Goal: Information Seeking & Learning: Learn about a topic

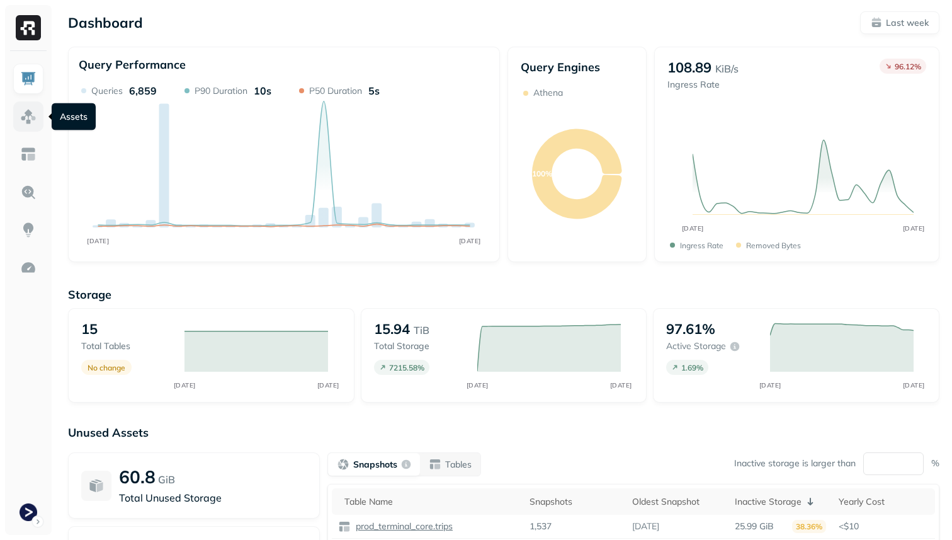
click at [29, 127] on link at bounding box center [28, 116] width 30 height 30
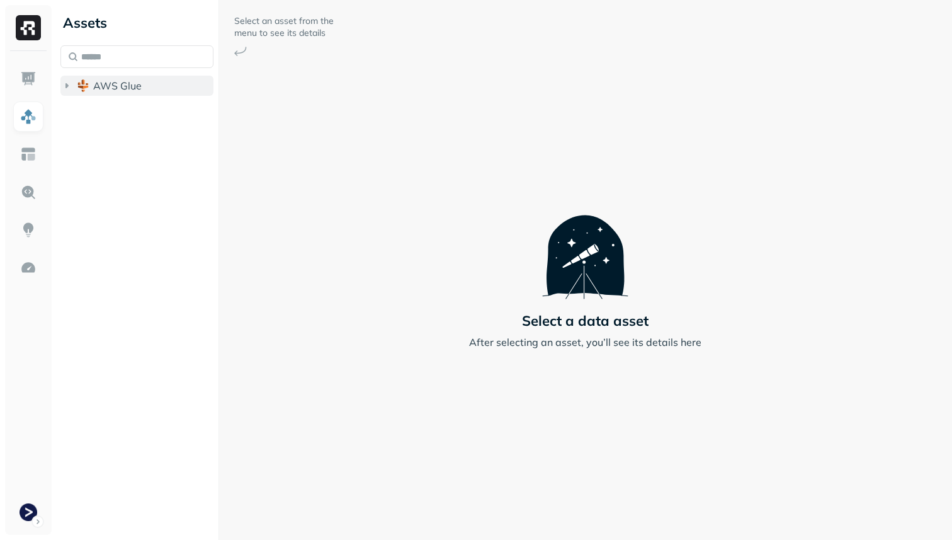
click at [106, 88] on span "AWS Glue" at bounding box center [117, 85] width 48 height 13
click at [111, 110] on span "prod_terminal_core" at bounding box center [151, 109] width 91 height 13
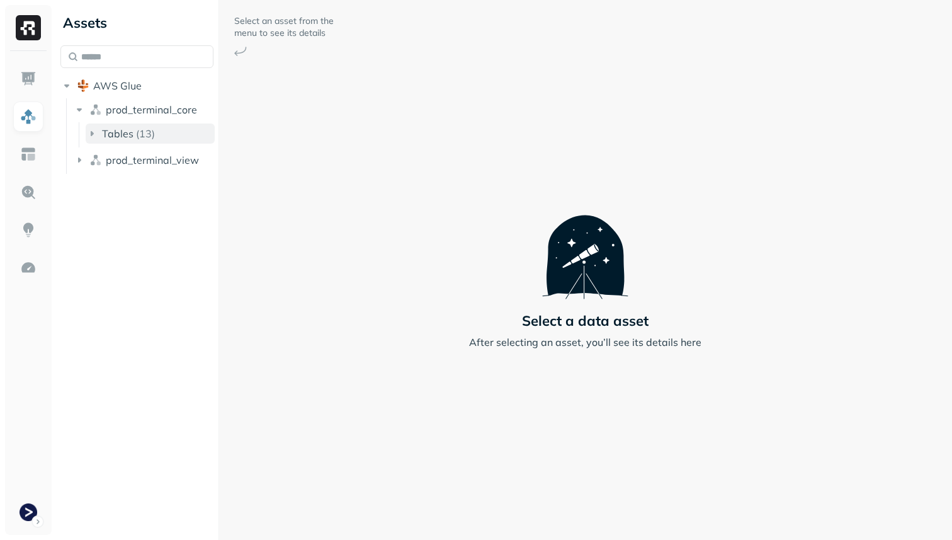
click at [113, 139] on span "Tables" at bounding box center [117, 133] width 31 height 13
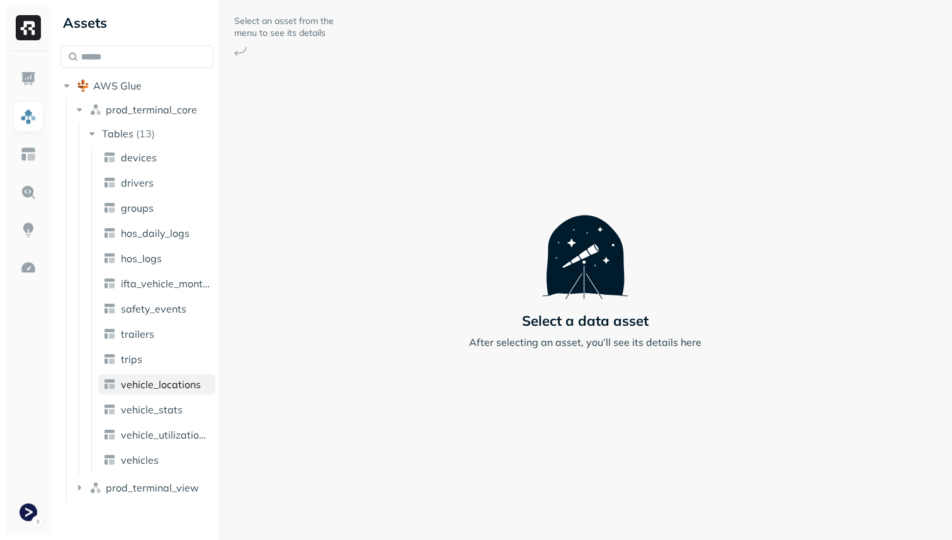
click at [169, 387] on span "vehicle_locations" at bounding box center [161, 384] width 80 height 13
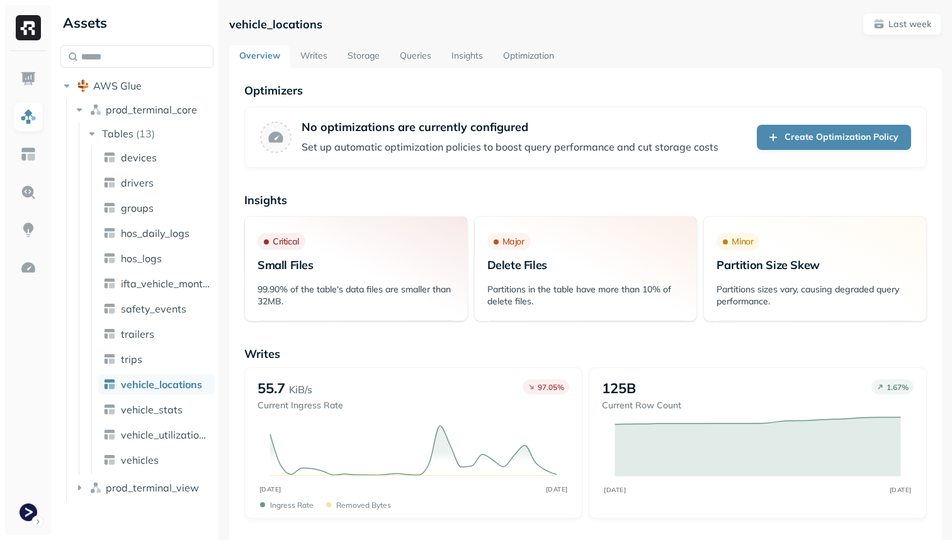
click at [359, 57] on link "Storage" at bounding box center [363, 56] width 52 height 23
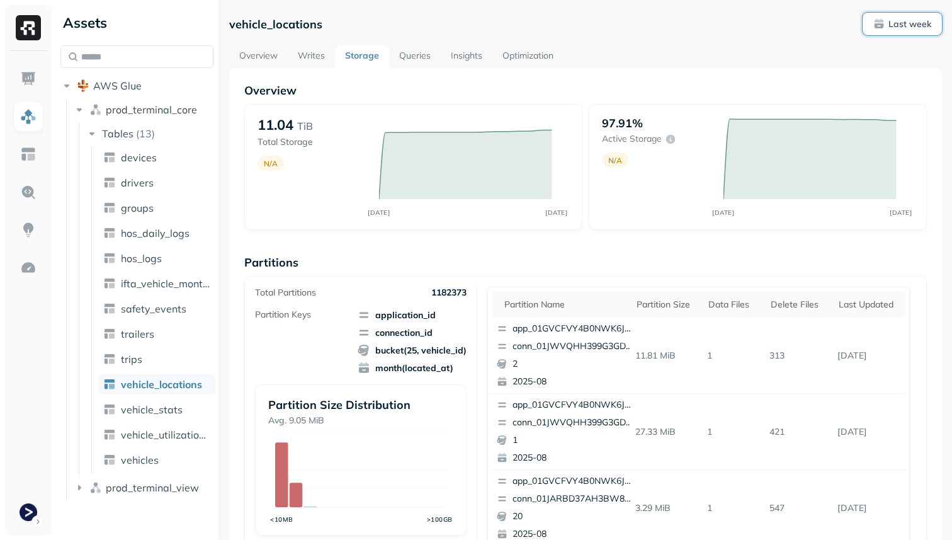
click at [907, 25] on p "Last week" at bounding box center [909, 24] width 43 height 12
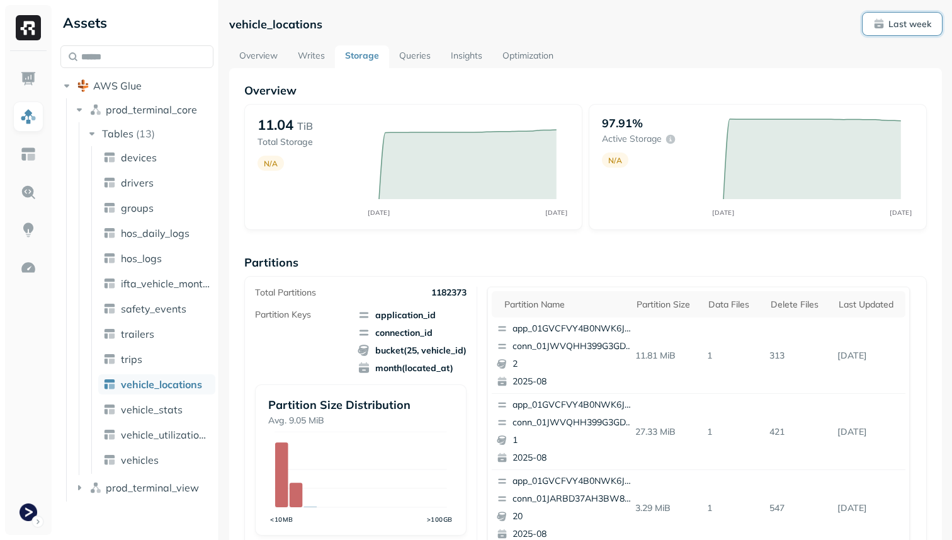
click at [895, 26] on p "Last week" at bounding box center [909, 24] width 43 height 12
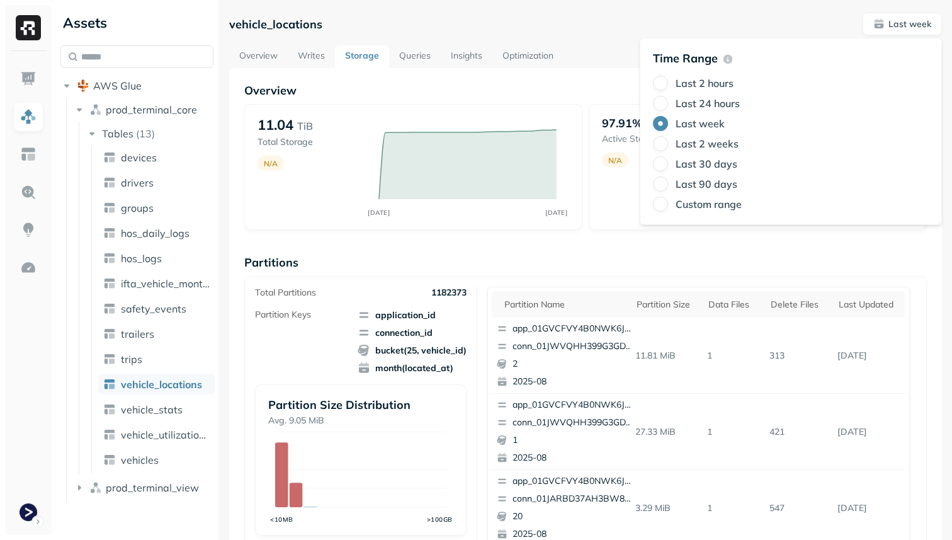
click at [708, 81] on label "Last 2 hours" at bounding box center [705, 83] width 58 height 13
click at [668, 81] on button "Last 2 hours" at bounding box center [660, 83] width 15 height 15
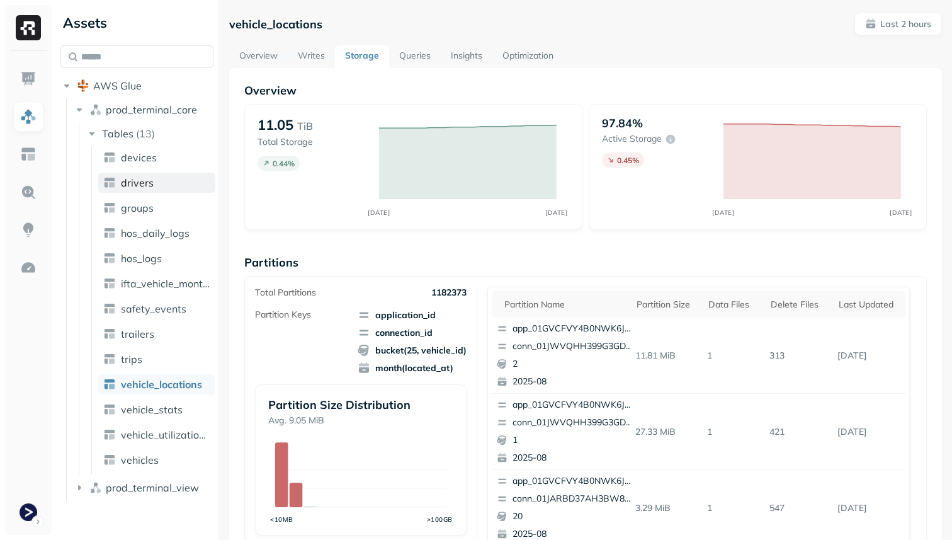
click at [161, 187] on link "drivers" at bounding box center [156, 183] width 117 height 20
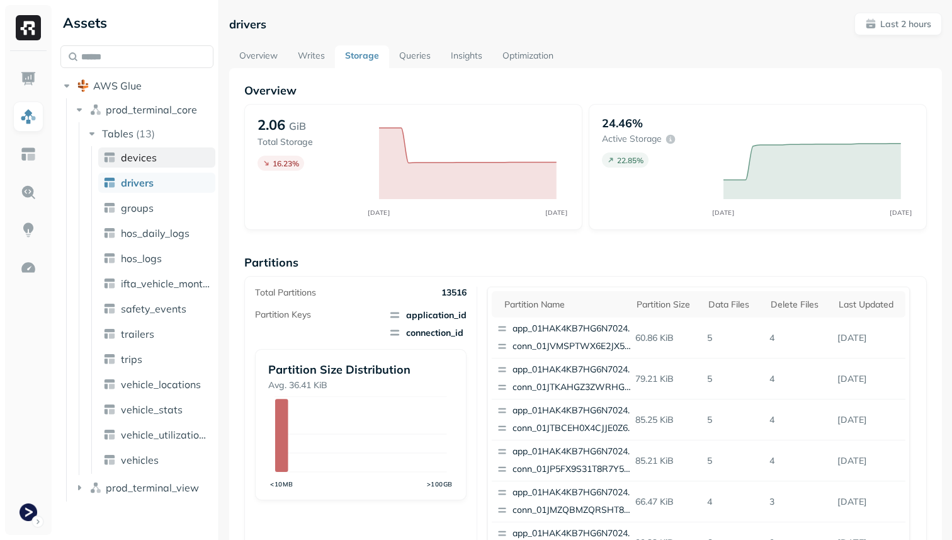
click at [154, 160] on span "devices" at bounding box center [139, 157] width 36 height 13
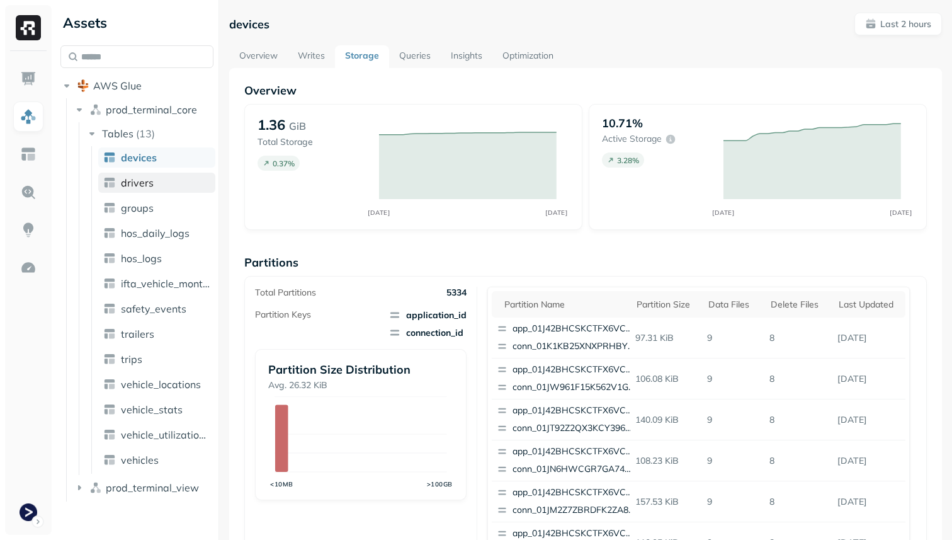
click at [157, 178] on link "drivers" at bounding box center [156, 183] width 117 height 20
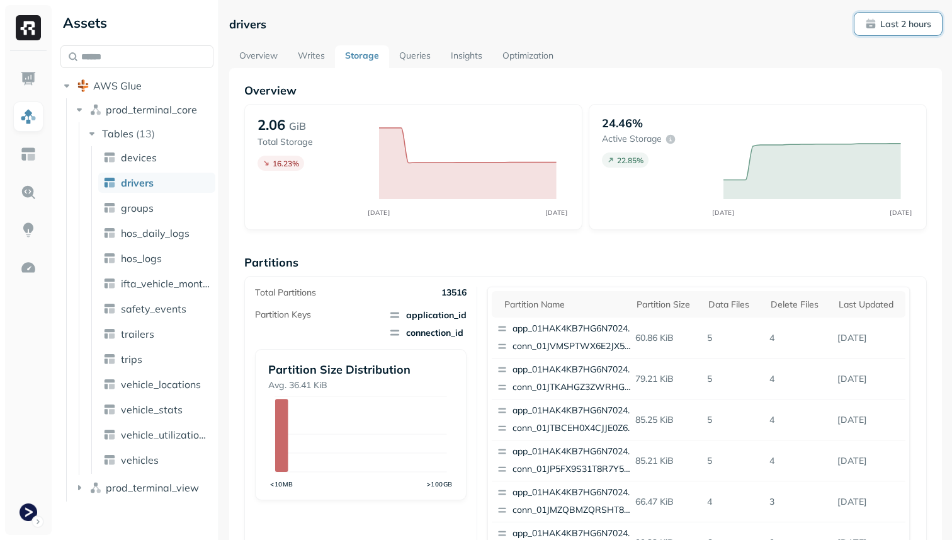
click at [904, 23] on p "Last 2 hours" at bounding box center [905, 24] width 51 height 12
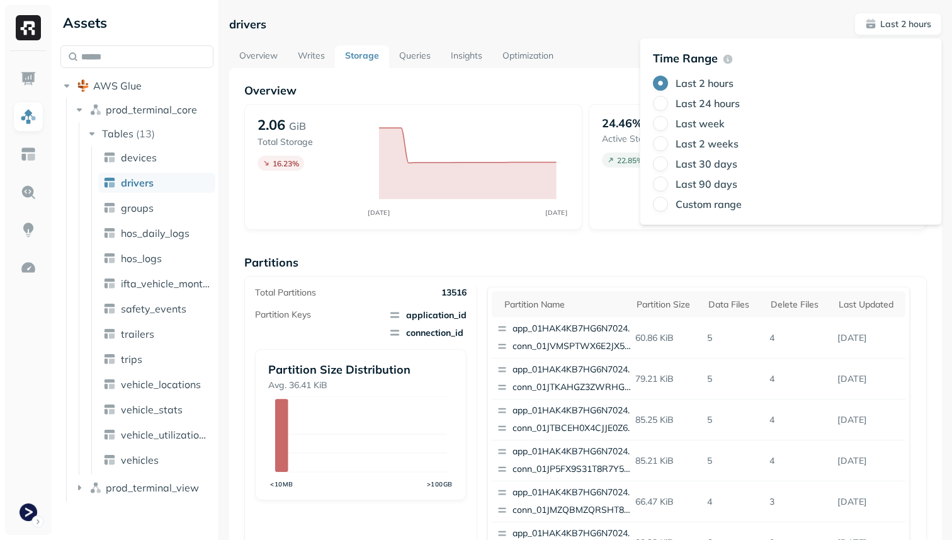
click at [704, 99] on label "Last 24 hours" at bounding box center [708, 103] width 64 height 13
click at [668, 99] on button "Last 24 hours" at bounding box center [660, 103] width 15 height 15
click at [703, 123] on label "Last week" at bounding box center [700, 123] width 49 height 13
click at [668, 123] on button "Last week" at bounding box center [660, 123] width 15 height 15
click at [700, 85] on label "Last 2 hours" at bounding box center [705, 83] width 58 height 13
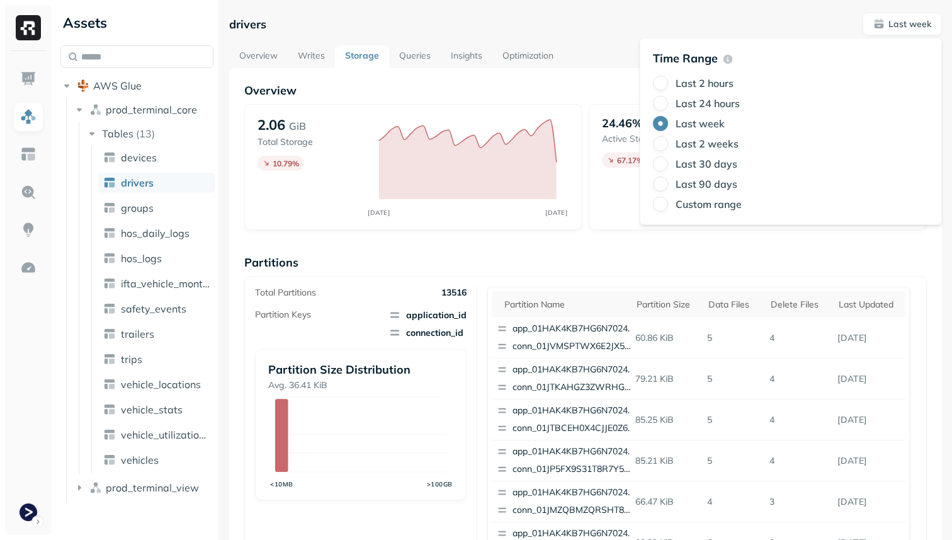
click at [668, 85] on button "Last 2 hours" at bounding box center [660, 83] width 15 height 15
click at [580, 243] on div "Overview 2.06 GiB Total Storage 16.23 % AUG 28 AUG 28 24.46% Active storage 22.…" at bounding box center [585, 515] width 682 height 864
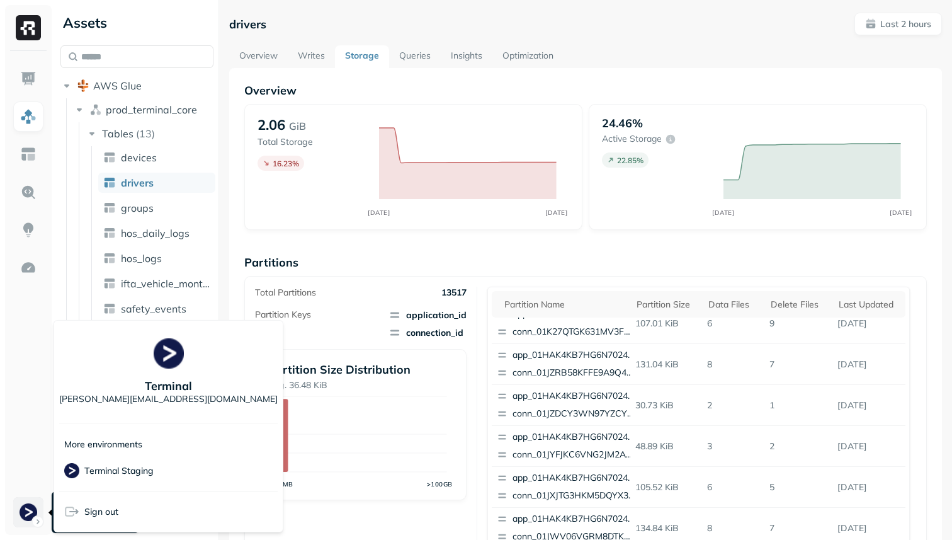
click at [19, 502] on html "Assets AWS Glue prod_terminal_core Tables ( 13 ) devices drivers groups hos_dai…" at bounding box center [476, 270] width 952 height 540
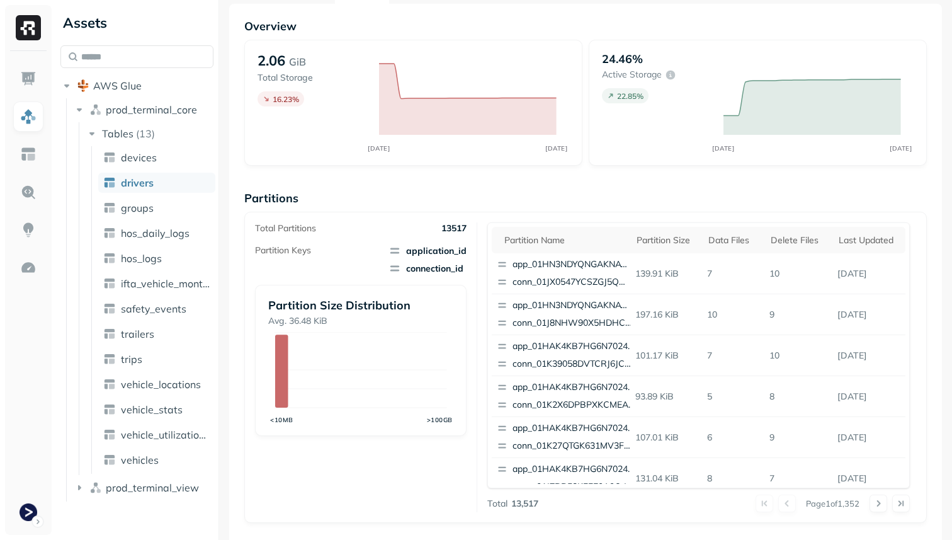
scroll to position [72, 0]
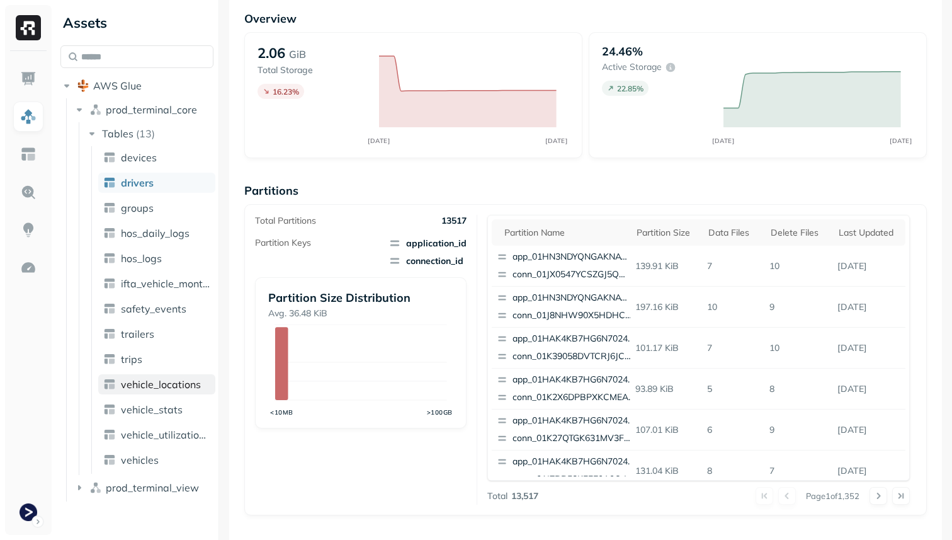
click at [174, 381] on span "vehicle_locations" at bounding box center [161, 384] width 80 height 13
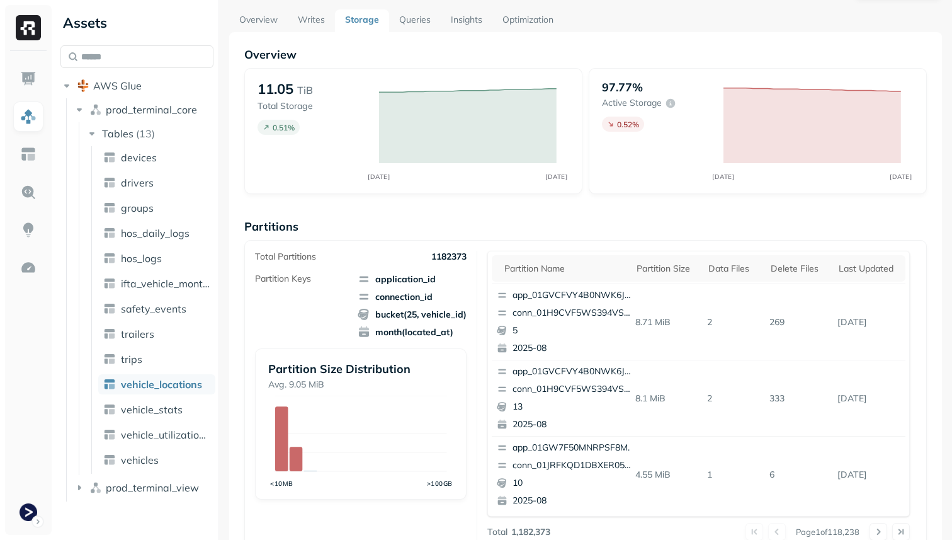
scroll to position [40, 0]
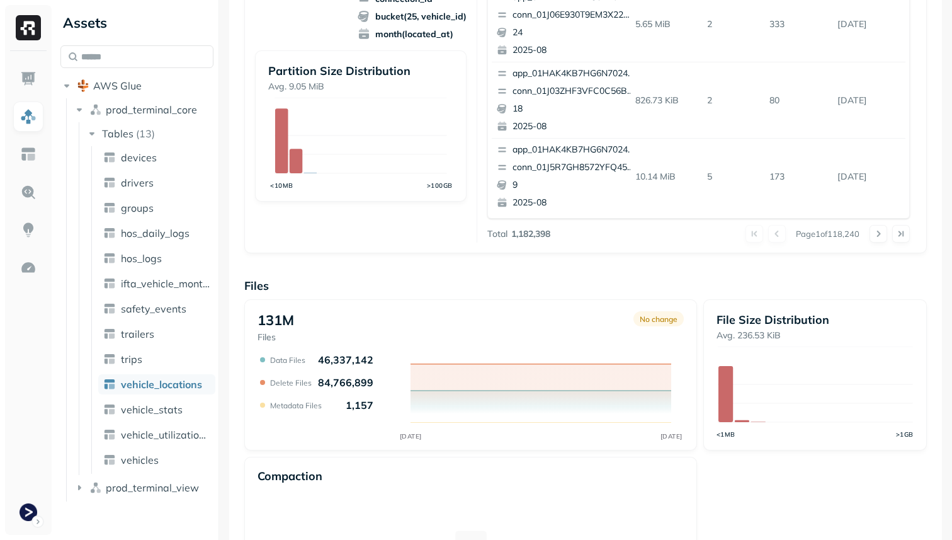
scroll to position [423, 0]
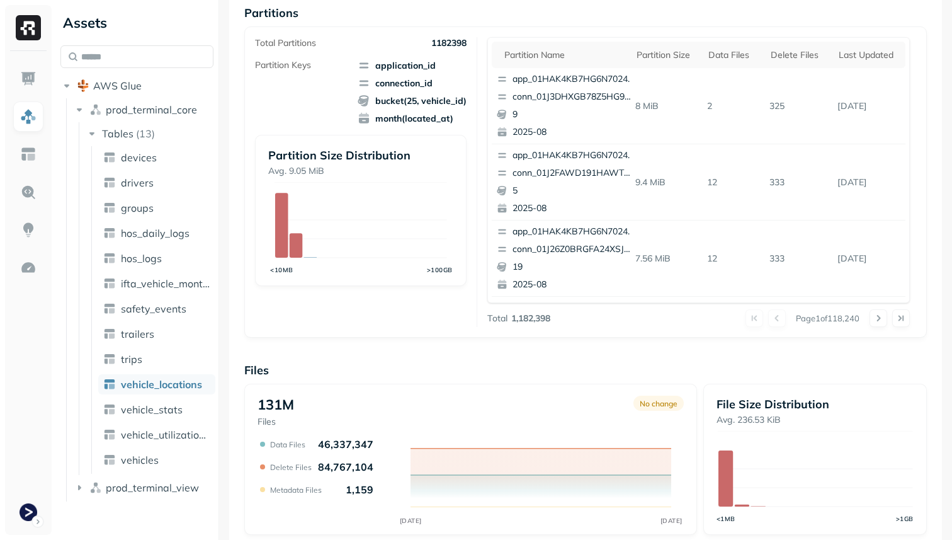
scroll to position [423, 0]
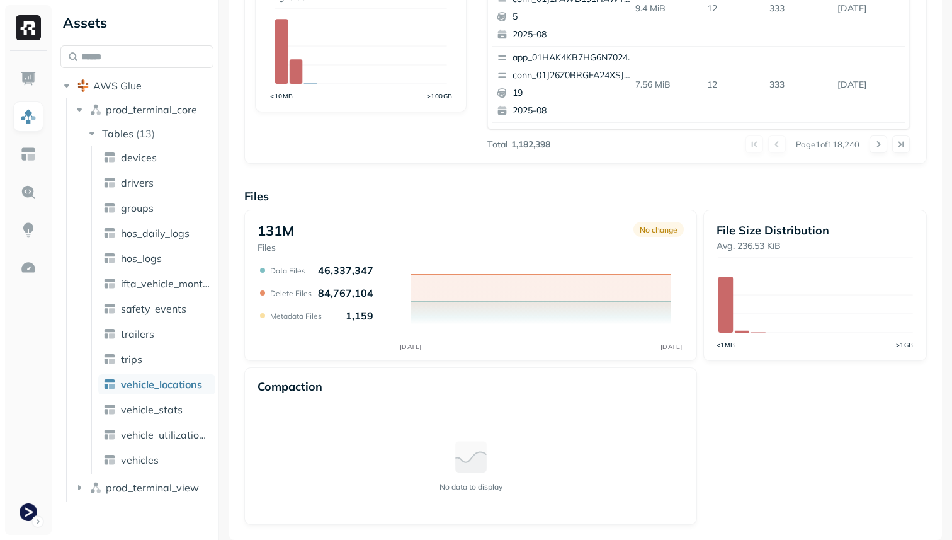
click at [414, 344] on tspan "[DATE]" at bounding box center [410, 346] width 22 height 8
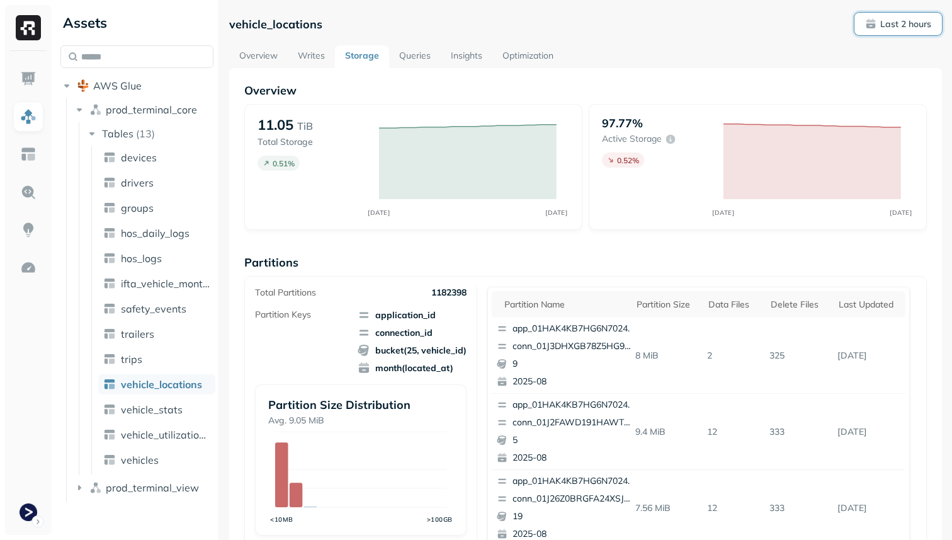
click at [905, 28] on p "Last 2 hours" at bounding box center [905, 24] width 51 height 12
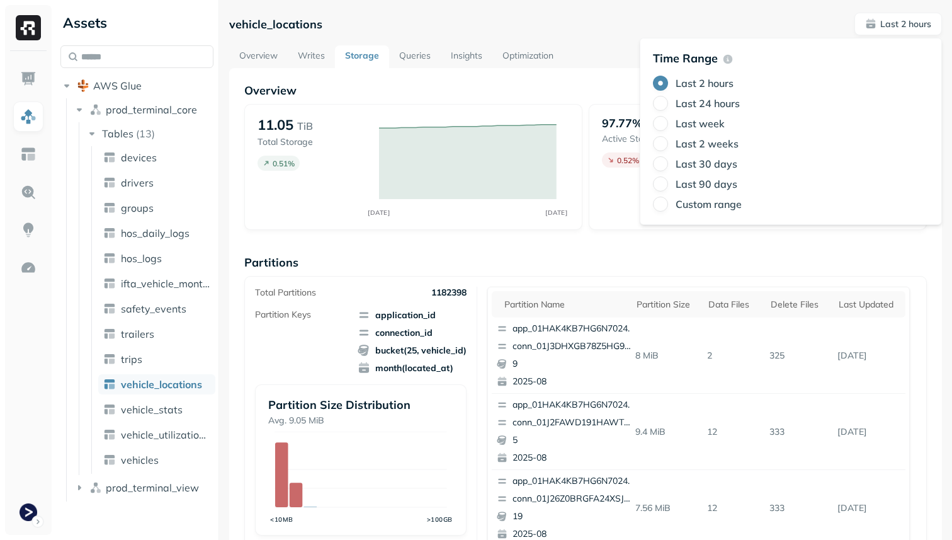
click at [716, 107] on label "Last 24 hours" at bounding box center [708, 103] width 64 height 13
click at [668, 107] on button "Last 24 hours" at bounding box center [660, 103] width 15 height 15
click at [759, 246] on div "Overview 11.05 TiB Total Storage 2.05 % AUG 27 AUG 28 97.77% Active storage 1.7…" at bounding box center [585, 515] width 682 height 864
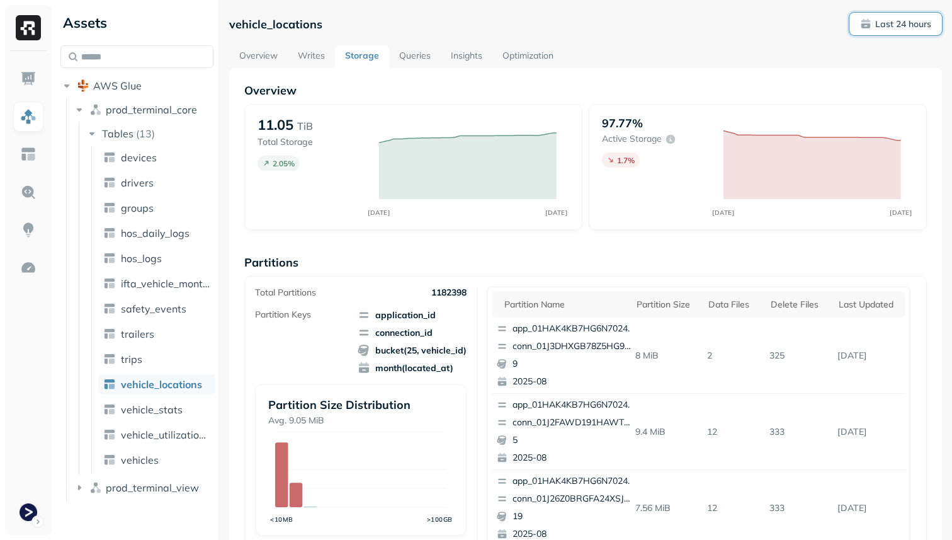
click at [911, 17] on button "Last 24 hours" at bounding box center [895, 24] width 93 height 23
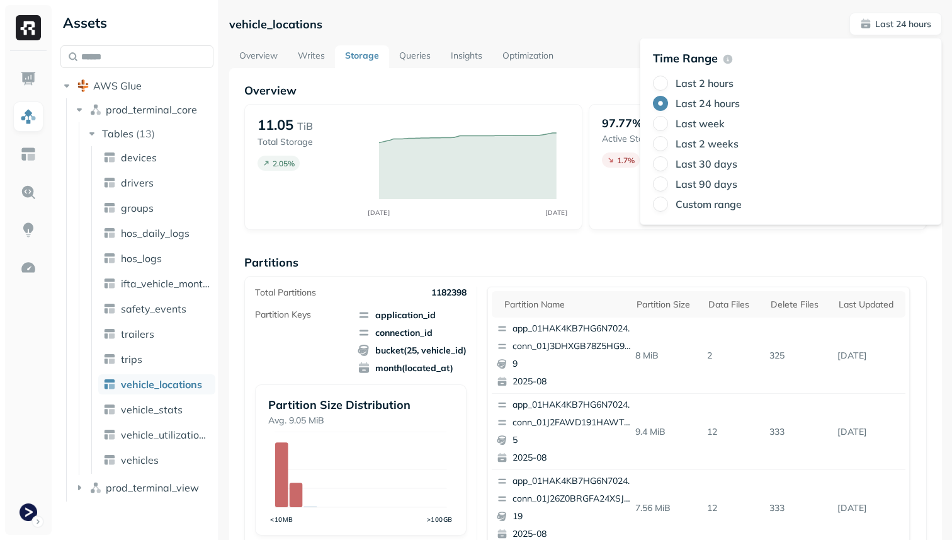
click at [719, 84] on label "Last 2 hours" at bounding box center [705, 83] width 58 height 13
click at [668, 84] on button "Last 2 hours" at bounding box center [660, 83] width 15 height 15
click at [603, 224] on div "97.77% Active storage 0.52 % AUG 28 AUG 28" at bounding box center [758, 167] width 338 height 126
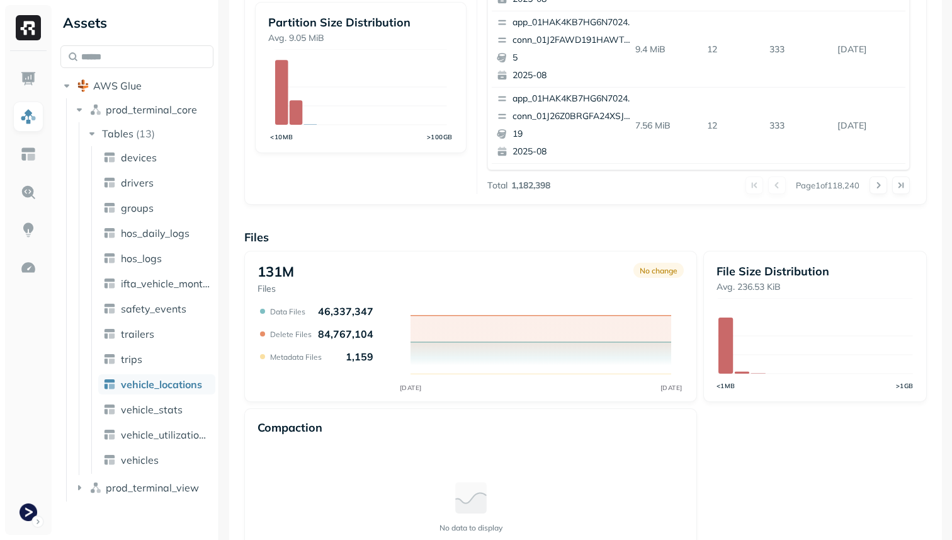
scroll to position [396, 0]
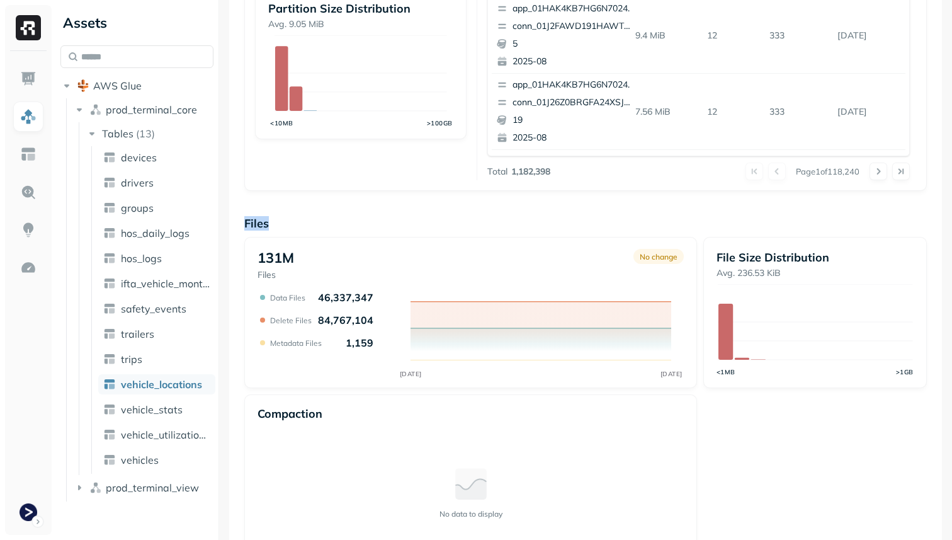
drag, startPoint x: 278, startPoint y: 221, endPoint x: 245, endPoint y: 218, distance: 33.5
click at [245, 218] on p "Files" at bounding box center [585, 223] width 682 height 14
drag, startPoint x: 240, startPoint y: 218, endPoint x: 285, endPoint y: 220, distance: 44.7
click at [285, 220] on div "Overview 11.06 TiB Total Storage 0.59 % AUG 28 AUG 28 97.70% Active storage 0.5…" at bounding box center [585, 119] width 713 height 895
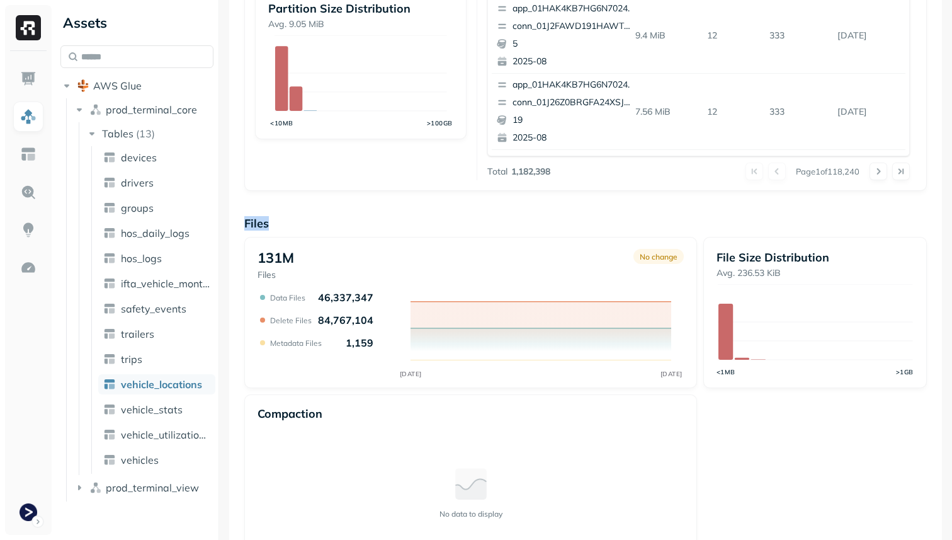
click at [285, 220] on p "Files" at bounding box center [585, 223] width 682 height 14
drag, startPoint x: 285, startPoint y: 220, endPoint x: 244, endPoint y: 220, distance: 40.3
click at [244, 220] on p "Files" at bounding box center [585, 223] width 682 height 14
click at [287, 223] on p "Files" at bounding box center [585, 223] width 682 height 14
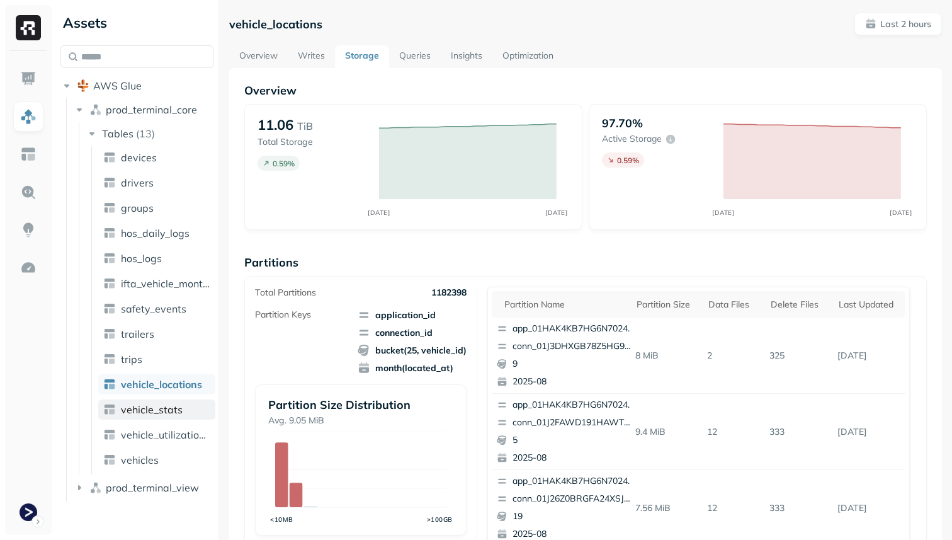
click at [171, 417] on link "vehicle_stats" at bounding box center [156, 409] width 117 height 20
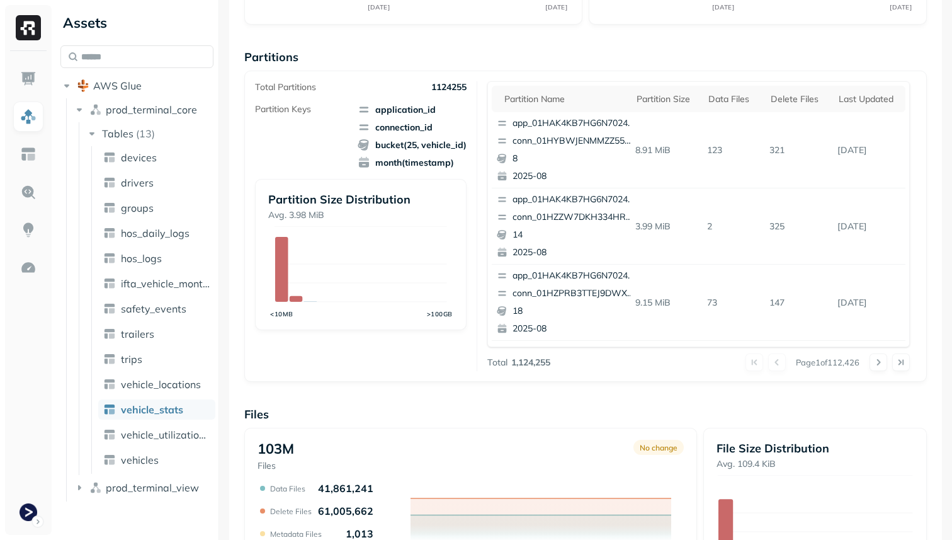
scroll to position [194, 0]
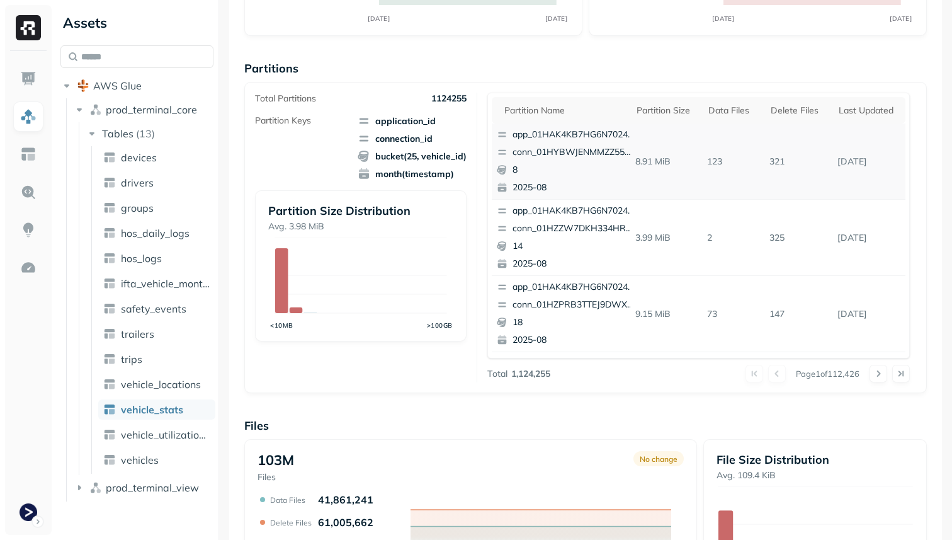
click at [569, 169] on p "8" at bounding box center [573, 170] width 122 height 13
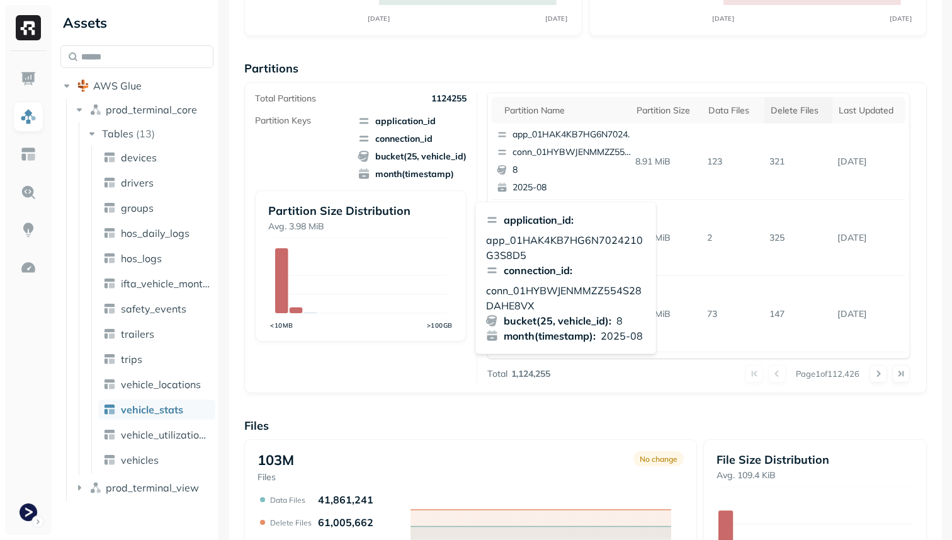
click at [789, 106] on div "Delete Files" at bounding box center [798, 111] width 55 height 12
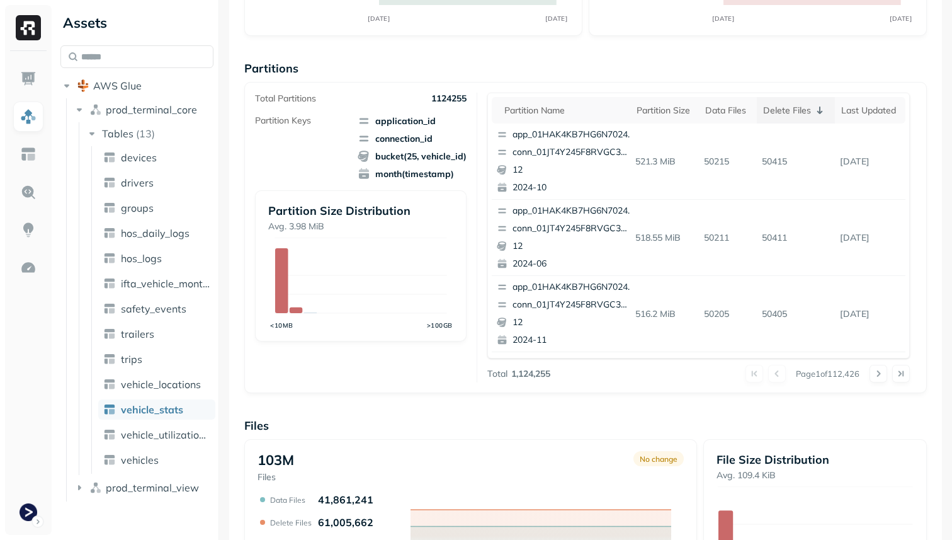
click at [789, 106] on div "Delete Files" at bounding box center [796, 110] width 66 height 15
click at [796, 101] on th "Delete Files" at bounding box center [798, 110] width 68 height 26
click at [575, 133] on p "app_01HAK4KB7HG6N7024210G3S8D5" at bounding box center [573, 134] width 122 height 13
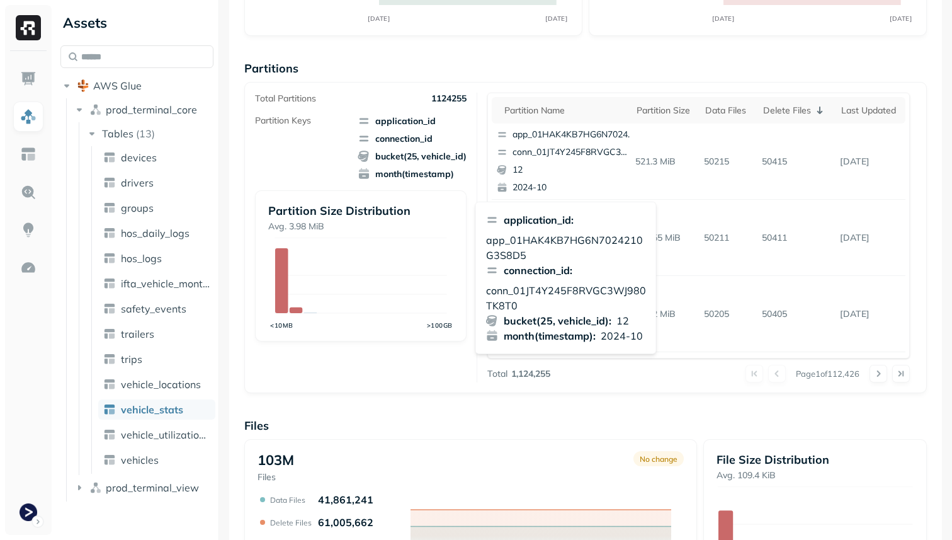
click at [559, 237] on p "app_01HAK4KB7HG6N7024210G3S8D5" at bounding box center [566, 247] width 160 height 30
copy p "app_01HAK4KB7HG6N7024210G3S8D5"
click at [700, 404] on div "Overview 4.66 TiB Total Storage 0.41 % AUG 28 AUG 28 98.27% Active storage 0.51…" at bounding box center [585, 321] width 682 height 864
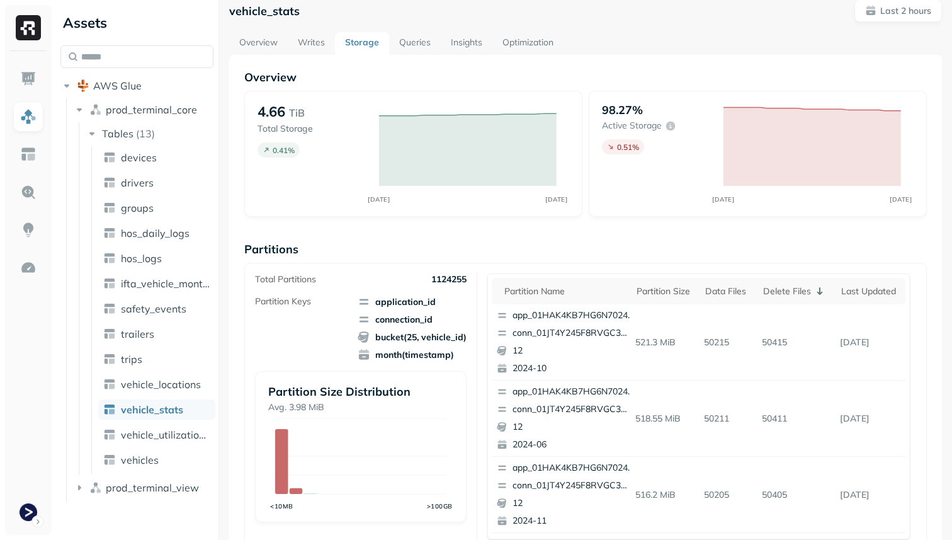
scroll to position [13, 0]
click at [606, 334] on p "conn_01JT4Y245F8RVGC3WJ980TK8T0" at bounding box center [573, 333] width 122 height 13
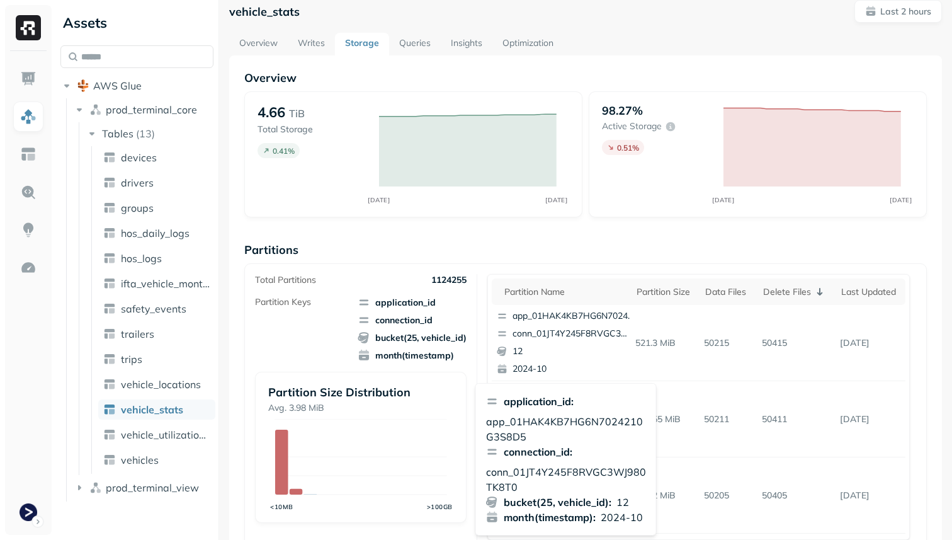
click at [549, 419] on p "app_01HAK4KB7HG6N7024210G3S8D5" at bounding box center [566, 429] width 160 height 30
copy p "app_01HAK4KB7HG6N7024210G3S8D5"
click at [556, 470] on p "conn_01JT4Y245F8RVGC3WJ980TK8T0" at bounding box center [566, 479] width 160 height 30
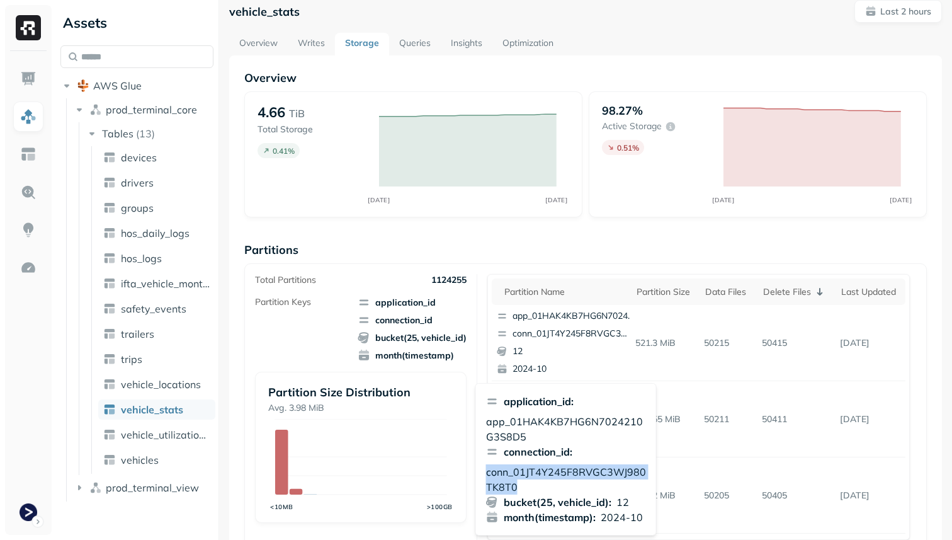
copy p "conn_01JT4Y245F8RVGC3WJ980TK8T0"
click at [609, 247] on p "Partitions" at bounding box center [585, 249] width 682 height 14
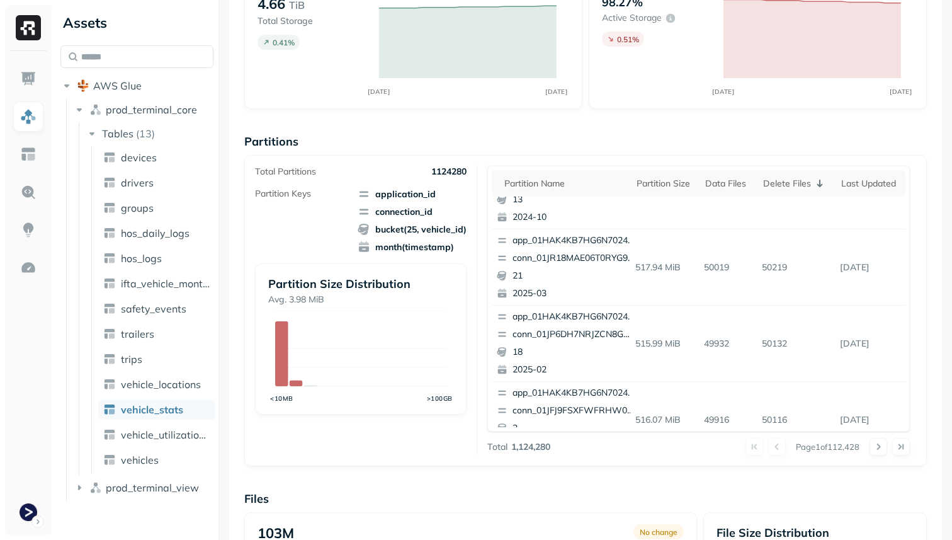
scroll to position [531, 0]
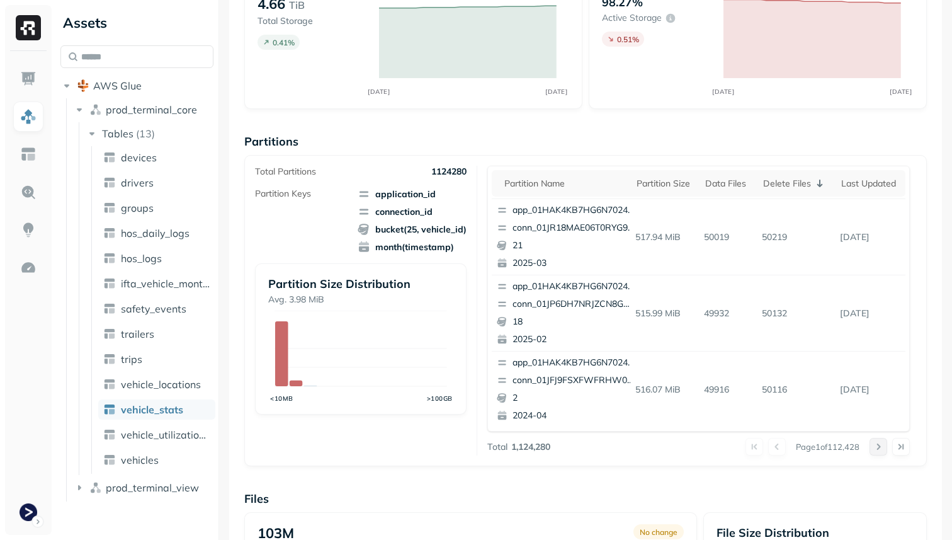
click at [874, 442] on button at bounding box center [878, 447] width 18 height 18
click at [880, 447] on button at bounding box center [878, 447] width 18 height 18
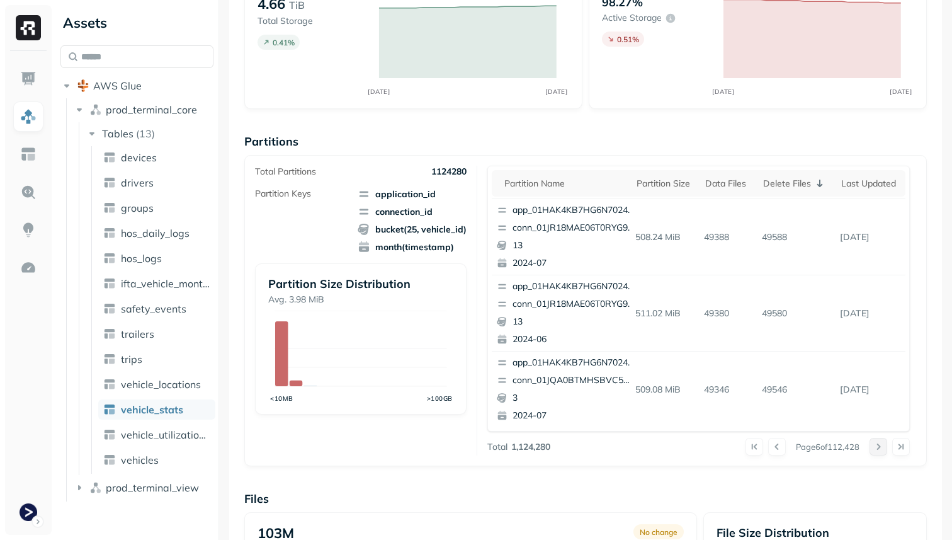
click at [880, 447] on button at bounding box center [878, 447] width 18 height 18
click at [880, 447] on div at bounding box center [889, 447] width 40 height 18
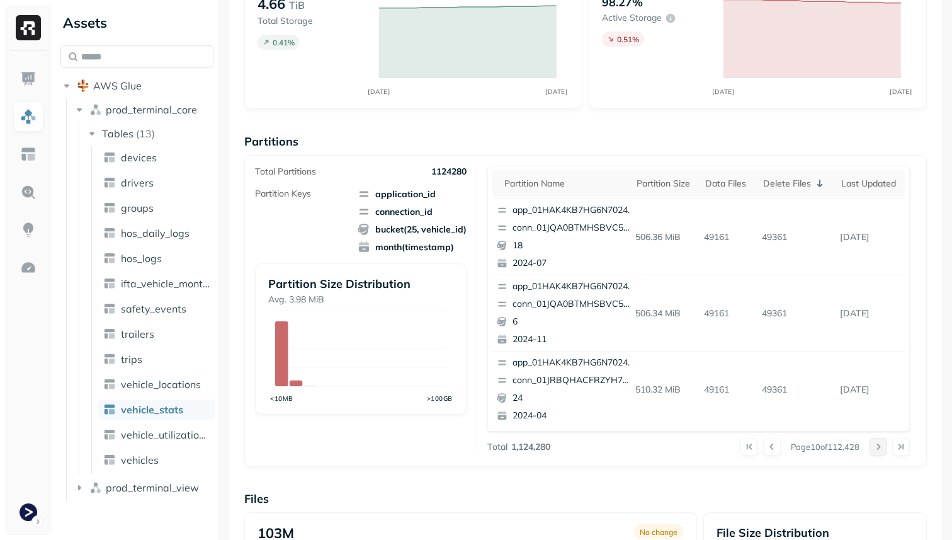
click at [880, 447] on button at bounding box center [878, 447] width 18 height 18
click at [880, 447] on div at bounding box center [889, 447] width 40 height 18
click at [880, 447] on button at bounding box center [878, 447] width 18 height 18
click at [880, 447] on div at bounding box center [889, 447] width 40 height 18
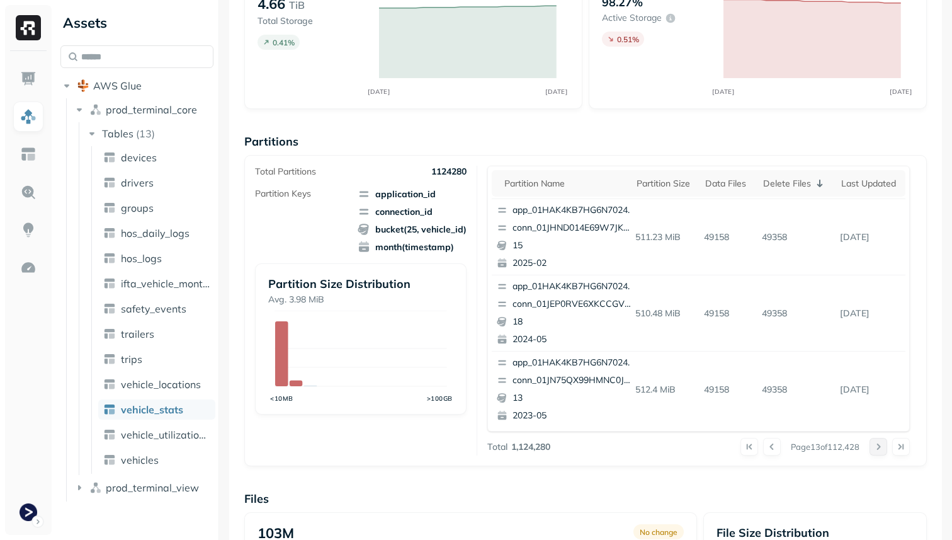
click at [880, 447] on button at bounding box center [878, 447] width 18 height 18
click at [880, 447] on div at bounding box center [889, 447] width 40 height 18
click at [880, 447] on button at bounding box center [878, 447] width 18 height 18
click at [880, 447] on div at bounding box center [889, 447] width 40 height 18
click at [880, 447] on button at bounding box center [878, 447] width 18 height 18
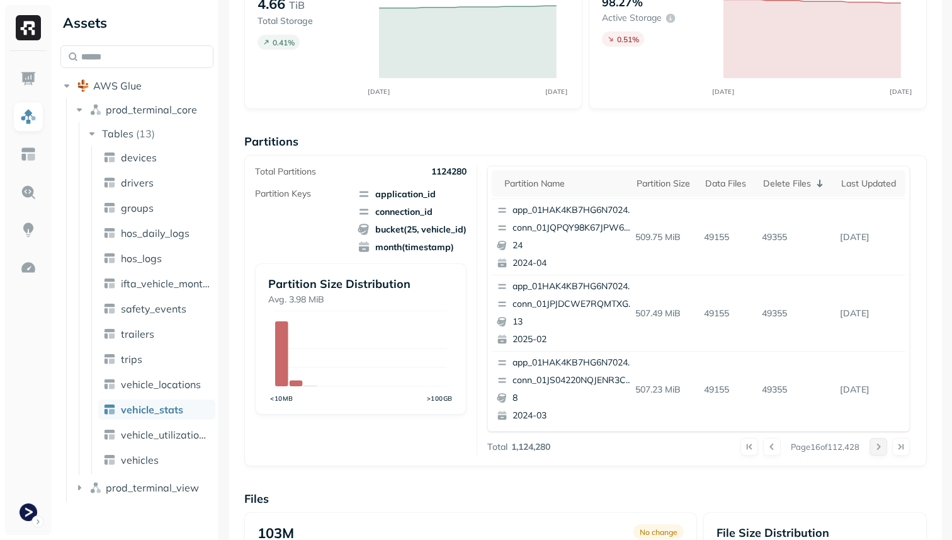
click at [880, 447] on div at bounding box center [889, 447] width 40 height 18
click at [880, 447] on button at bounding box center [878, 447] width 18 height 18
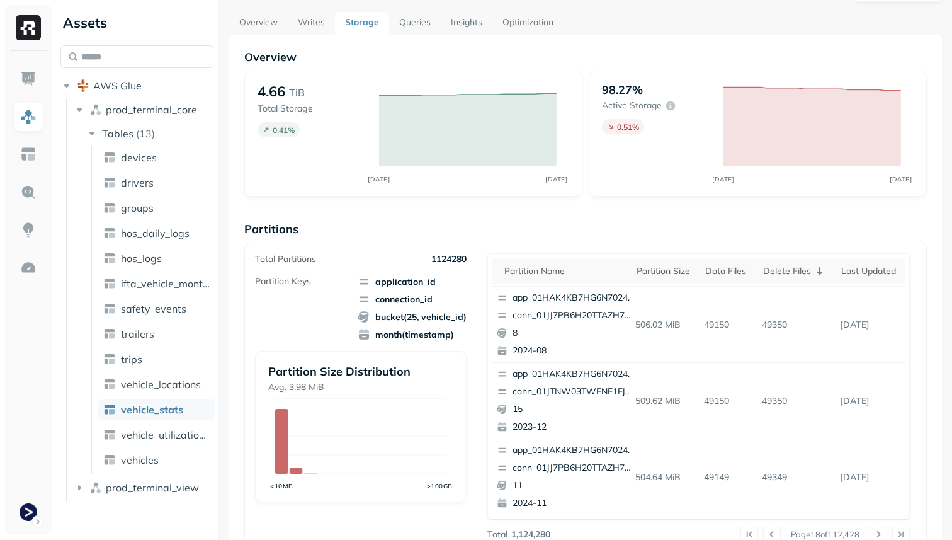
scroll to position [0, 0]
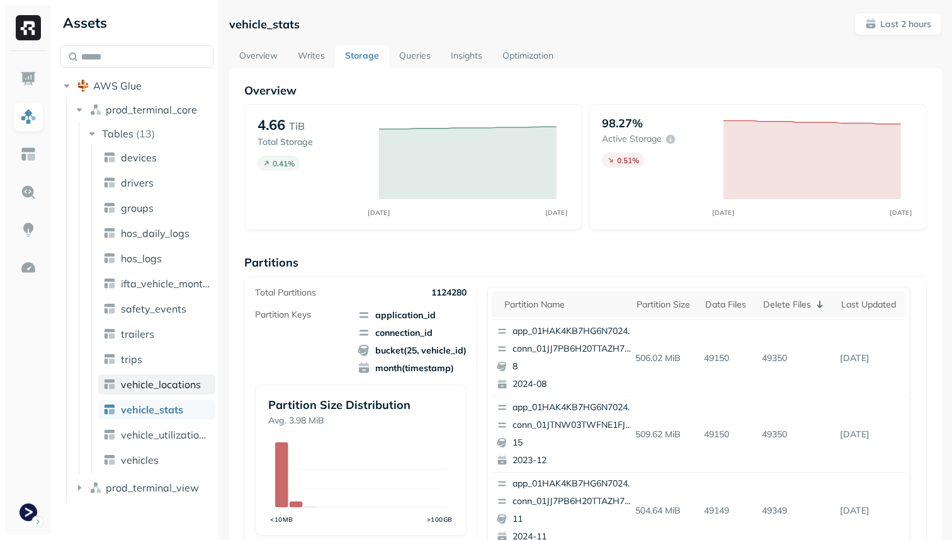
click at [158, 386] on span "vehicle_locations" at bounding box center [161, 384] width 80 height 13
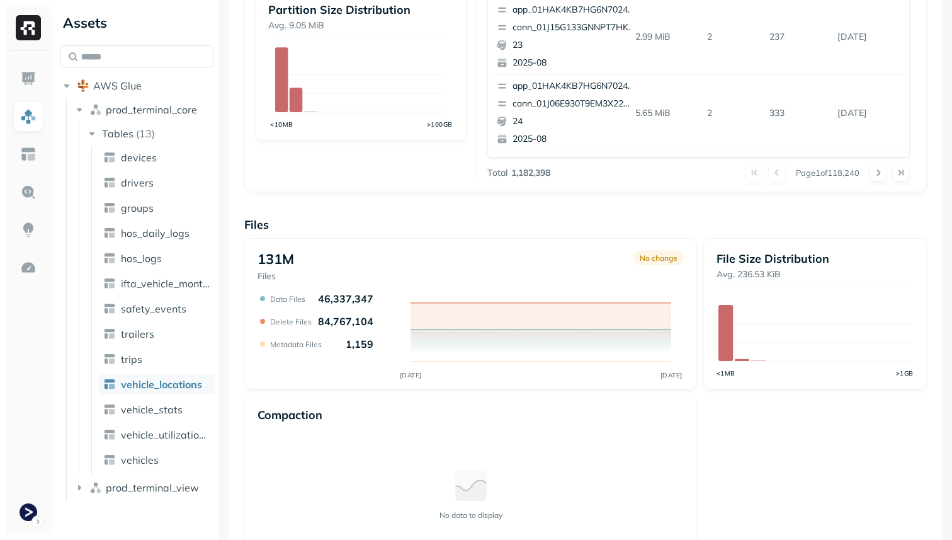
scroll to position [416, 0]
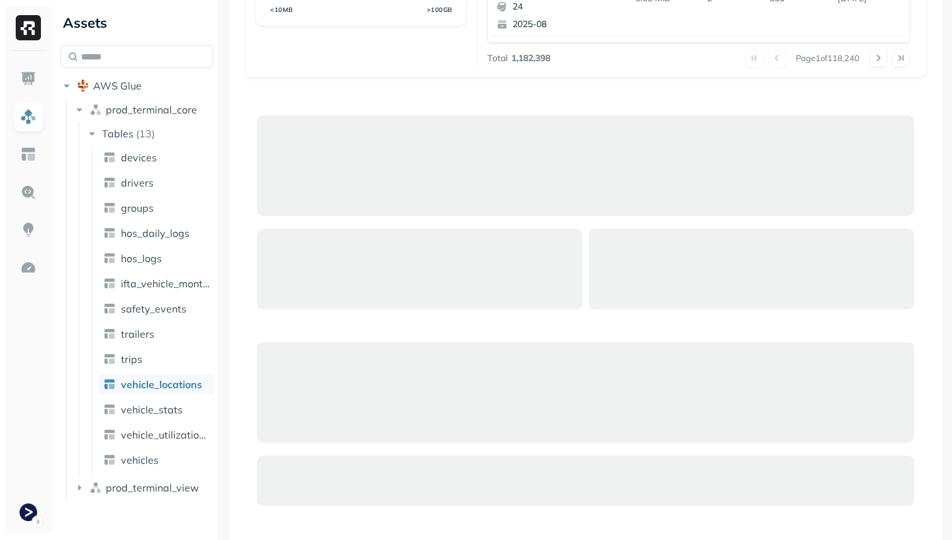
scroll to position [423, 0]
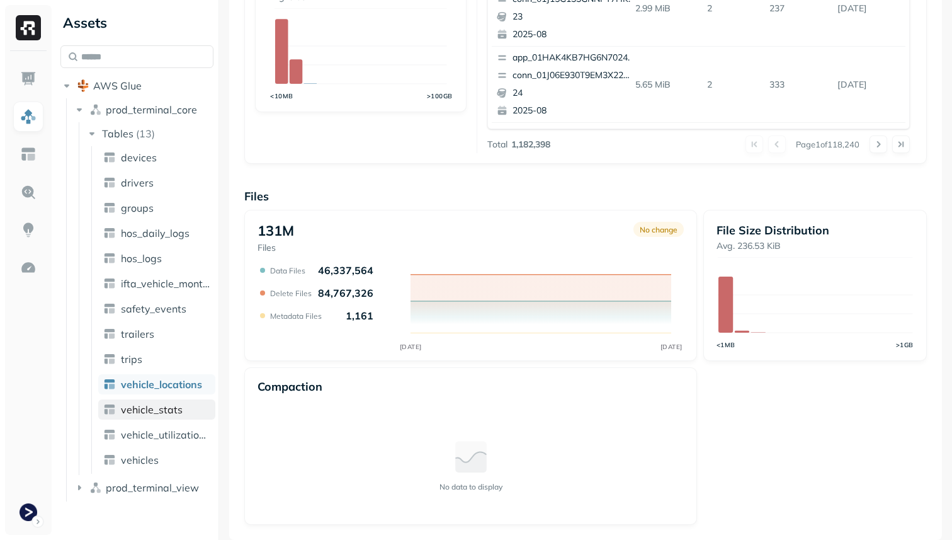
click at [186, 416] on link "vehicle_stats" at bounding box center [156, 409] width 117 height 20
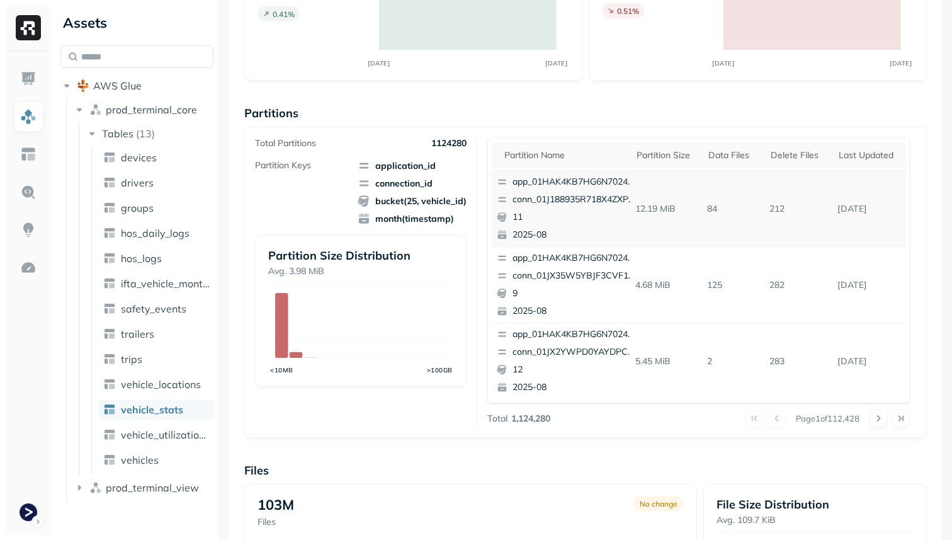
scroll to position [164, 0]
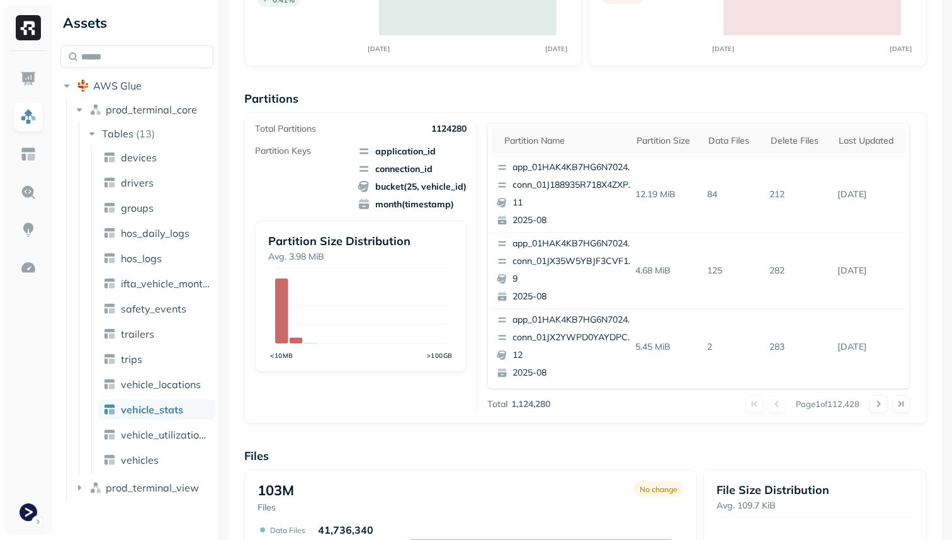
click at [747, 405] on div at bounding box center [765, 404] width 40 height 18
click at [793, 135] on div "Delete Files" at bounding box center [798, 141] width 55 height 12
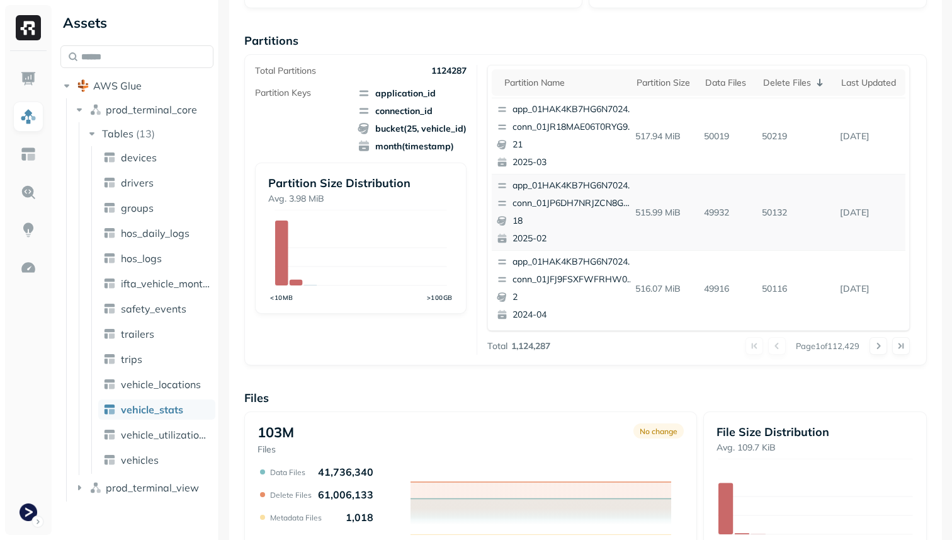
scroll to position [223, 0]
click at [583, 122] on p "conn_01JR18MAE06T0RYG92SRWVNBGZ" at bounding box center [573, 126] width 122 height 13
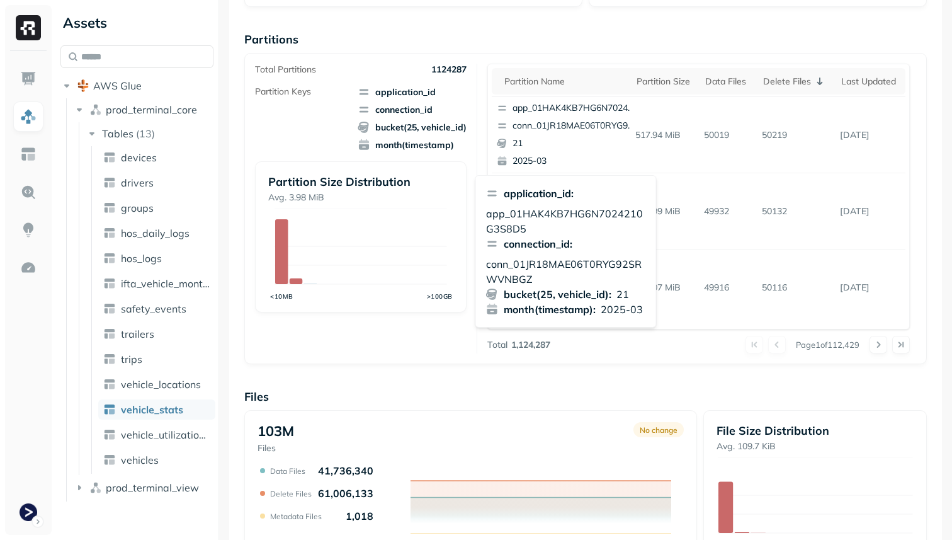
click at [567, 267] on p "conn_01JR18MAE06T0RYG92SRWVNBGZ" at bounding box center [566, 271] width 160 height 30
copy p "conn_01JR18MAE06T0RYG92SRWVNBGZ"
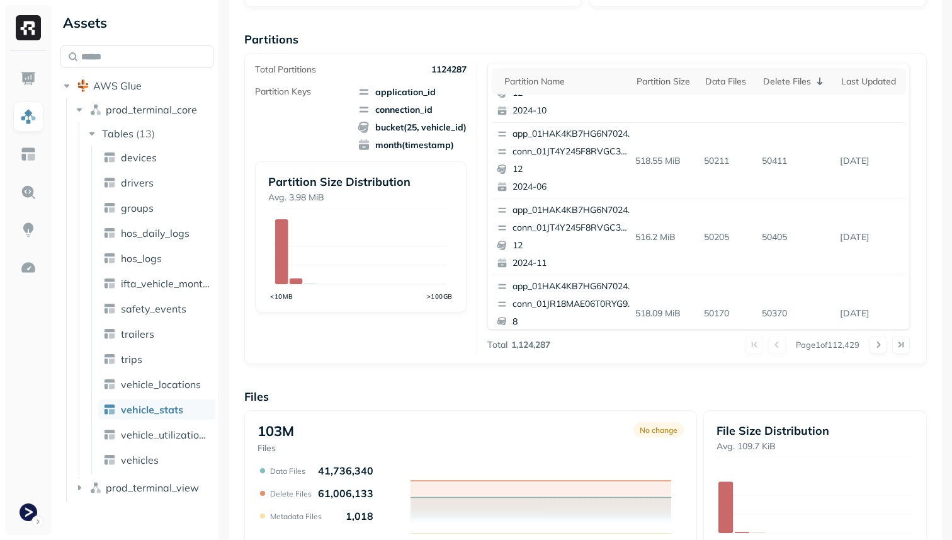
scroll to position [0, 0]
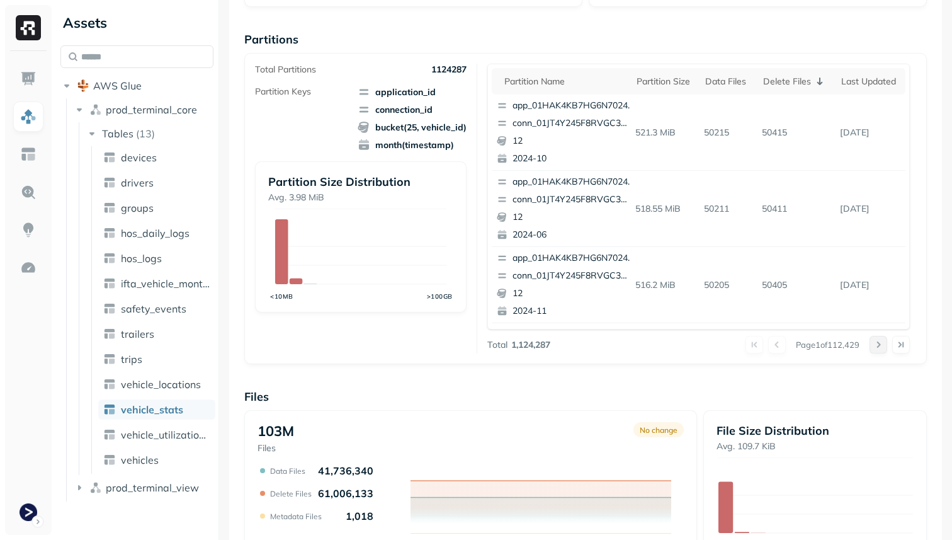
click at [878, 342] on button at bounding box center [878, 345] width 18 height 18
click at [589, 120] on p "conn_01JFJ9FSXFWFRHW0ESWF19S9GK" at bounding box center [573, 123] width 122 height 13
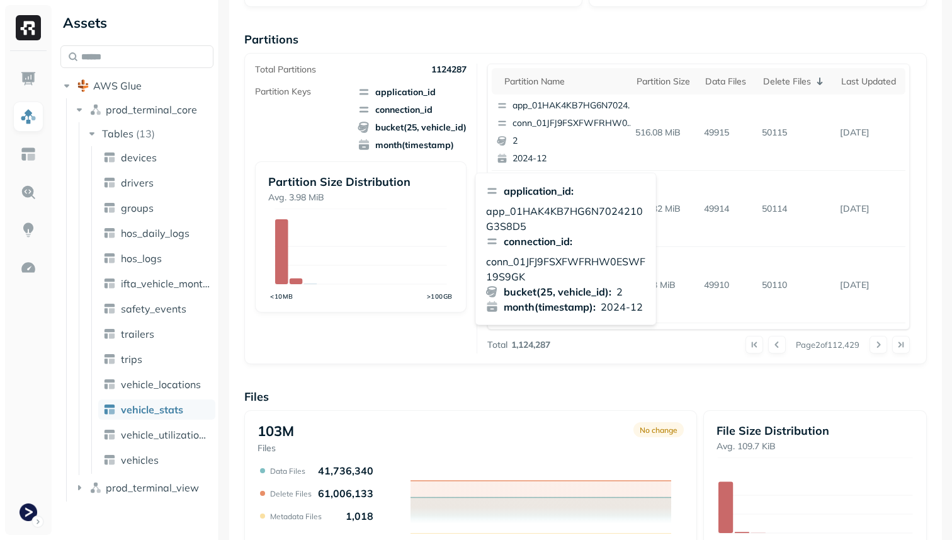
click at [551, 254] on p "conn_01JFJ9FSXFWFRHW0ESWF19S9GK" at bounding box center [566, 269] width 160 height 30
copy p "conn_01JFJ9FSXFWFRHW0ESWF19S9GK"
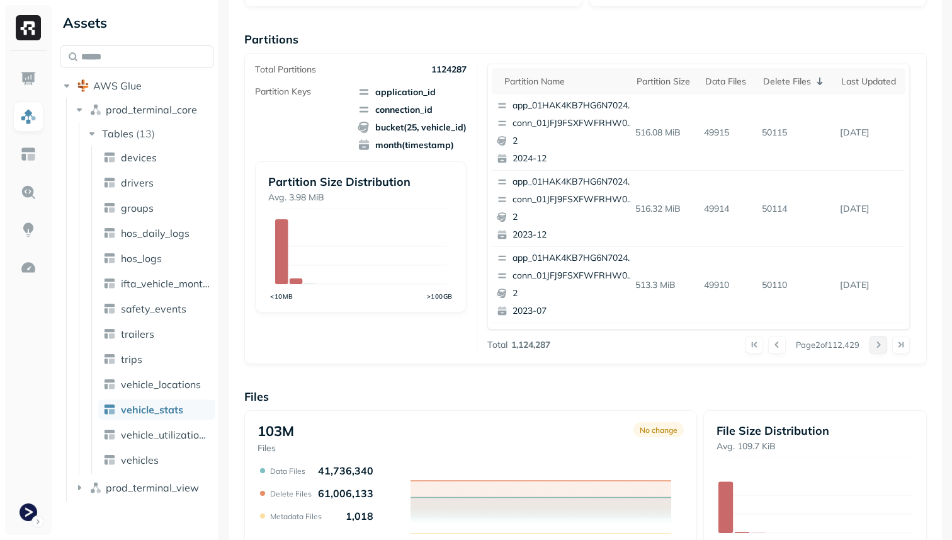
click at [876, 342] on button at bounding box center [878, 345] width 18 height 18
click at [597, 268] on div "app_01HAK4KB7HG6N7024210G3S8D5 conn_01JQA0BTMHSBVC5PPGC0CTA6VH 10 2023-10" at bounding box center [566, 285] width 149 height 76
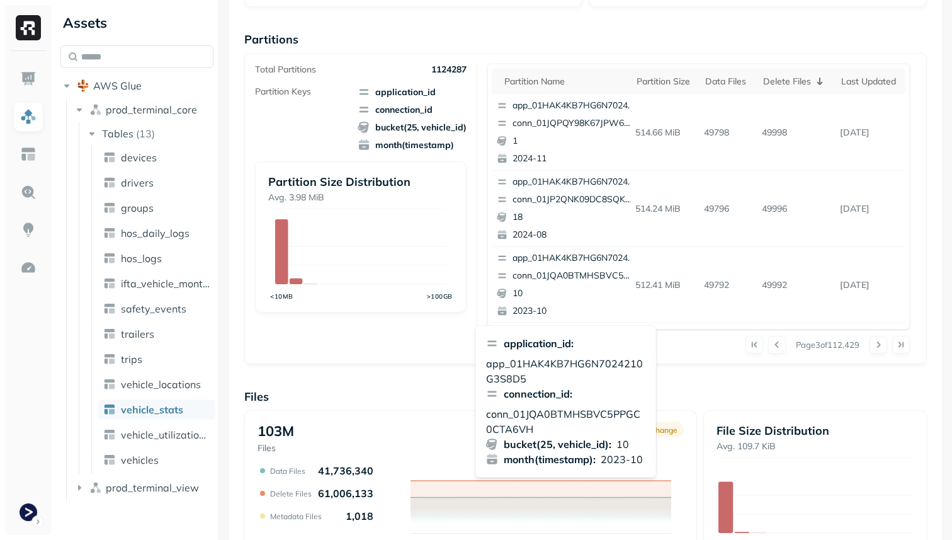
click at [558, 416] on p "conn_01JQA0BTMHSBVC5PPGC0CTA6VH" at bounding box center [566, 421] width 160 height 30
copy p "conn_01JQA0BTMHSBVC5PPGC0CTA6VH"
click at [703, 352] on div "Page 3 of 112,429" at bounding box center [729, 345] width 359 height 18
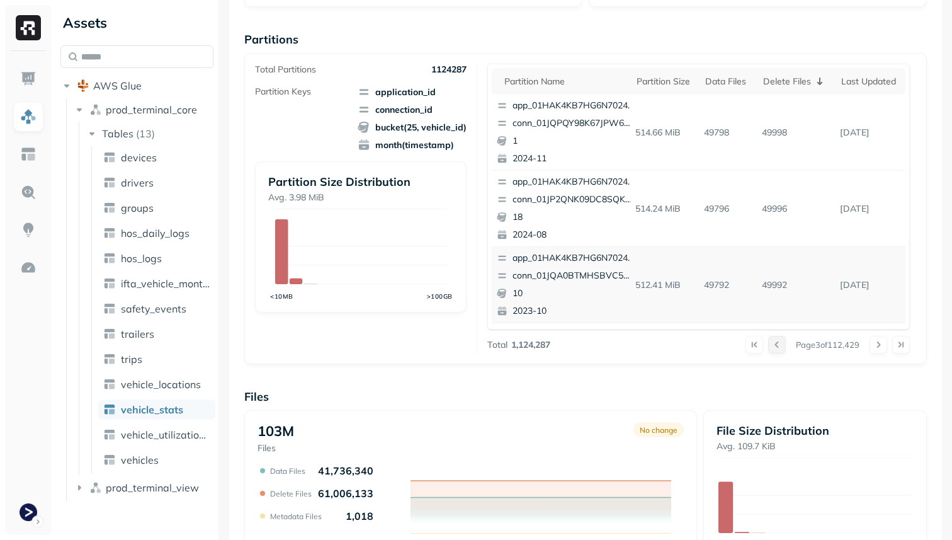
click at [769, 341] on button at bounding box center [777, 345] width 18 height 18
click at [748, 346] on button at bounding box center [754, 345] width 18 height 18
click at [584, 120] on p "conn_01JT4Y245F8RVGC3WJ980TK8T0" at bounding box center [573, 123] width 122 height 13
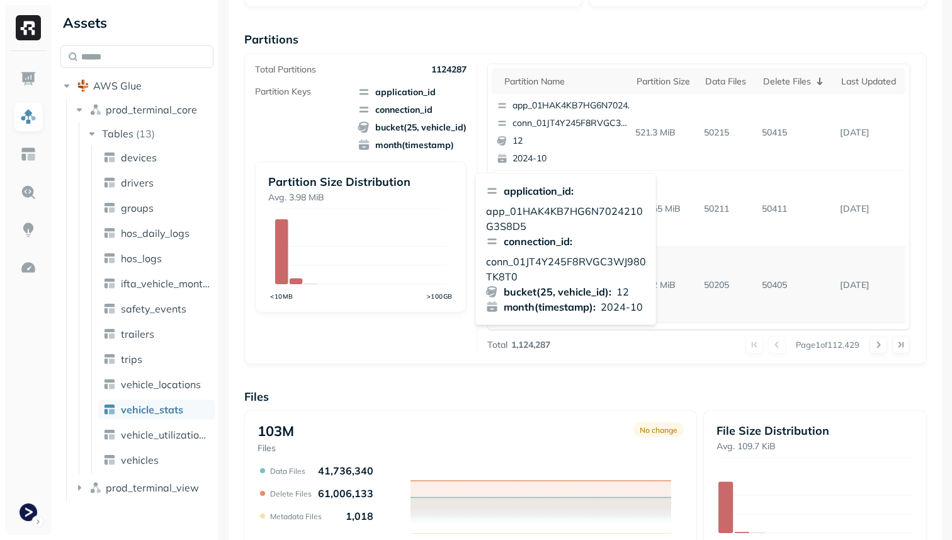
click at [553, 259] on p "conn_01JT4Y245F8RVGC3WJ980TK8T0" at bounding box center [566, 269] width 160 height 30
copy p "conn_01JT4Y245F8RVGC3WJ980TK8T0"
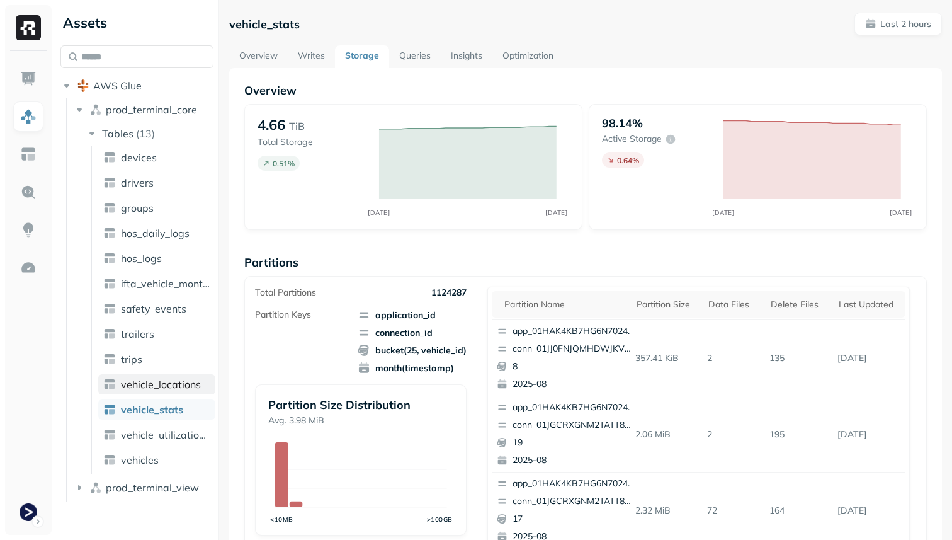
click at [186, 388] on span "vehicle_locations" at bounding box center [161, 384] width 80 height 13
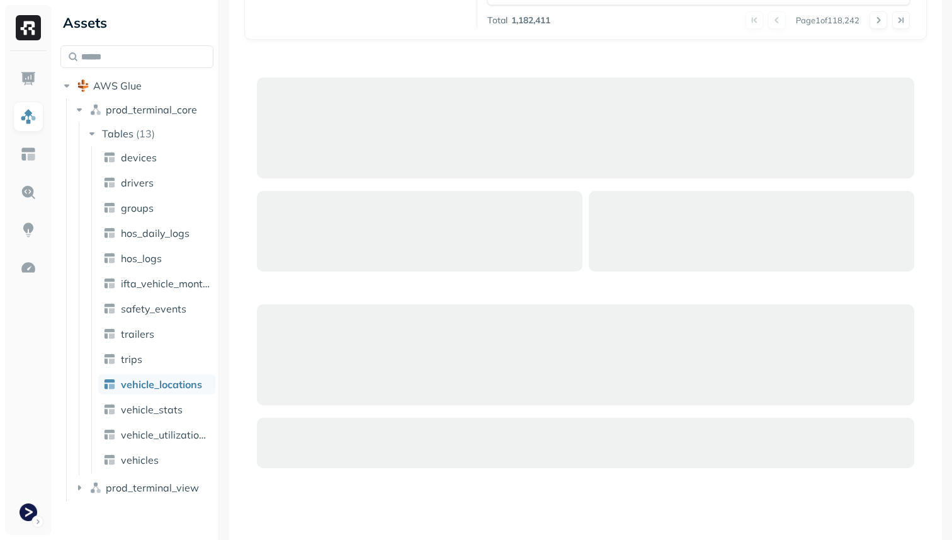
scroll to position [423, 0]
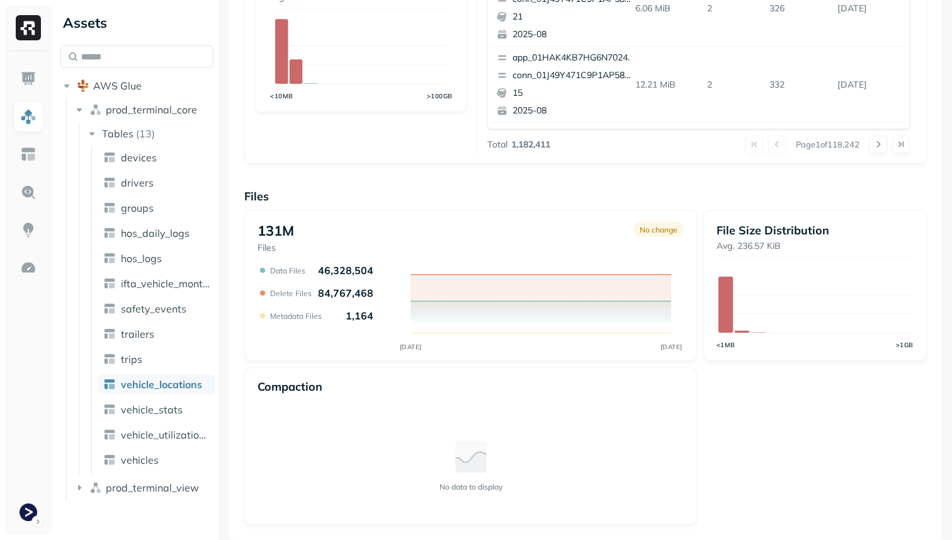
click at [178, 397] on ul "devices drivers groups hos_daily_logs hos_logs ifta_vehicle_months safety_event…" at bounding box center [153, 309] width 124 height 327
click at [176, 408] on span "vehicle_stats" at bounding box center [152, 409] width 62 height 13
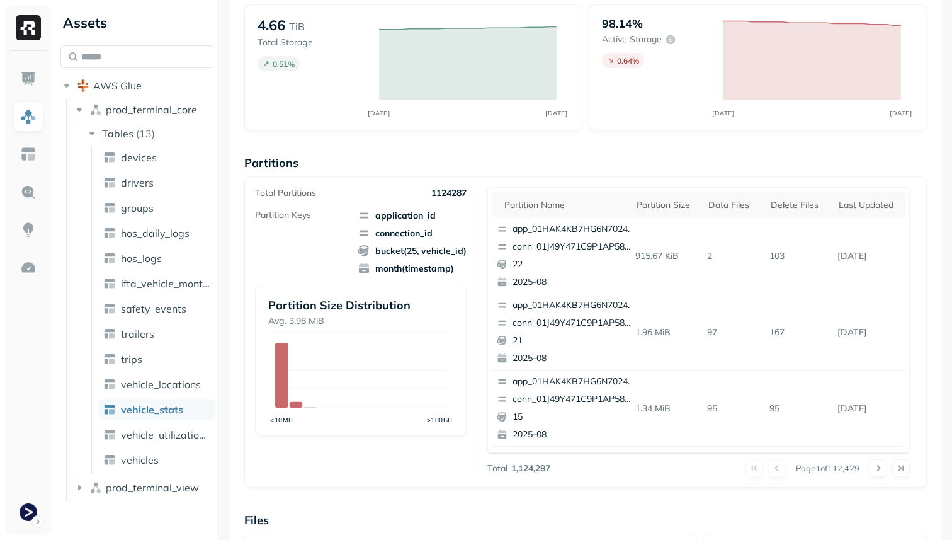
scroll to position [110, 0]
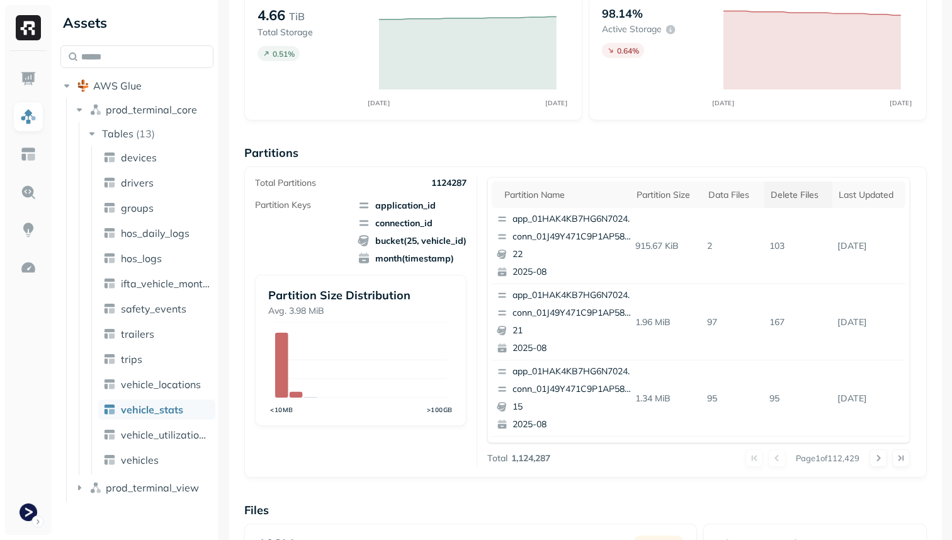
click at [793, 193] on div "Delete Files" at bounding box center [798, 195] width 55 height 12
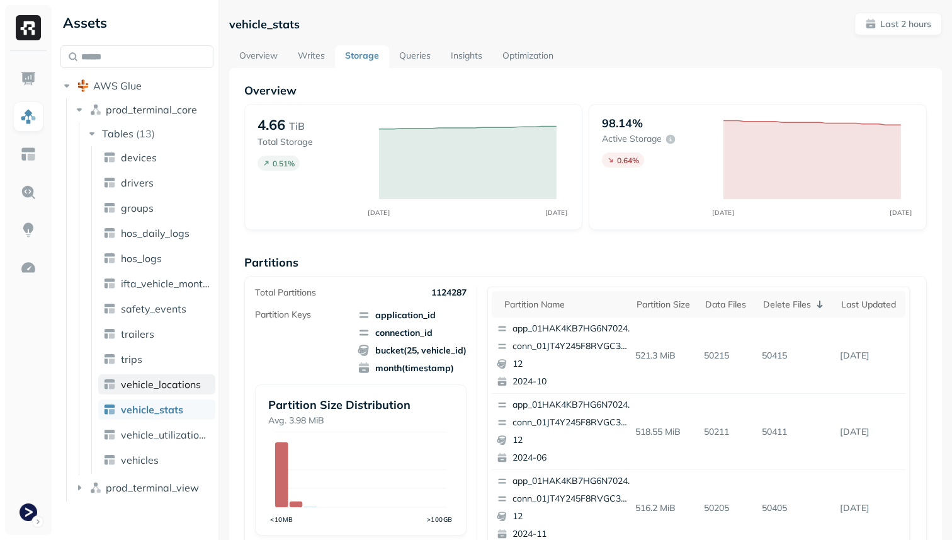
click at [161, 387] on span "vehicle_locations" at bounding box center [161, 384] width 80 height 13
click at [787, 313] on th "Delete Files" at bounding box center [798, 304] width 68 height 26
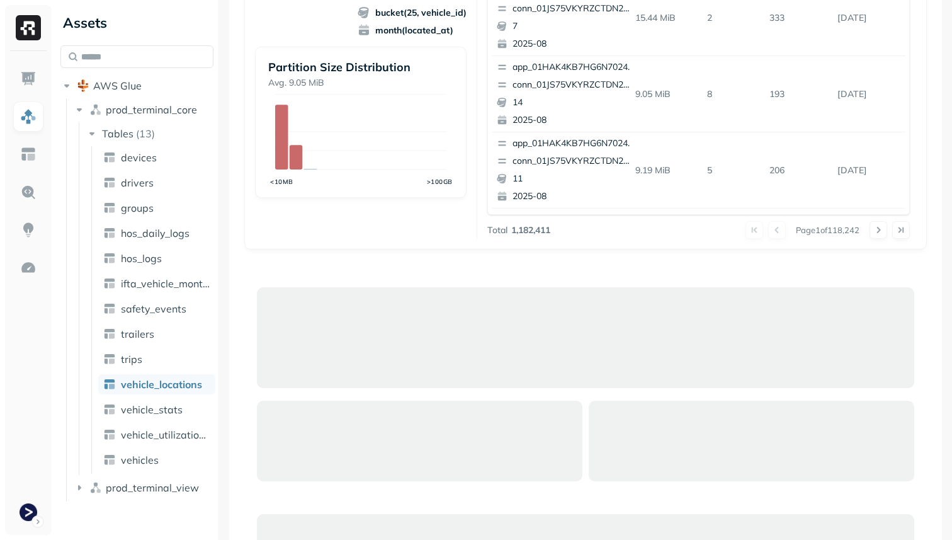
scroll to position [396, 0]
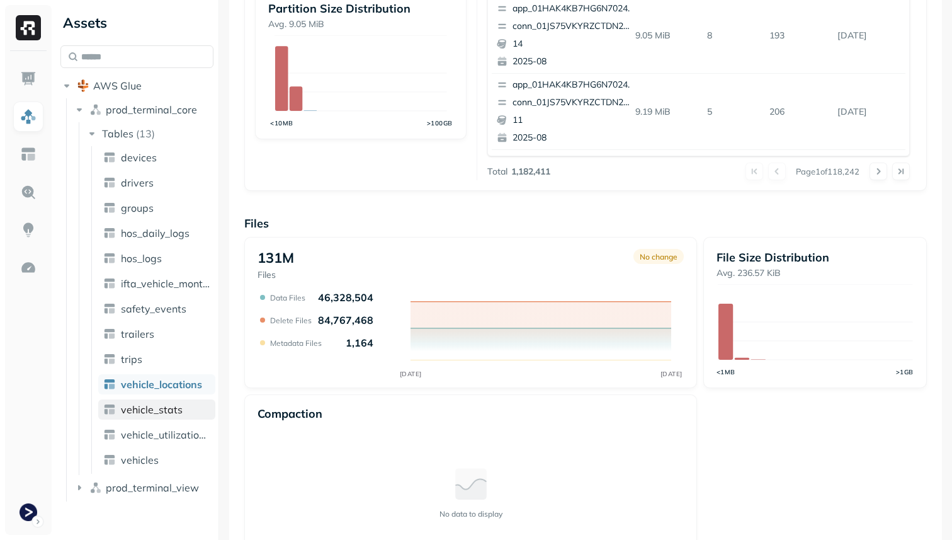
click at [162, 407] on span "vehicle_stats" at bounding box center [152, 409] width 62 height 13
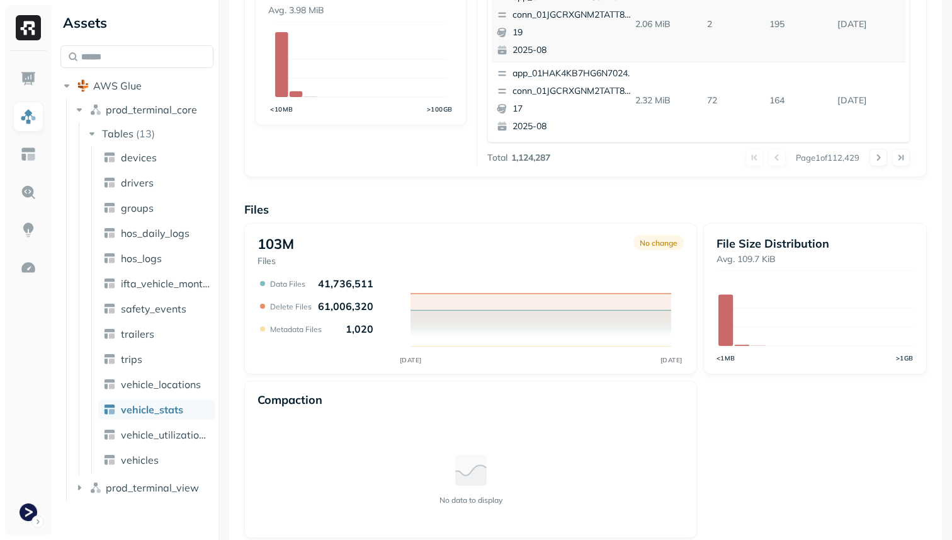
scroll to position [423, 0]
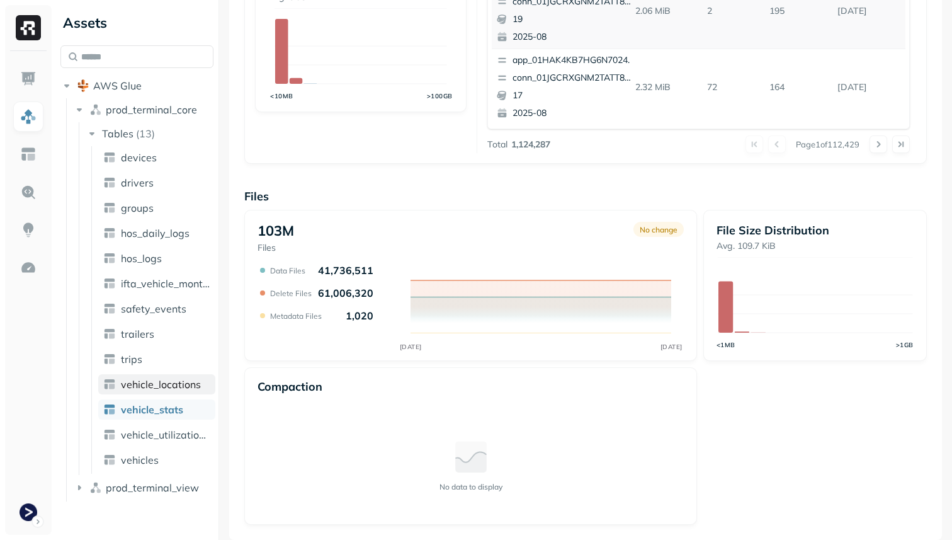
click at [193, 385] on span "vehicle_locations" at bounding box center [161, 384] width 80 height 13
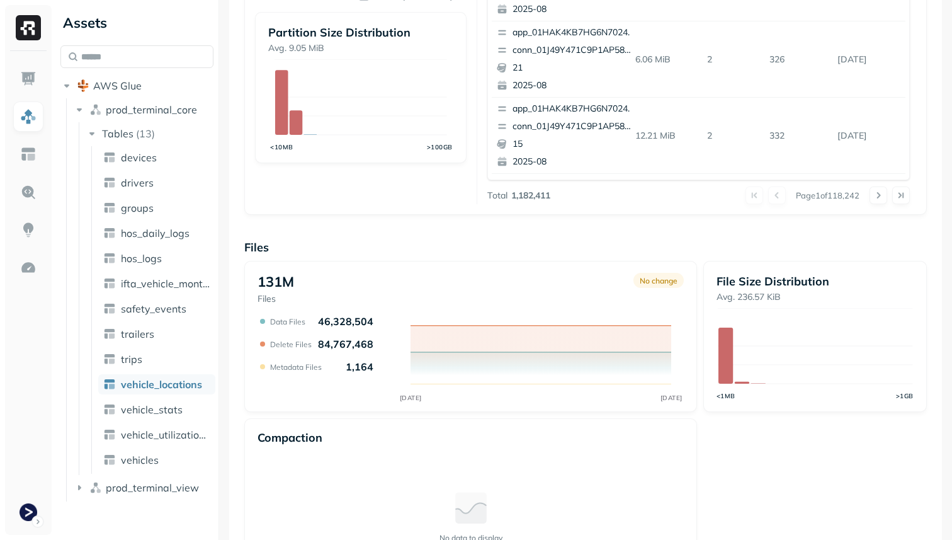
scroll to position [423, 0]
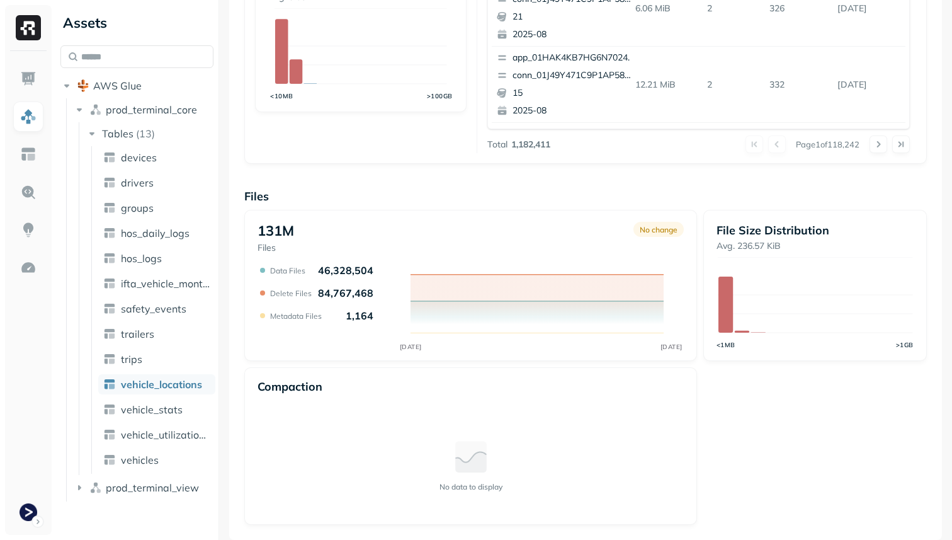
drag, startPoint x: 317, startPoint y: 269, endPoint x: 369, endPoint y: 268, distance: 52.3
click at [375, 293] on icon "AUG 28 AUG 28" at bounding box center [470, 308] width 426 height 88
drag, startPoint x: 375, startPoint y: 293, endPoint x: 320, endPoint y: 293, distance: 54.1
click at [320, 293] on div "AUG 28 AUG 28 Data Files 46,328,504 Delete Files 84,767,468 Metadata Files 1,164" at bounding box center [470, 308] width 426 height 88
click at [320, 293] on p "84,767,468" at bounding box center [345, 292] width 55 height 13
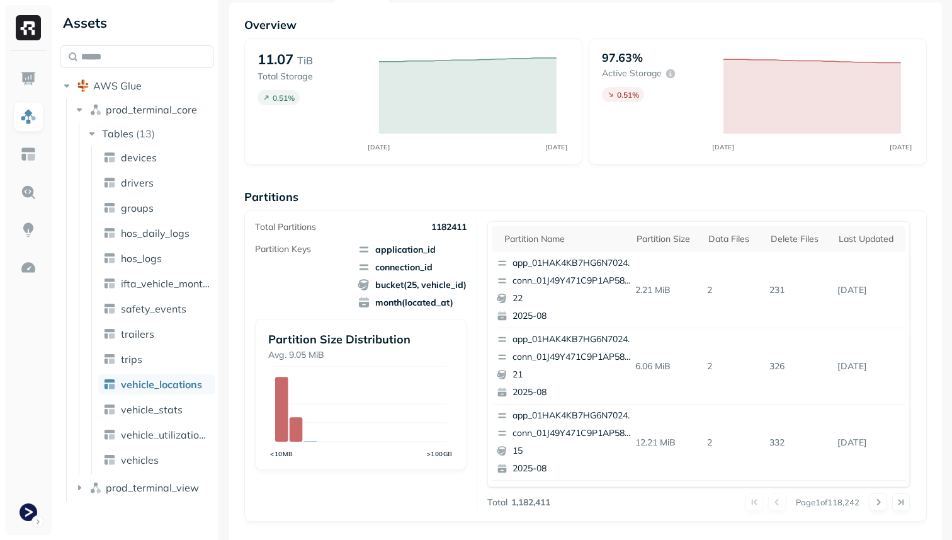
scroll to position [0, 0]
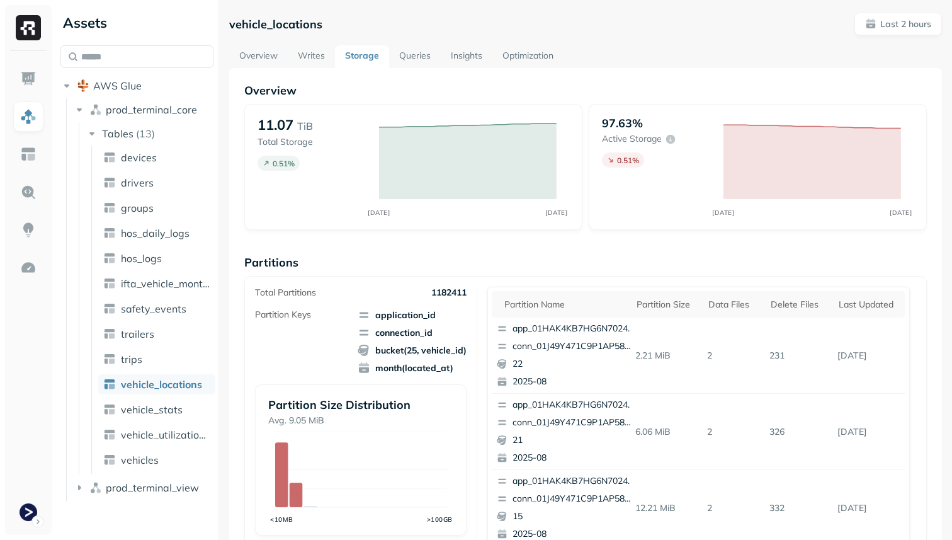
click at [421, 55] on link "Queries" at bounding box center [415, 56] width 52 height 23
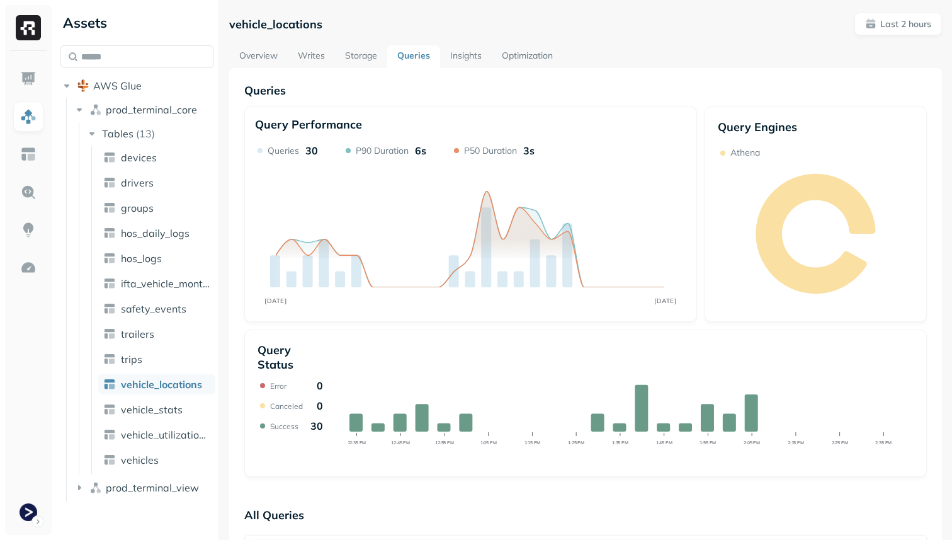
click at [358, 49] on link "Storage" at bounding box center [361, 56] width 52 height 23
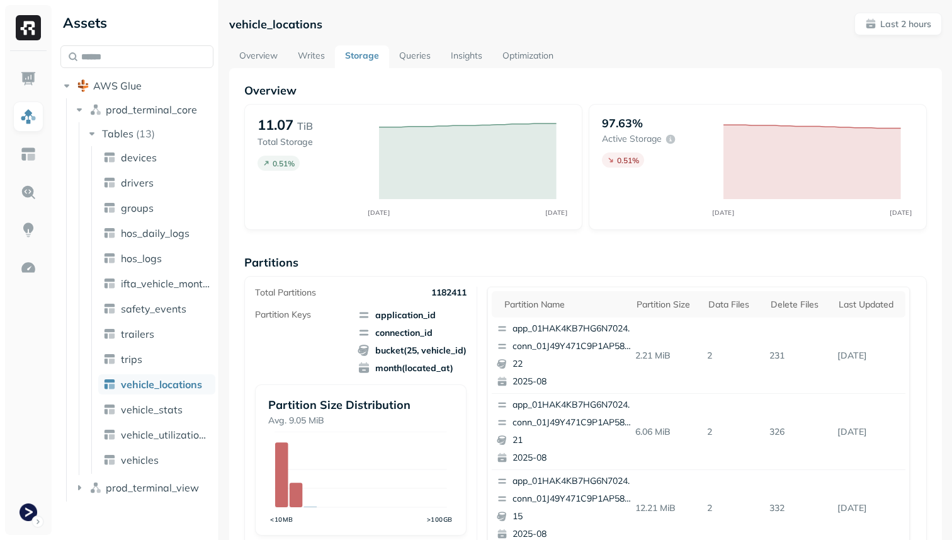
click at [421, 55] on link "Queries" at bounding box center [415, 56] width 52 height 23
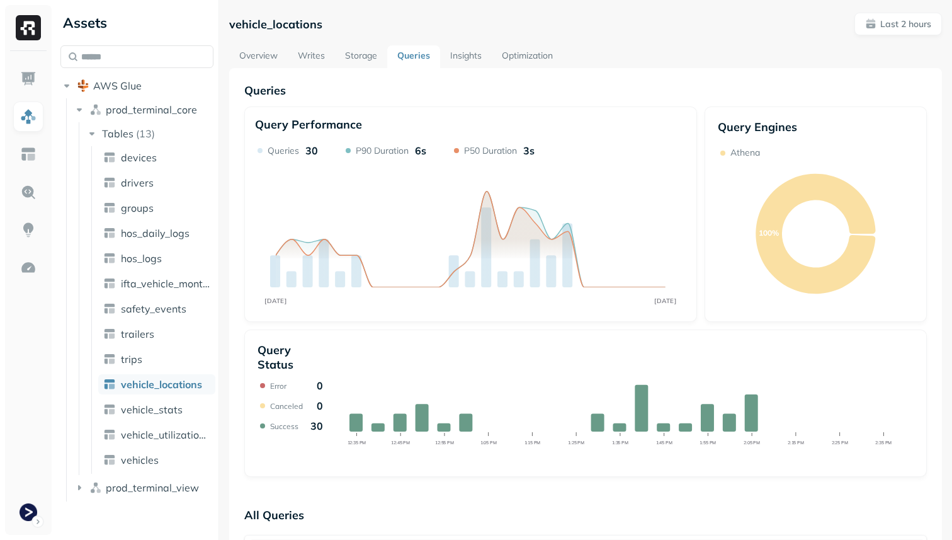
click at [366, 60] on link "Storage" at bounding box center [361, 56] width 52 height 23
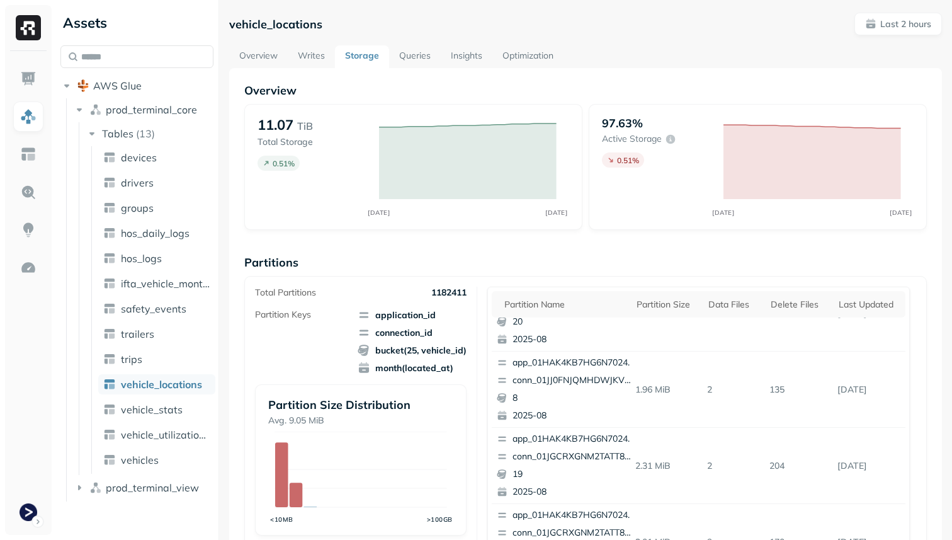
scroll to position [531, 0]
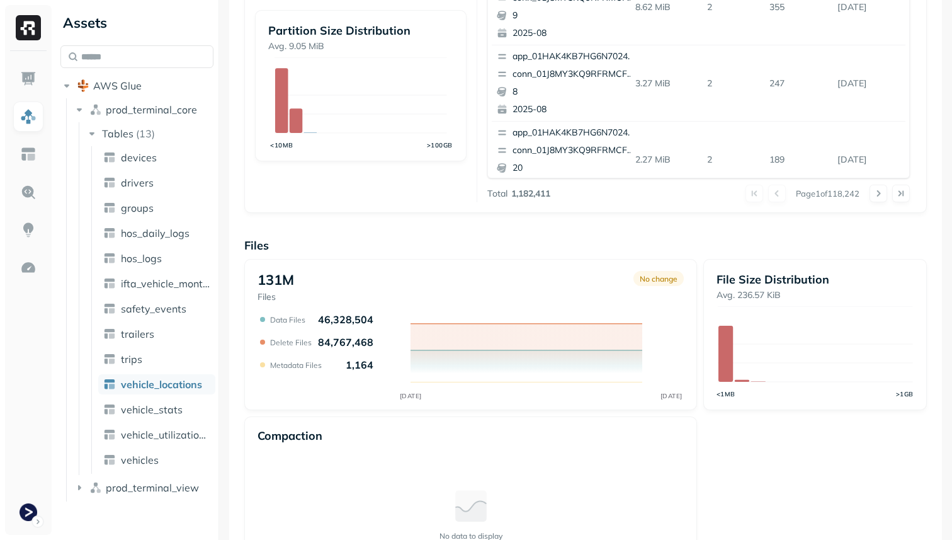
scroll to position [297, 0]
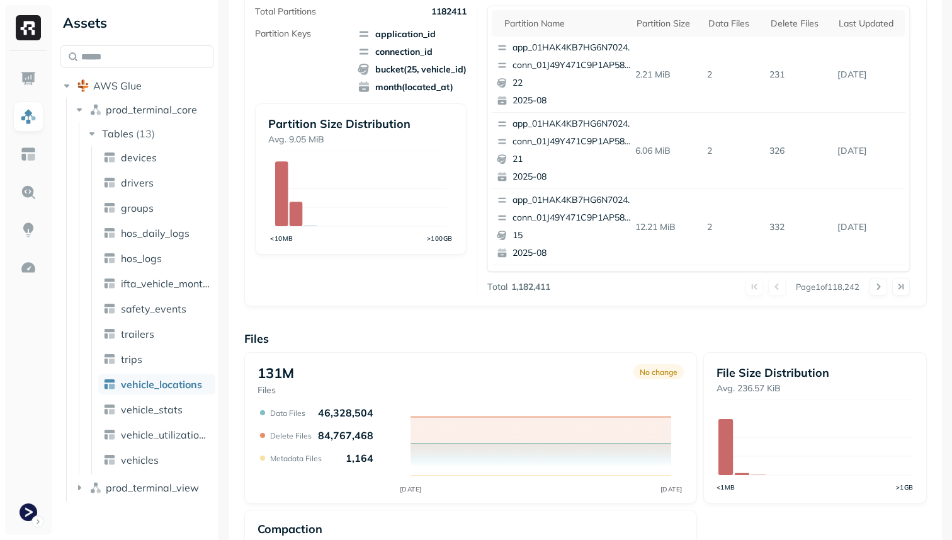
scroll to position [187, 0]
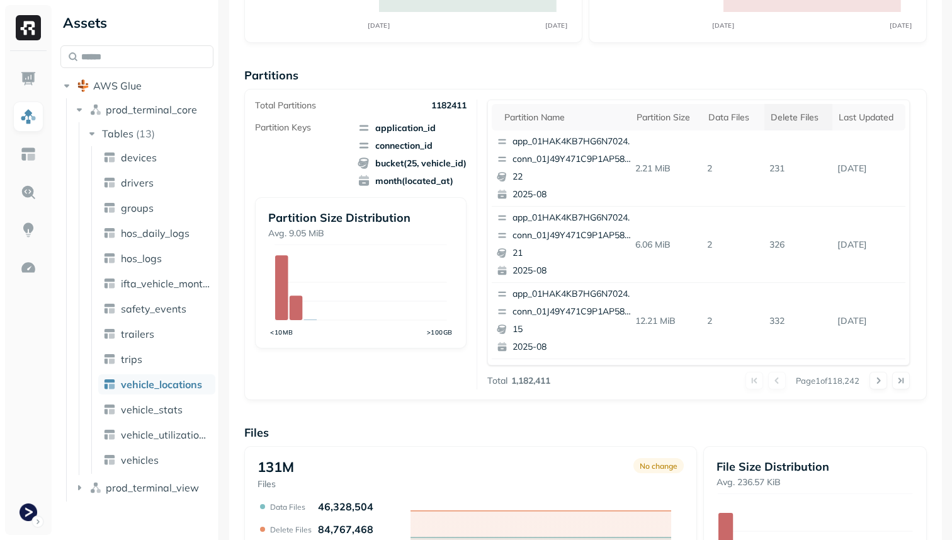
click at [776, 116] on div "Delete Files" at bounding box center [798, 117] width 55 height 12
click at [574, 156] on p "conn_01JQA0BTMHSBVC5PPGC0CTA6VH" at bounding box center [573, 159] width 122 height 13
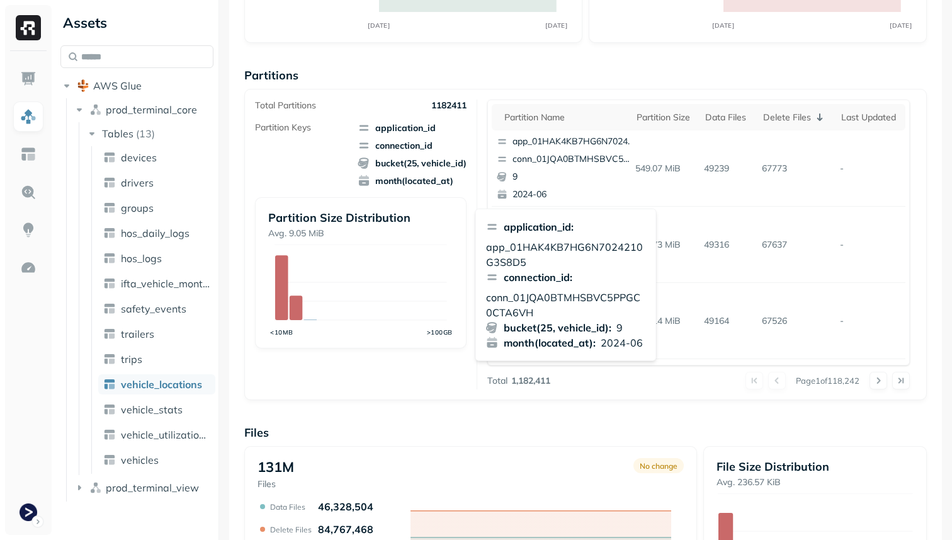
click at [562, 297] on p "conn_01JQA0BTMHSBVC5PPGC0CTA6VH" at bounding box center [566, 305] width 160 height 30
copy p "conn_01JQA0BTMHSBVC5PPGC0CTA6VH"
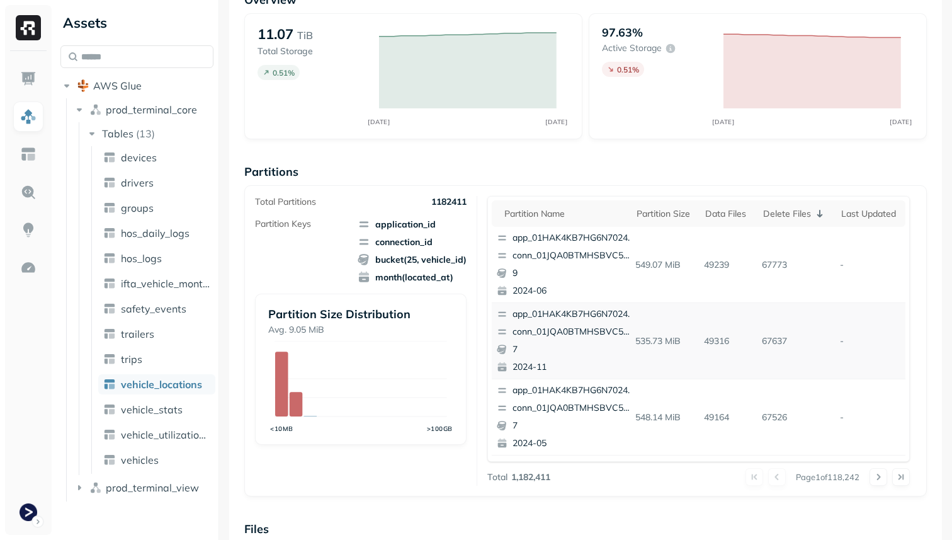
scroll to position [0, 0]
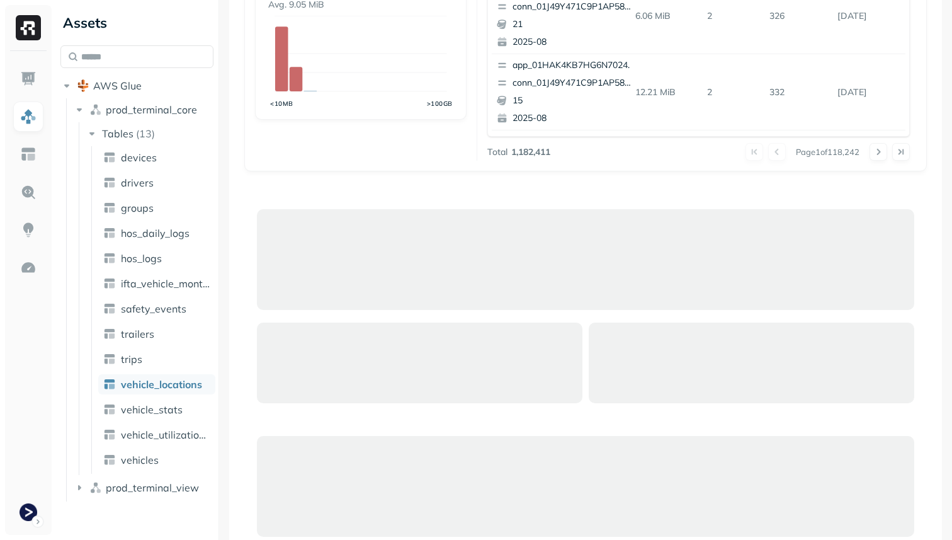
scroll to position [417, 0]
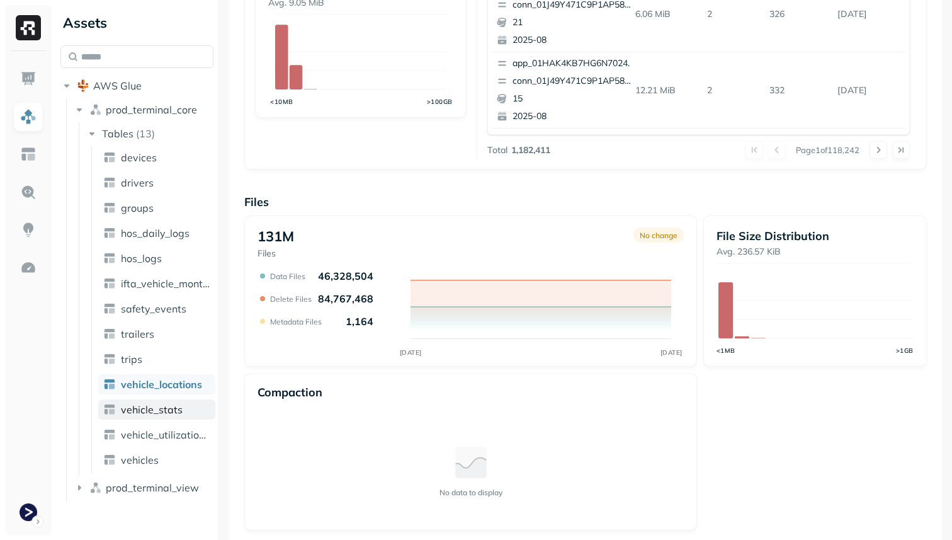
click at [205, 414] on link "vehicle_stats" at bounding box center [156, 409] width 117 height 20
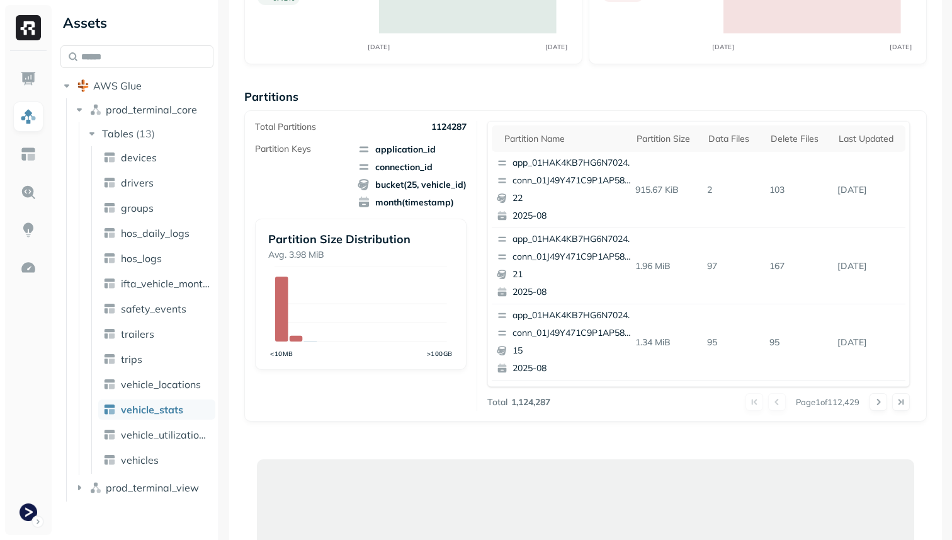
scroll to position [352, 0]
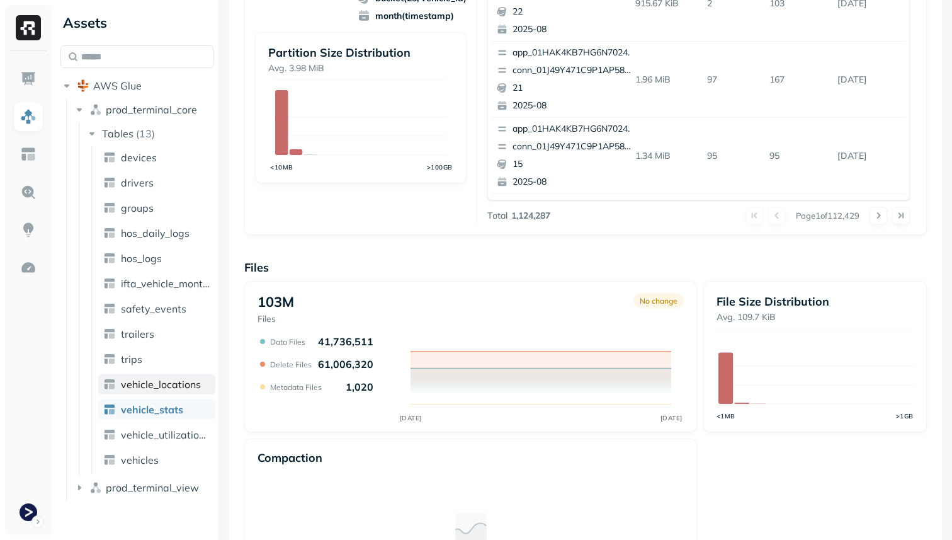
click at [170, 383] on span "vehicle_locations" at bounding box center [161, 384] width 80 height 13
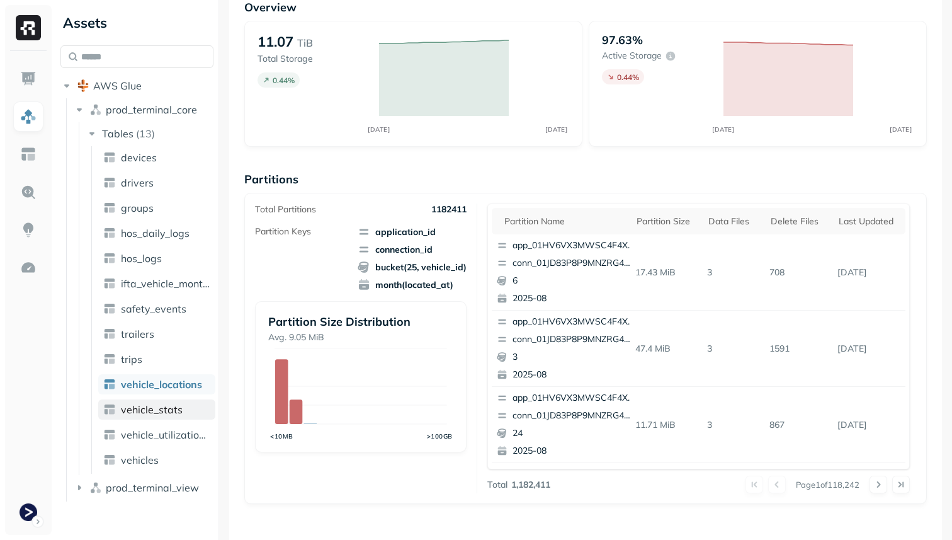
click at [164, 405] on span "vehicle_stats" at bounding box center [152, 409] width 62 height 13
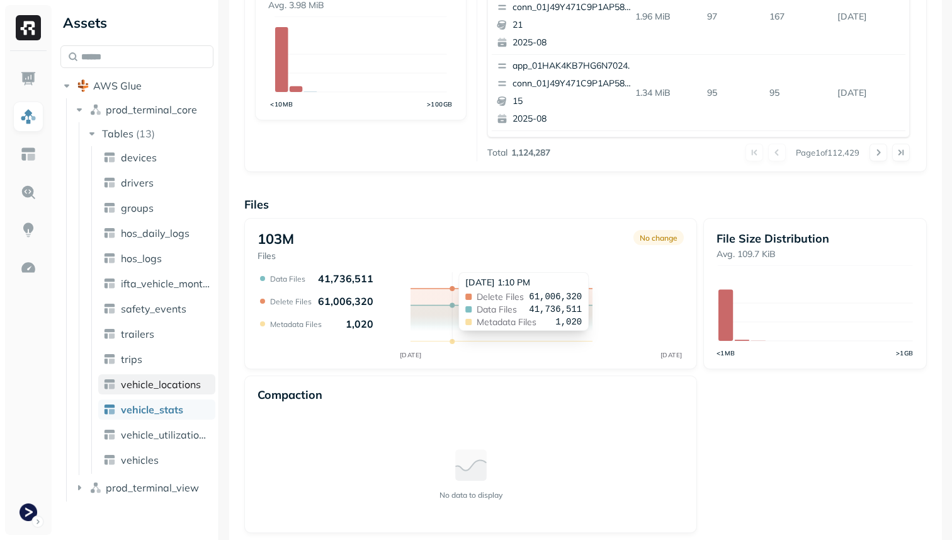
scroll to position [423, 0]
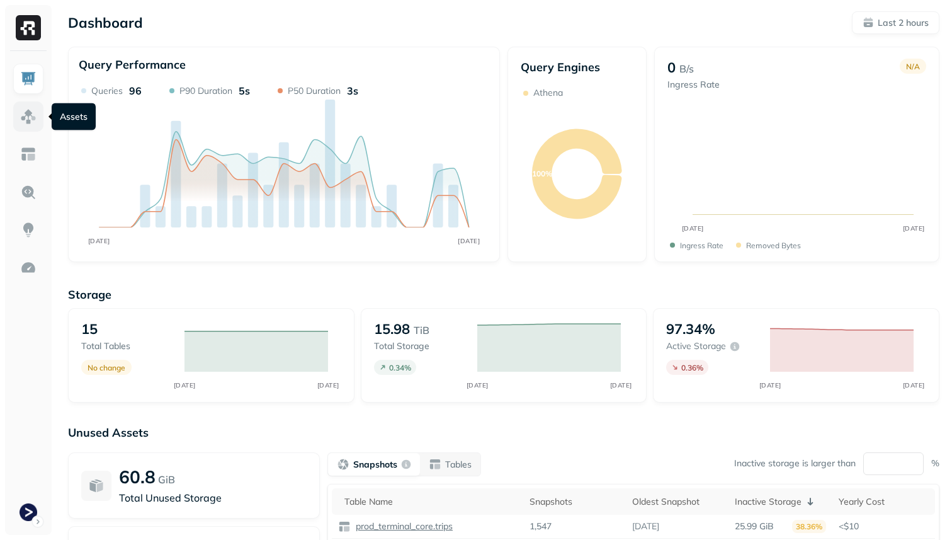
click at [21, 126] on link at bounding box center [28, 116] width 30 height 30
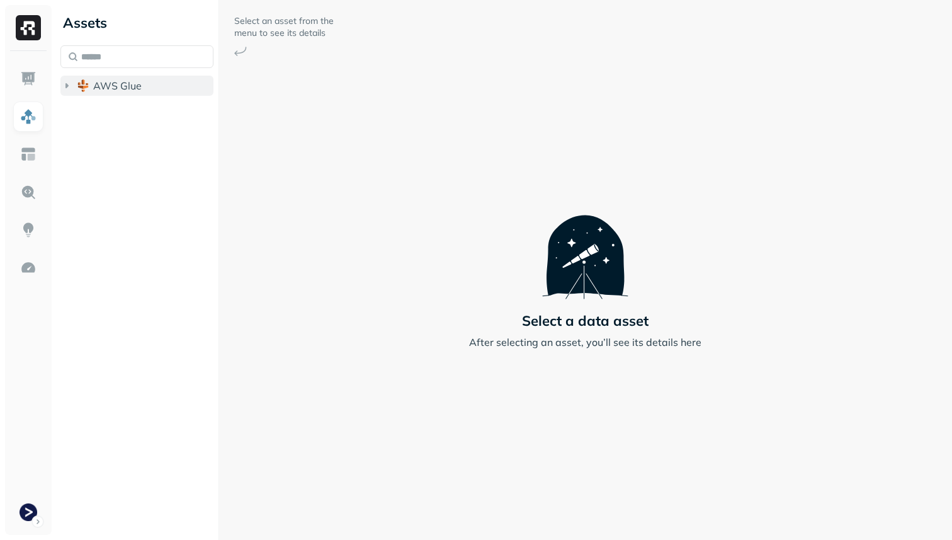
click at [130, 88] on span "AWS Glue" at bounding box center [117, 85] width 48 height 13
click at [130, 105] on span "prod_terminal_core" at bounding box center [151, 109] width 91 height 13
click at [126, 120] on div "prod_terminal_core Tables ( 13 )" at bounding box center [143, 123] width 141 height 48
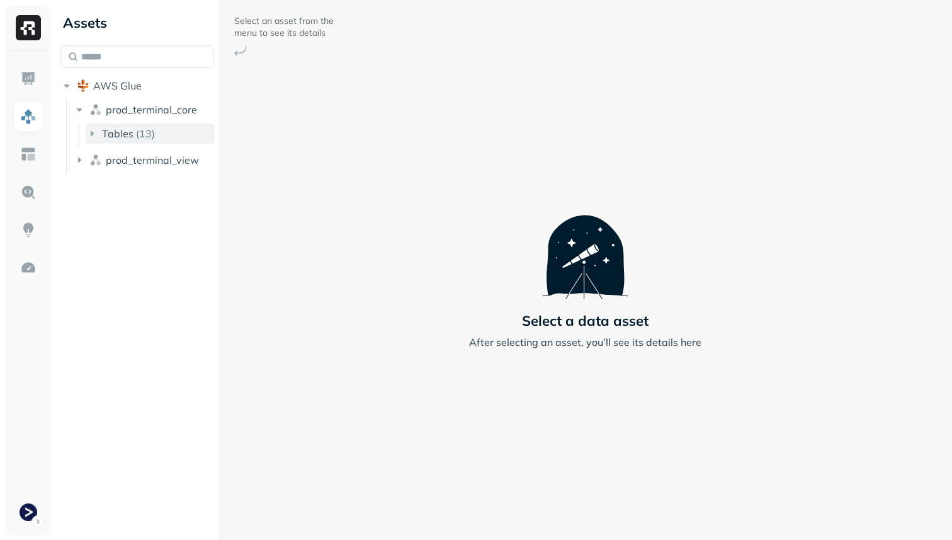
click at [126, 132] on span "Tables" at bounding box center [117, 133] width 31 height 13
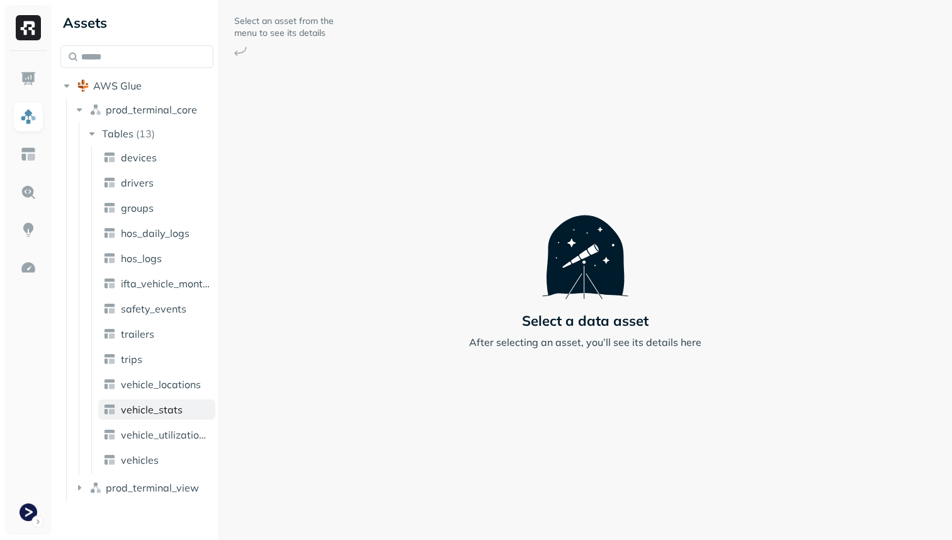
click at [162, 404] on span "vehicle_stats" at bounding box center [152, 409] width 62 height 13
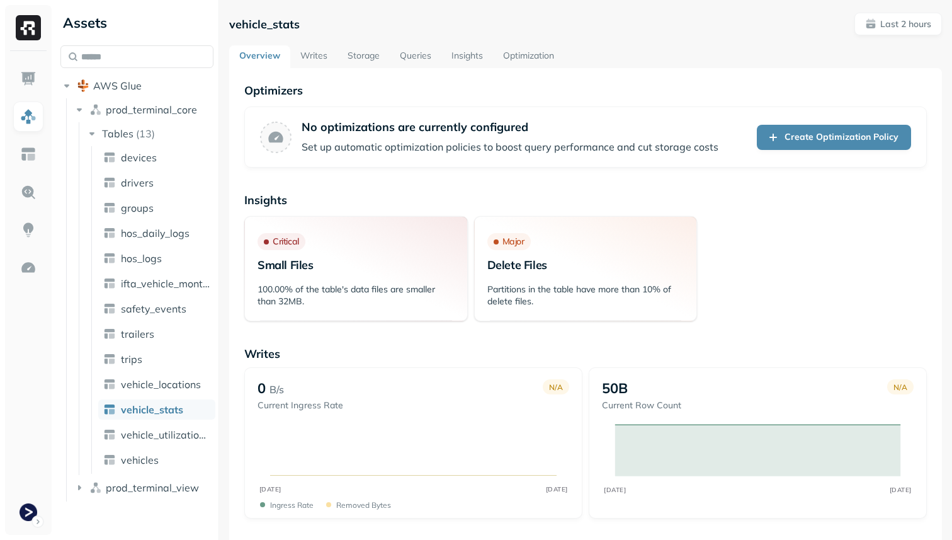
click at [319, 48] on link "Writes" at bounding box center [313, 56] width 47 height 23
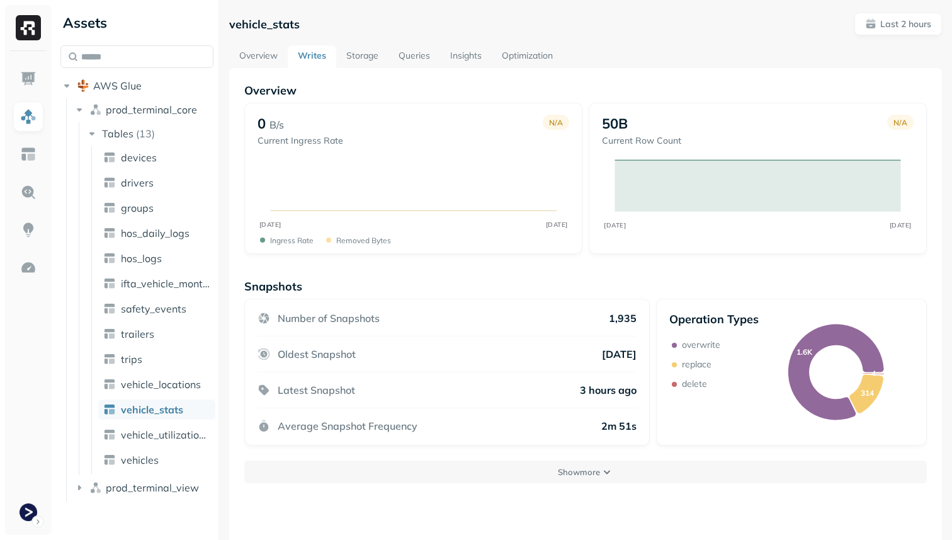
click at [375, 61] on link "Storage" at bounding box center [362, 56] width 52 height 23
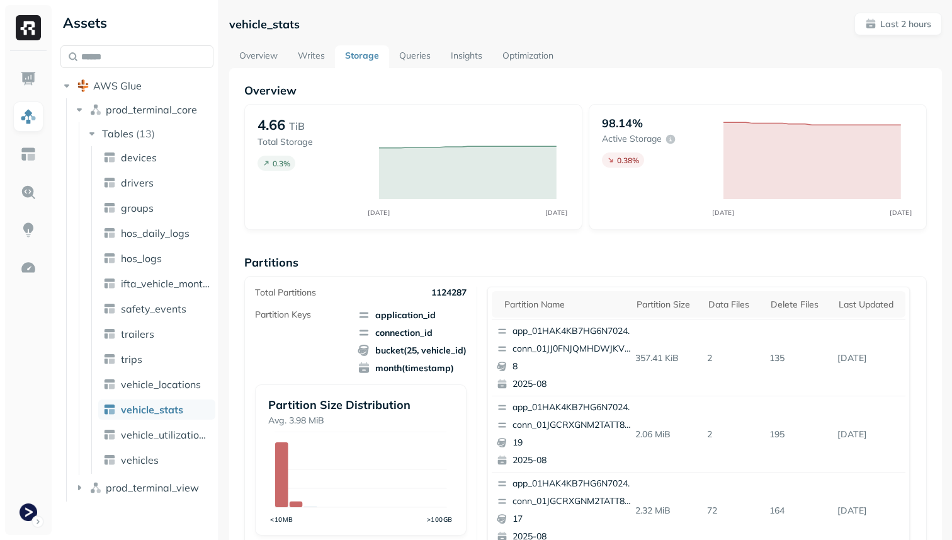
click at [434, 54] on link "Queries" at bounding box center [415, 56] width 52 height 23
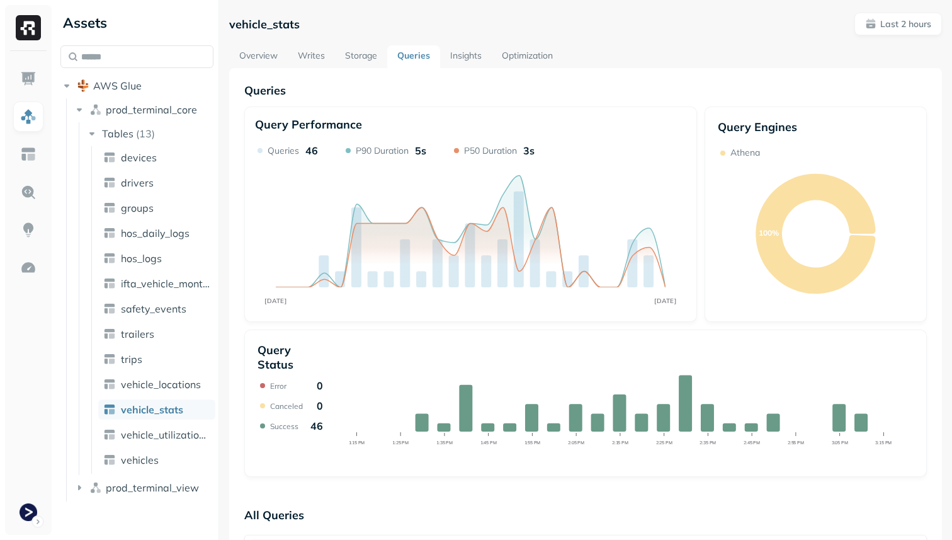
click at [371, 59] on link "Storage" at bounding box center [361, 56] width 52 height 23
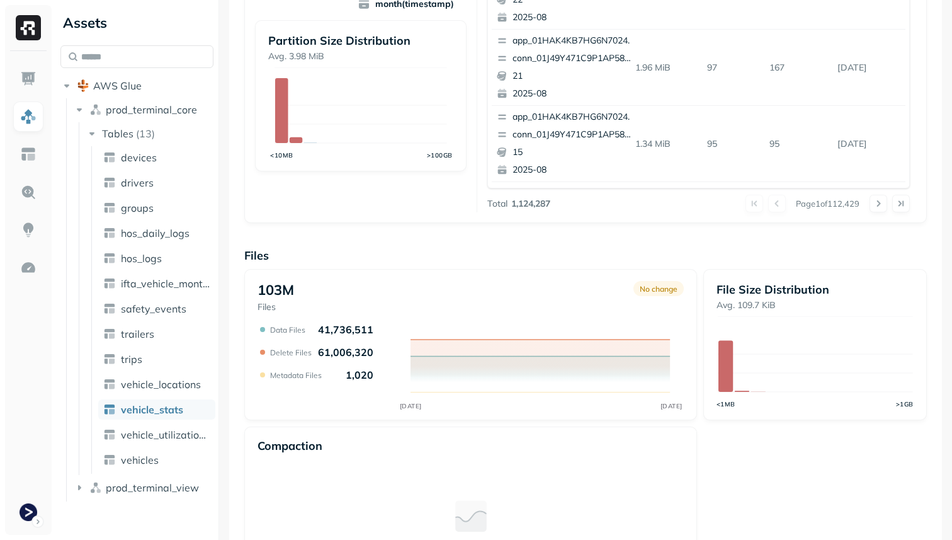
scroll to position [423, 0]
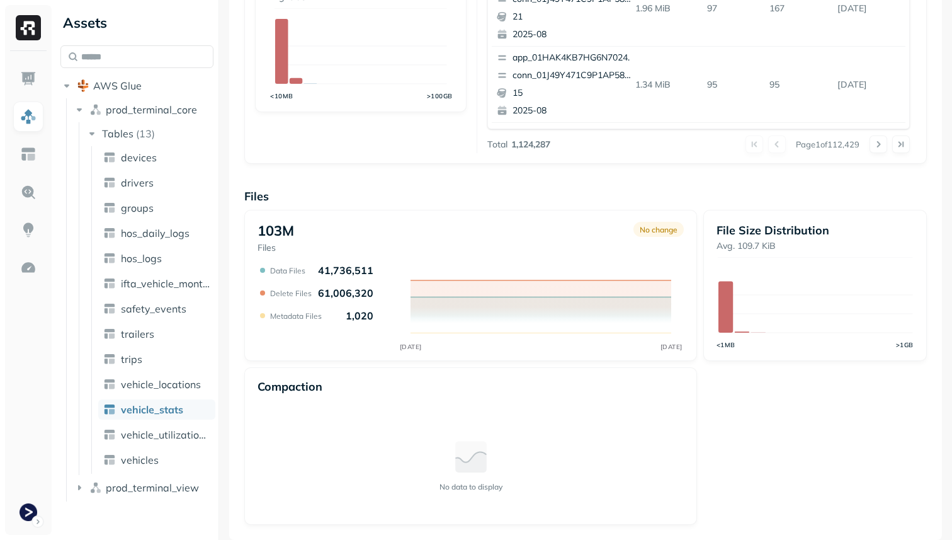
click at [362, 318] on p "1,020" at bounding box center [360, 315] width 28 height 13
click at [417, 349] on tspan "[DATE]" at bounding box center [410, 346] width 22 height 8
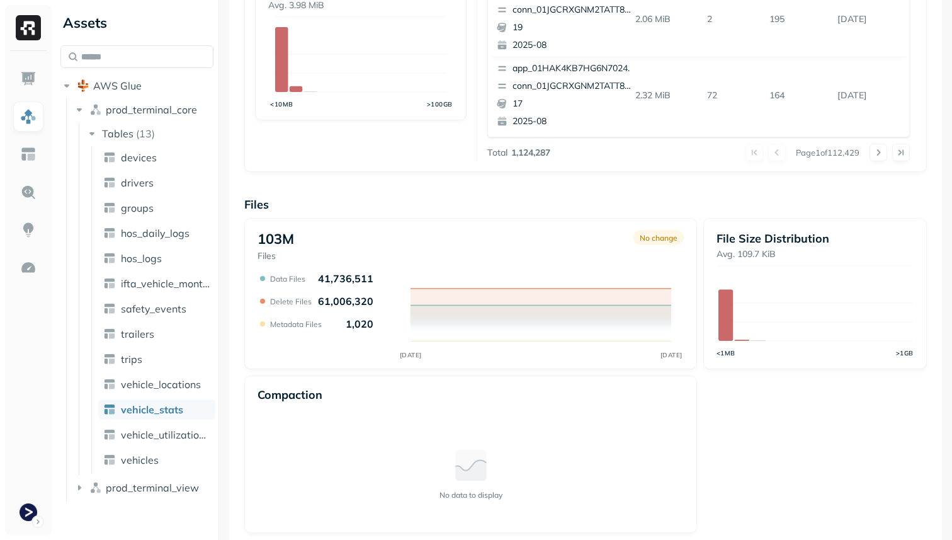
scroll to position [423, 0]
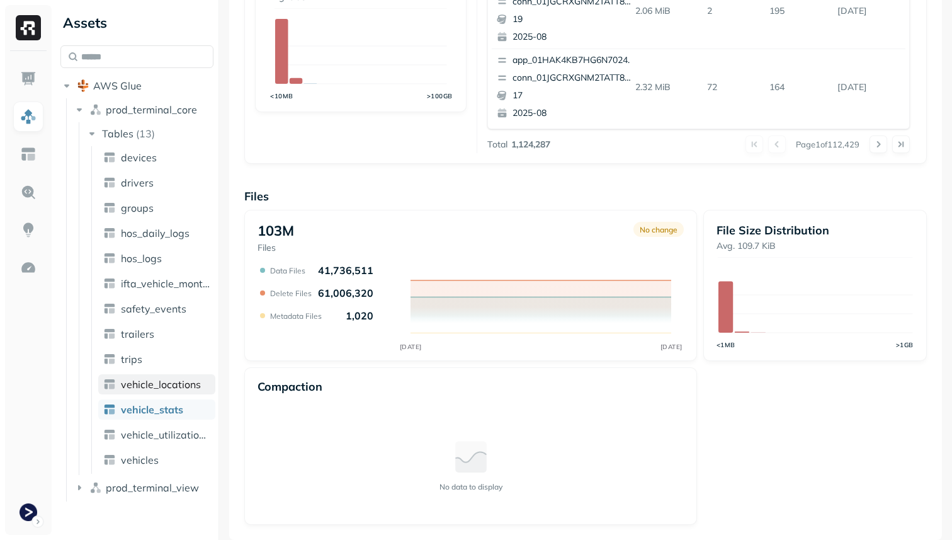
click at [175, 388] on span "vehicle_locations" at bounding box center [161, 384] width 80 height 13
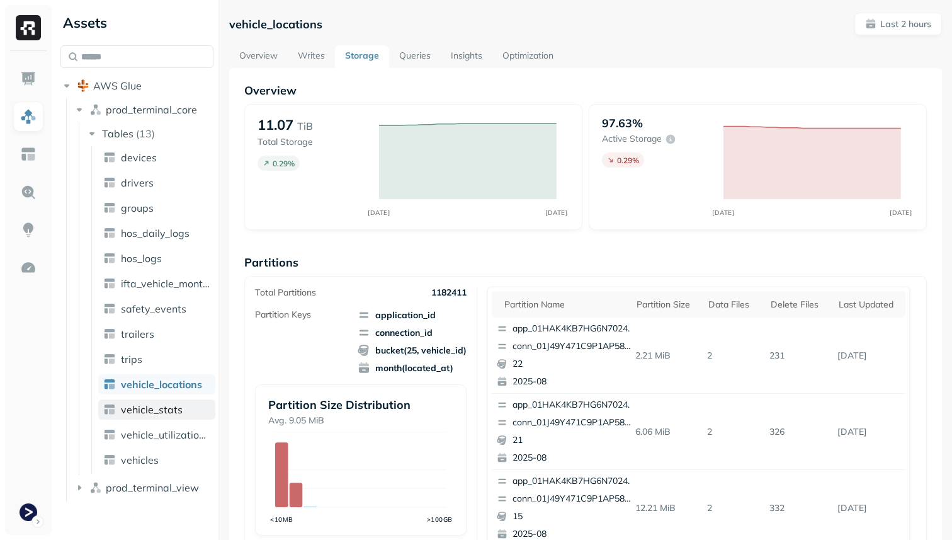
click at [176, 409] on span "vehicle_stats" at bounding box center [152, 409] width 62 height 13
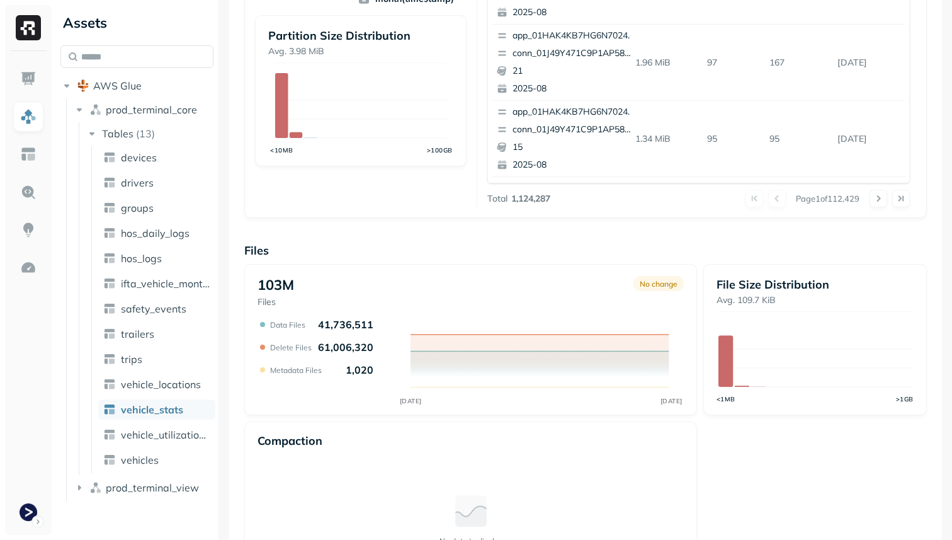
scroll to position [399, 0]
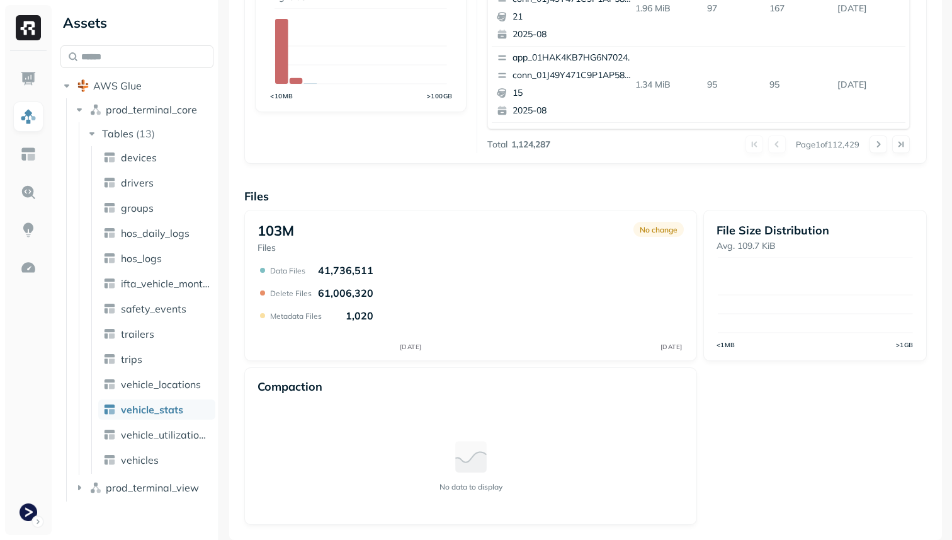
scroll to position [423, 0]
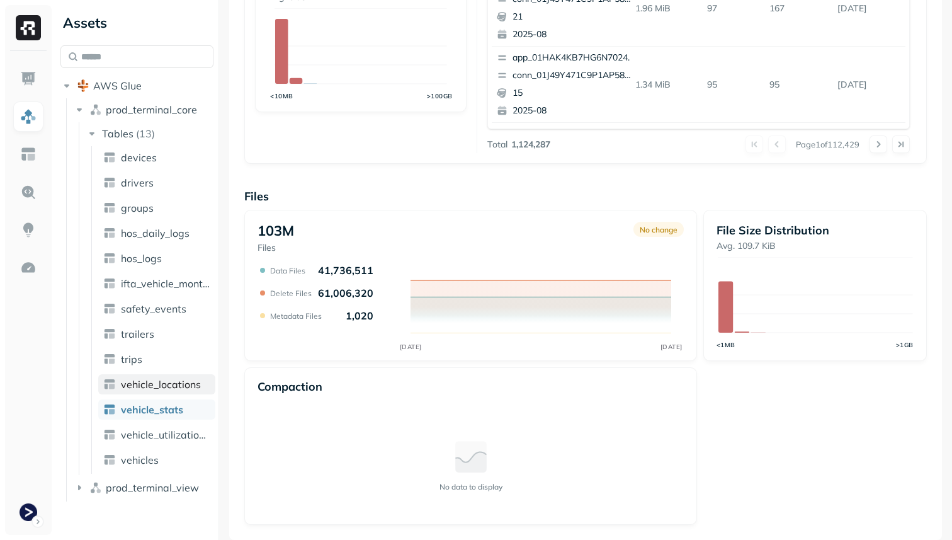
click at [200, 383] on link "vehicle_locations" at bounding box center [156, 384] width 117 height 20
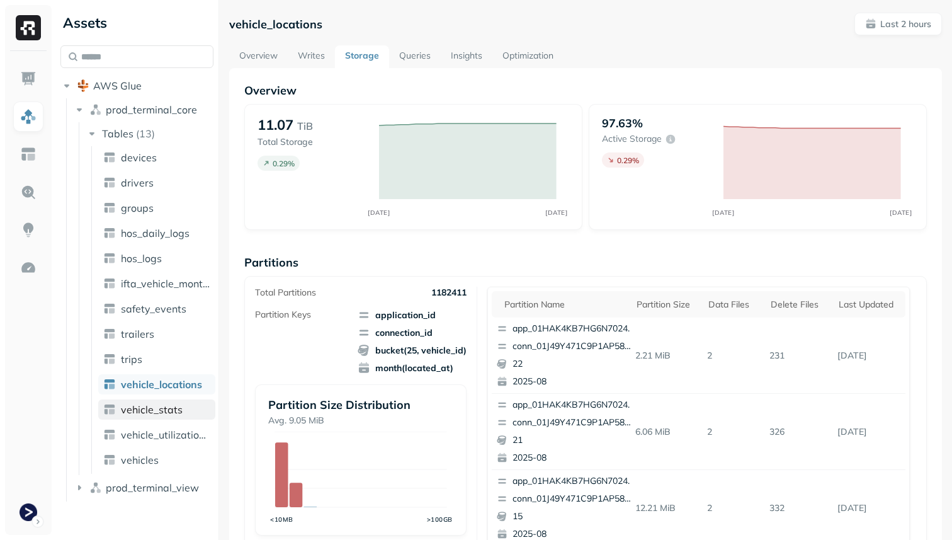
click at [178, 402] on link "vehicle_stats" at bounding box center [156, 409] width 117 height 20
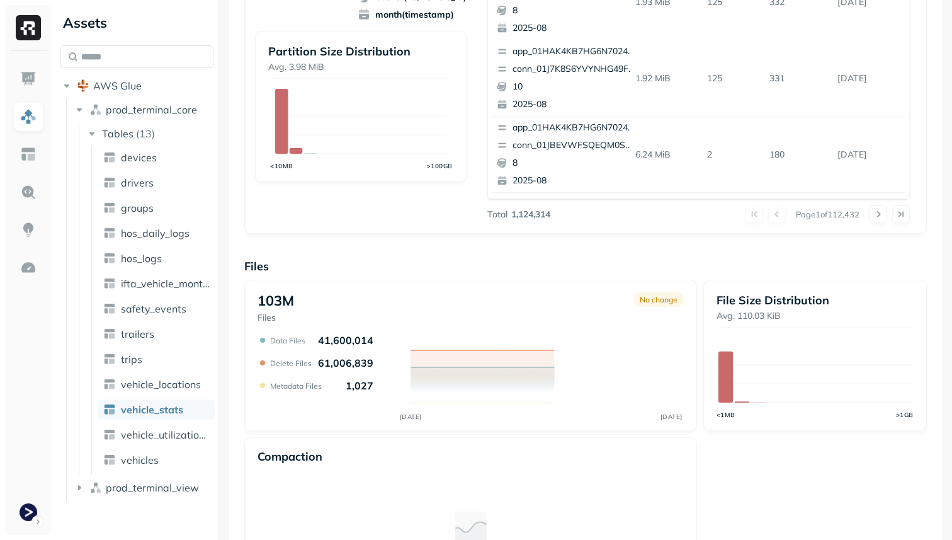
scroll to position [373, 0]
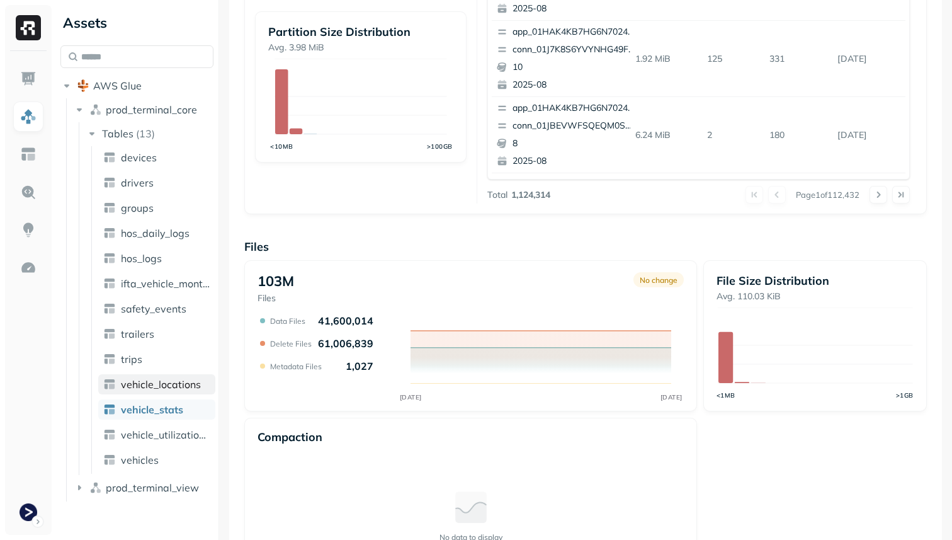
click at [183, 387] on span "vehicle_locations" at bounding box center [161, 384] width 80 height 13
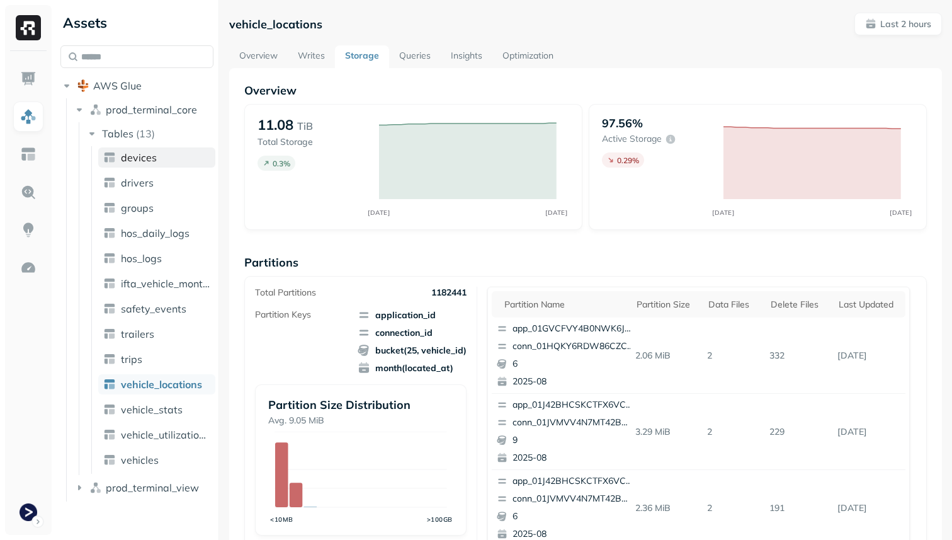
click at [157, 151] on link "devices" at bounding box center [156, 157] width 117 height 20
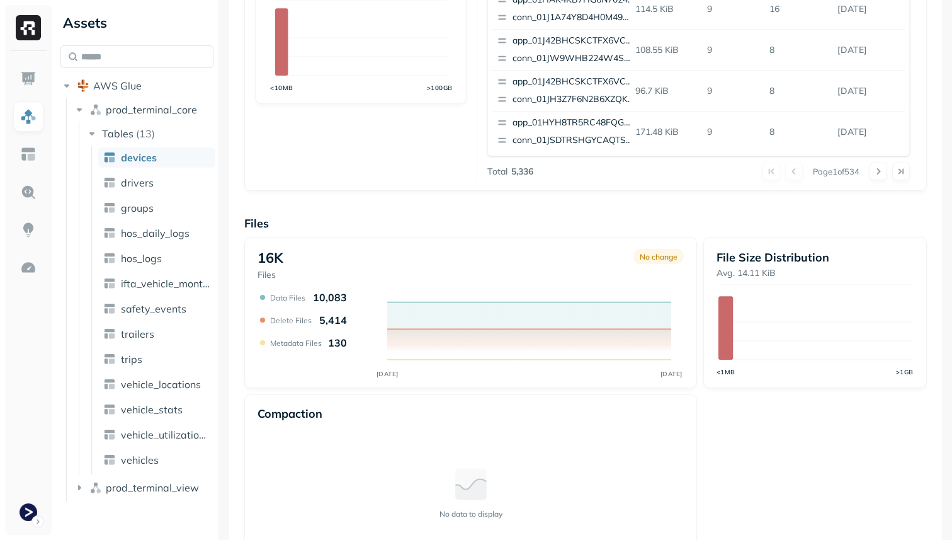
scroll to position [423, 0]
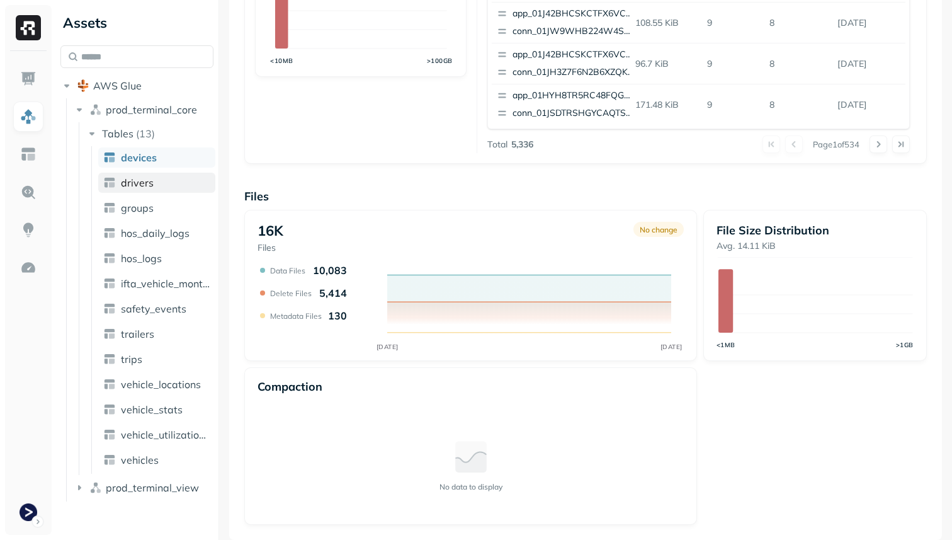
click at [169, 181] on link "drivers" at bounding box center [156, 183] width 117 height 20
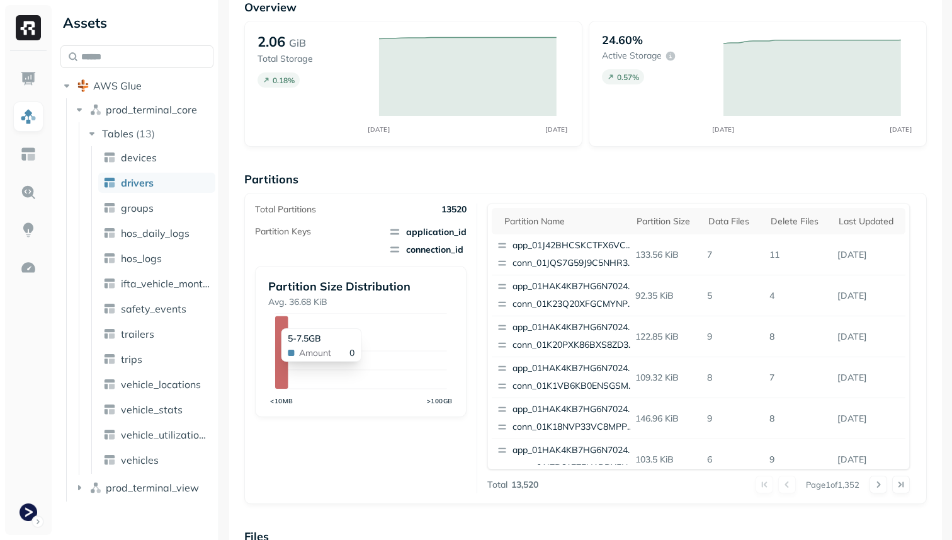
scroll to position [423, 0]
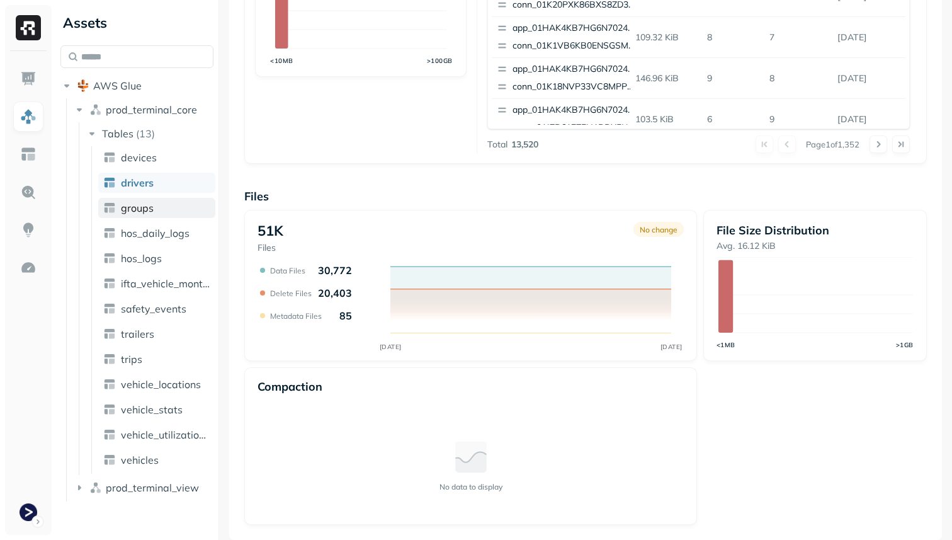
click at [175, 210] on link "groups" at bounding box center [156, 208] width 117 height 20
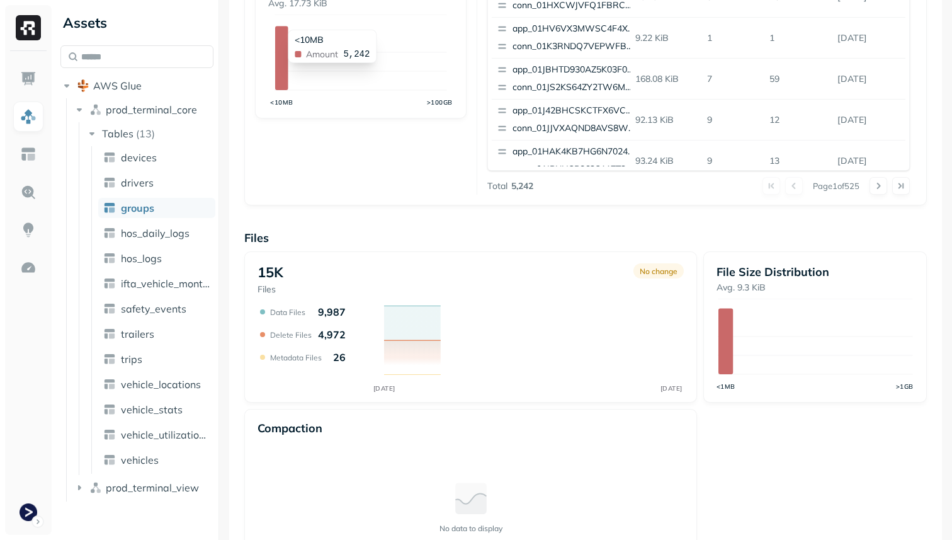
scroll to position [423, 0]
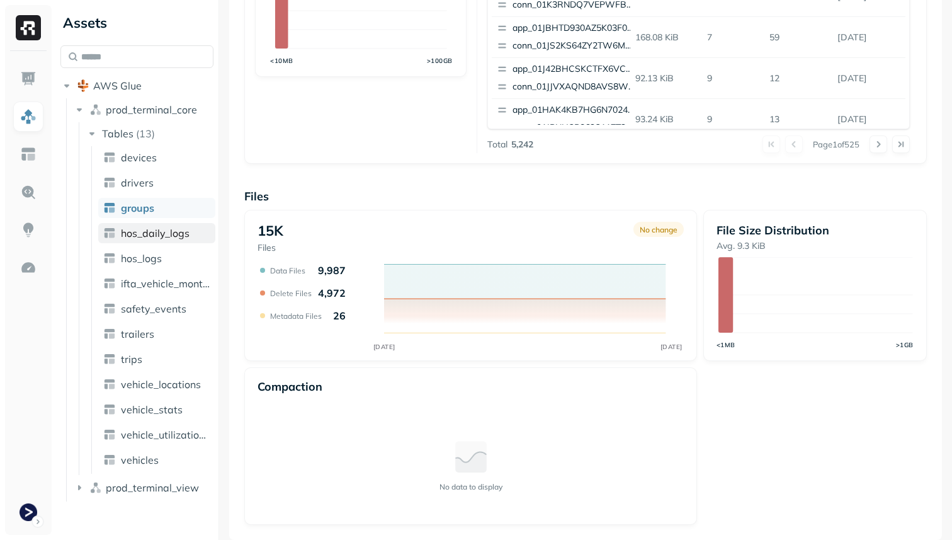
click at [166, 232] on span "hos_daily_logs" at bounding box center [155, 233] width 69 height 13
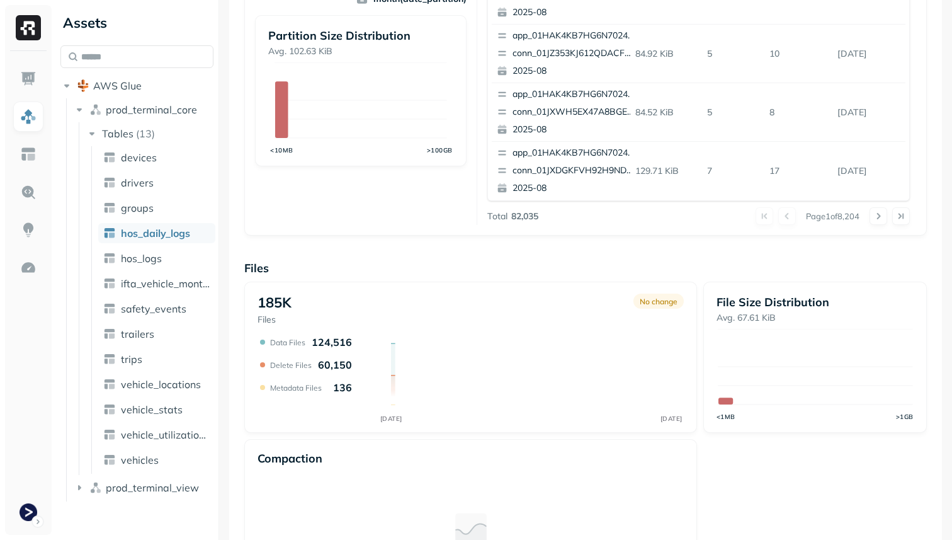
scroll to position [423, 0]
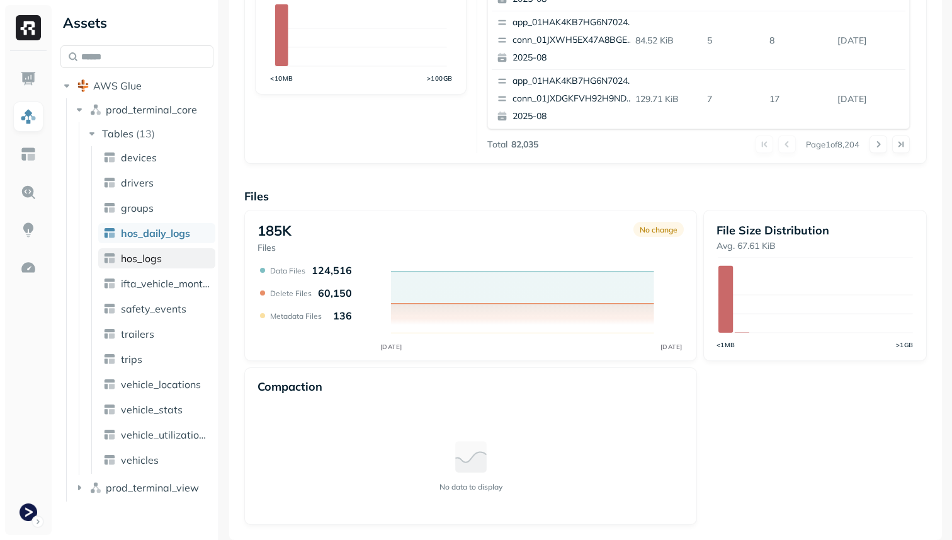
click at [157, 262] on span "hos_logs" at bounding box center [141, 258] width 41 height 13
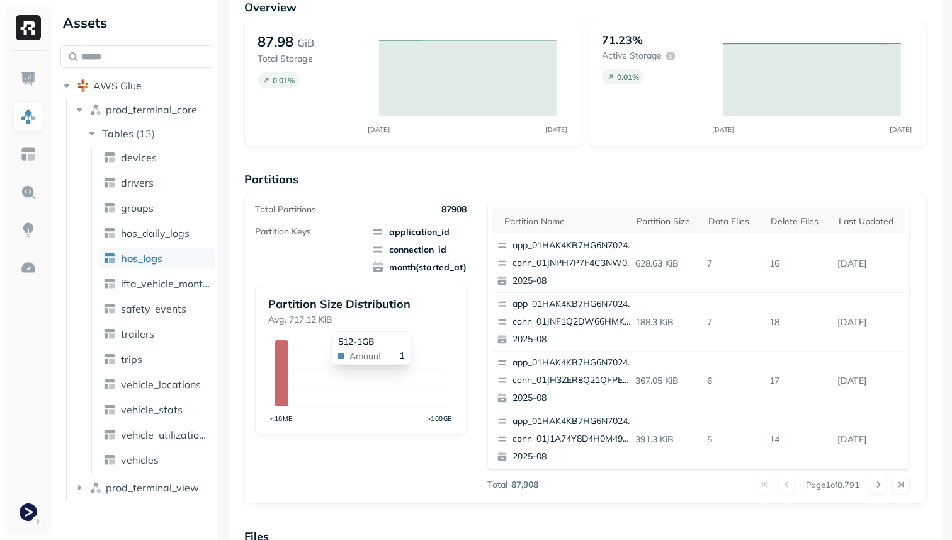
scroll to position [423, 0]
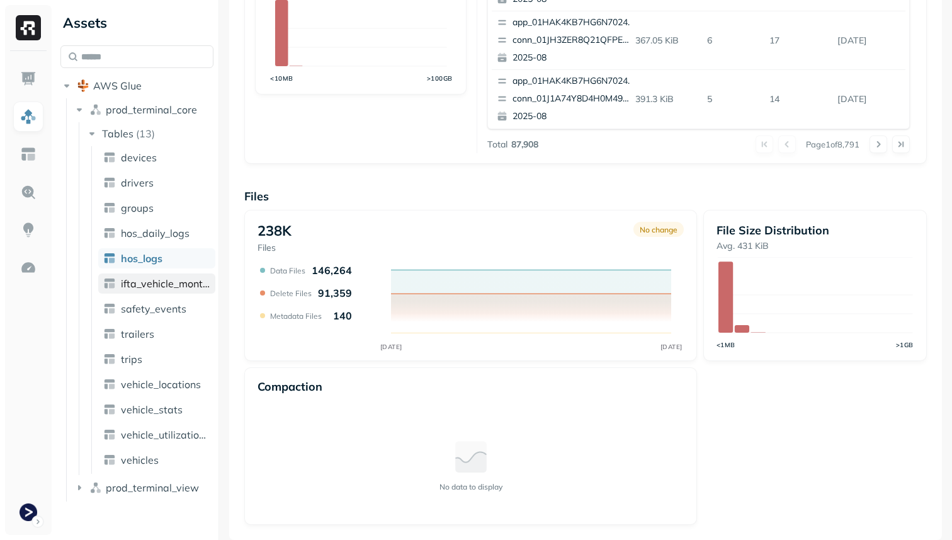
click at [164, 292] on link "ifta_vehicle_months" at bounding box center [156, 283] width 117 height 20
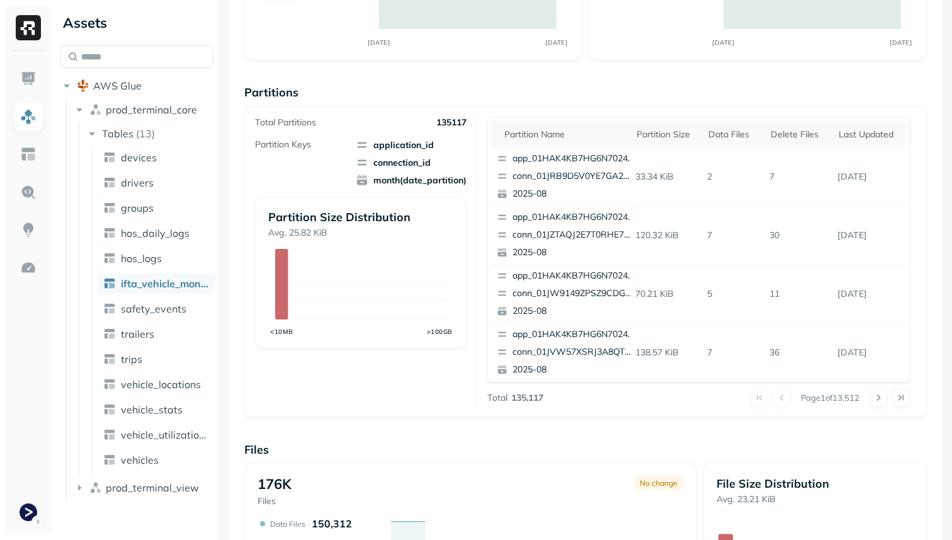
scroll to position [423, 0]
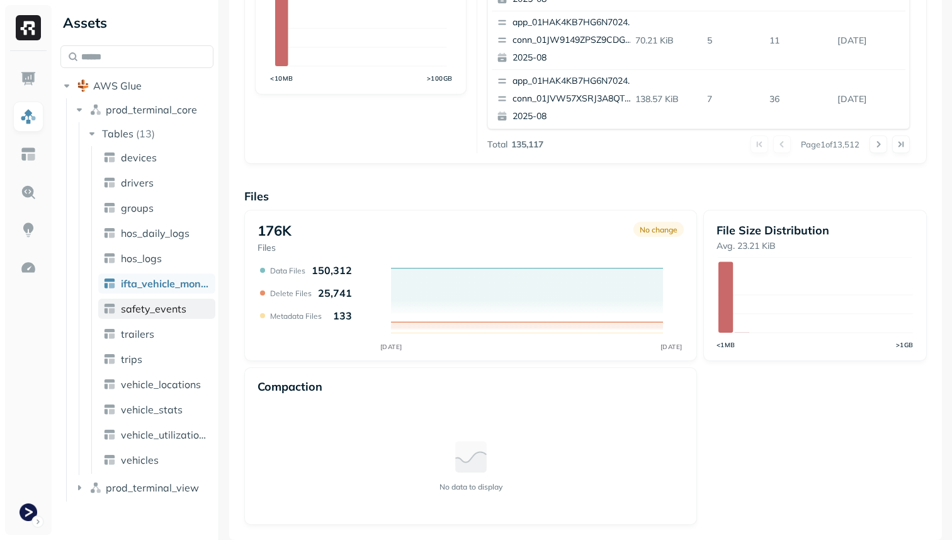
click at [166, 310] on span "safety_events" at bounding box center [153, 308] width 65 height 13
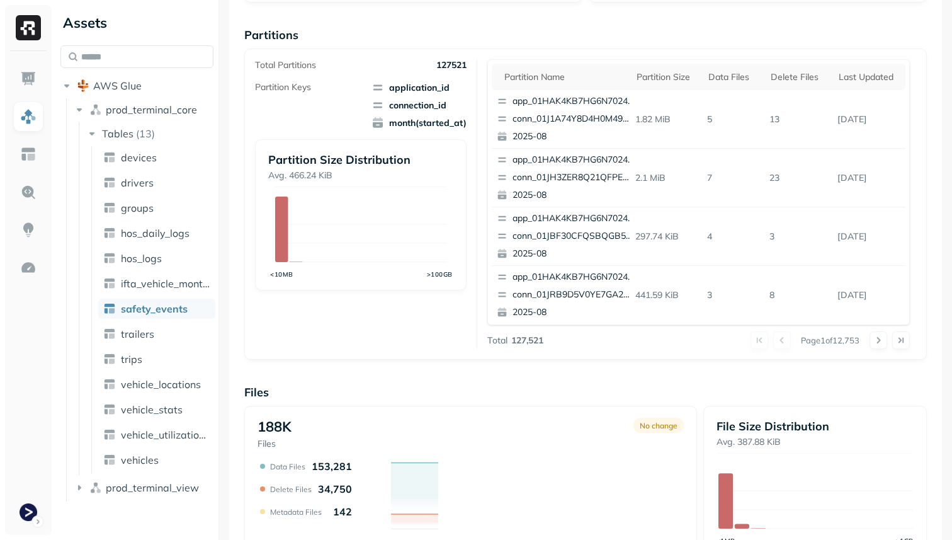
scroll to position [423, 0]
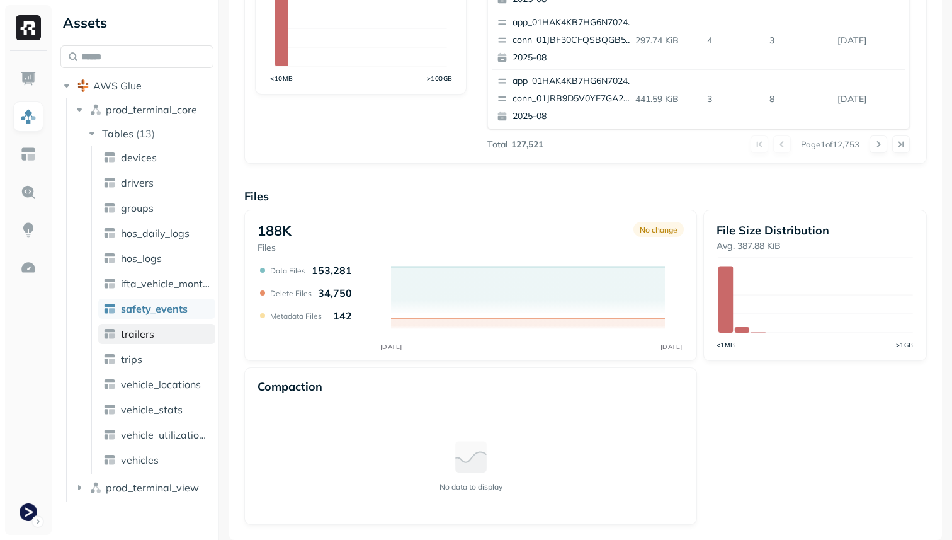
click at [164, 331] on link "trailers" at bounding box center [156, 334] width 117 height 20
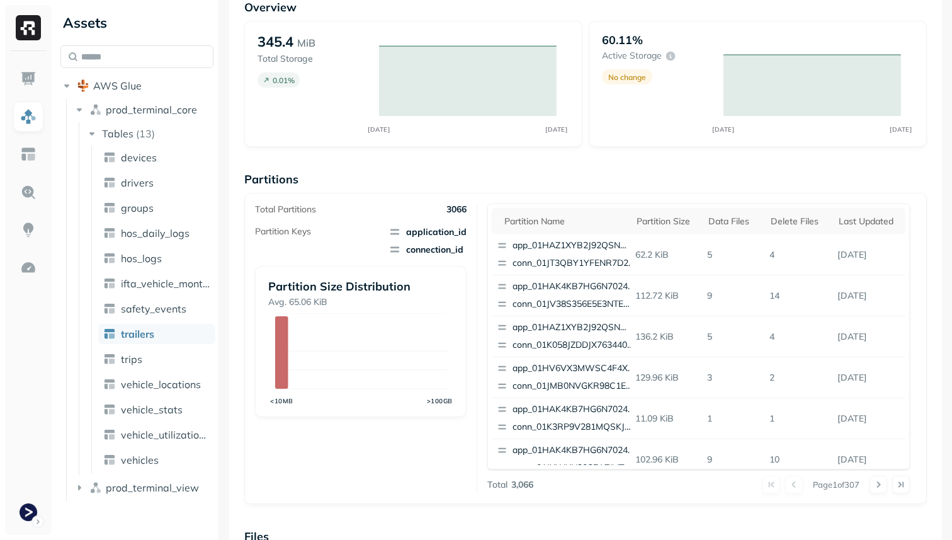
scroll to position [423, 0]
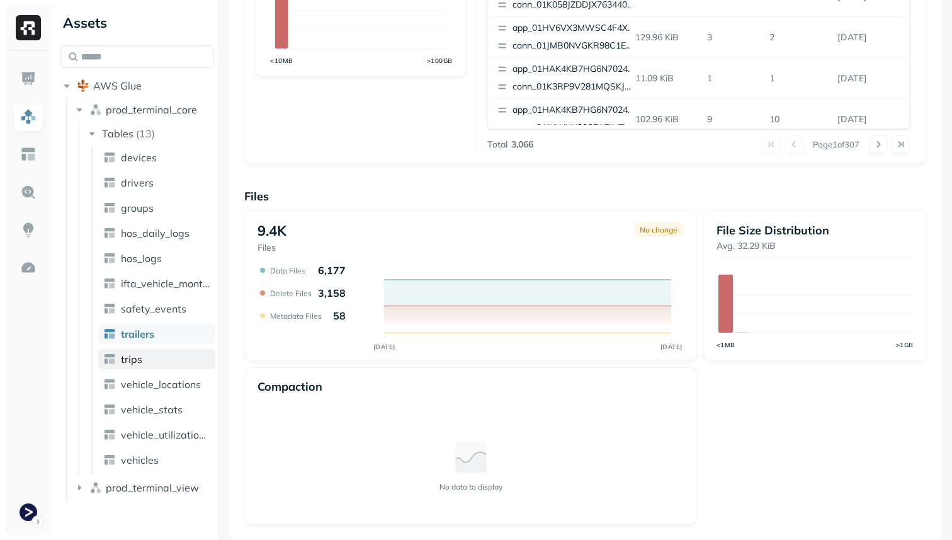
click at [159, 365] on link "trips" at bounding box center [156, 359] width 117 height 20
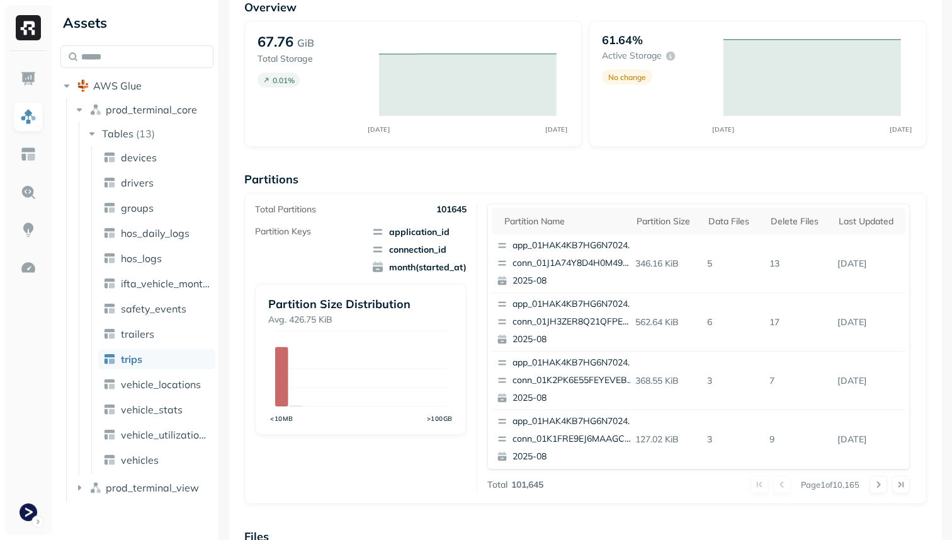
scroll to position [423, 0]
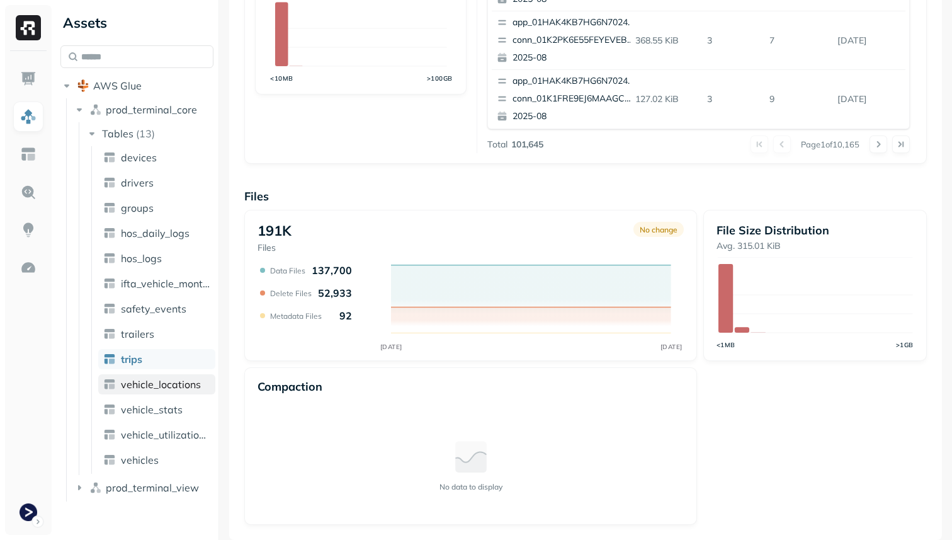
click at [181, 393] on link "vehicle_locations" at bounding box center [156, 384] width 117 height 20
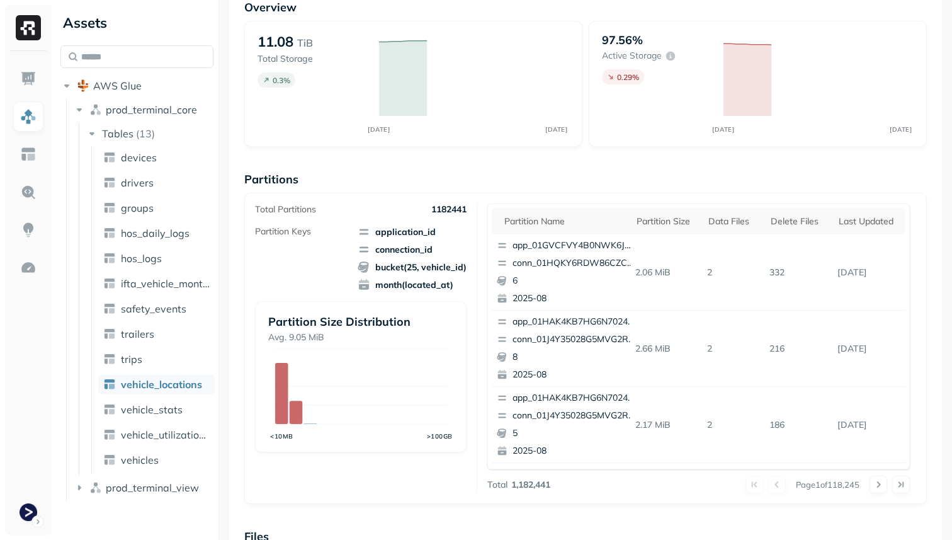
scroll to position [423, 0]
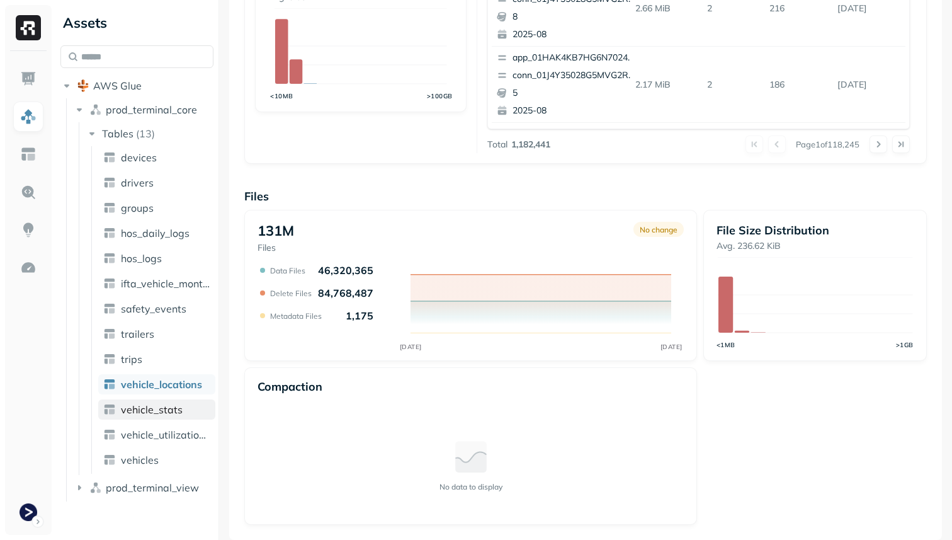
click at [197, 416] on link "vehicle_stats" at bounding box center [156, 409] width 117 height 20
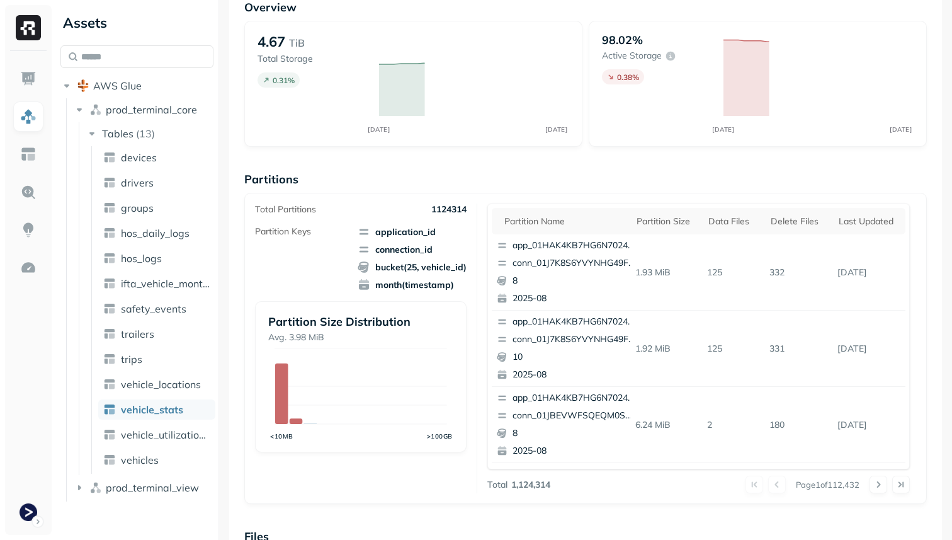
scroll to position [423, 0]
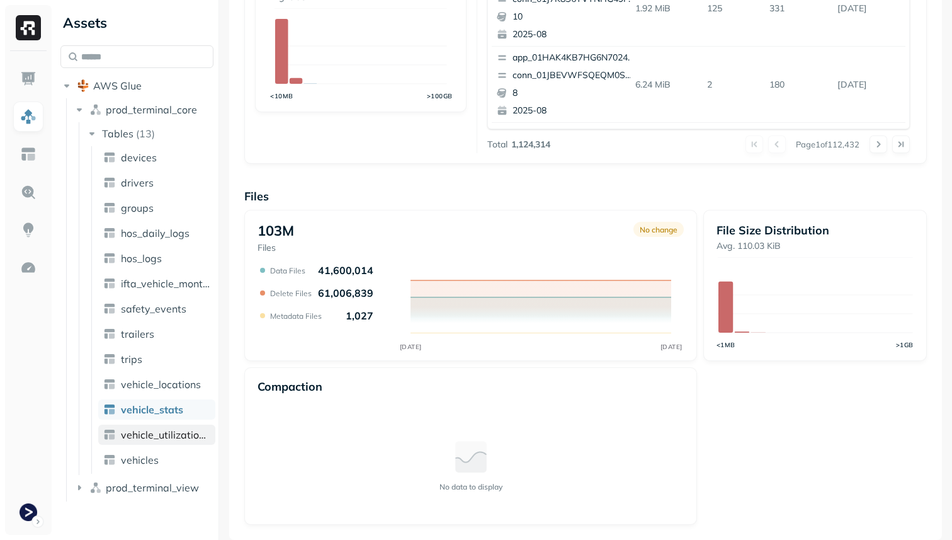
click at [186, 443] on link "vehicle_utilization_day" at bounding box center [156, 434] width 117 height 20
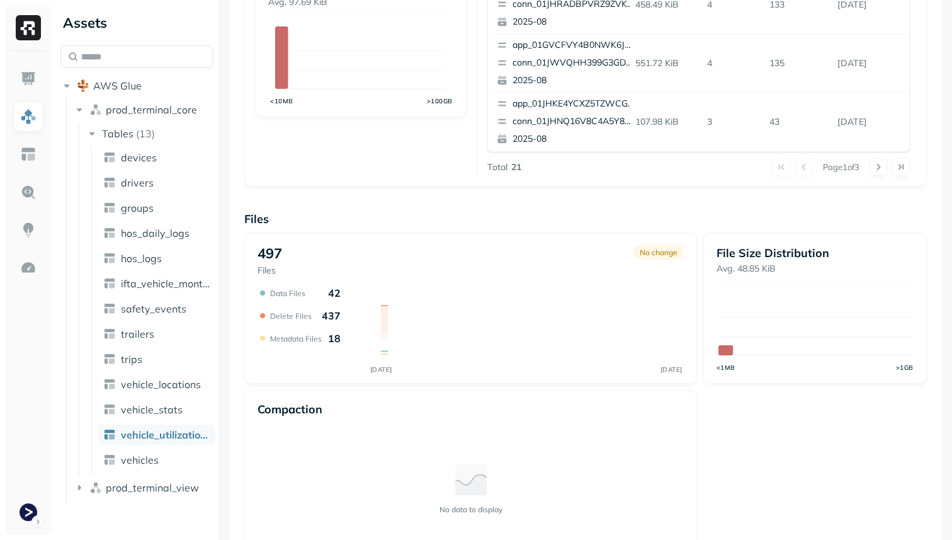
scroll to position [423, 0]
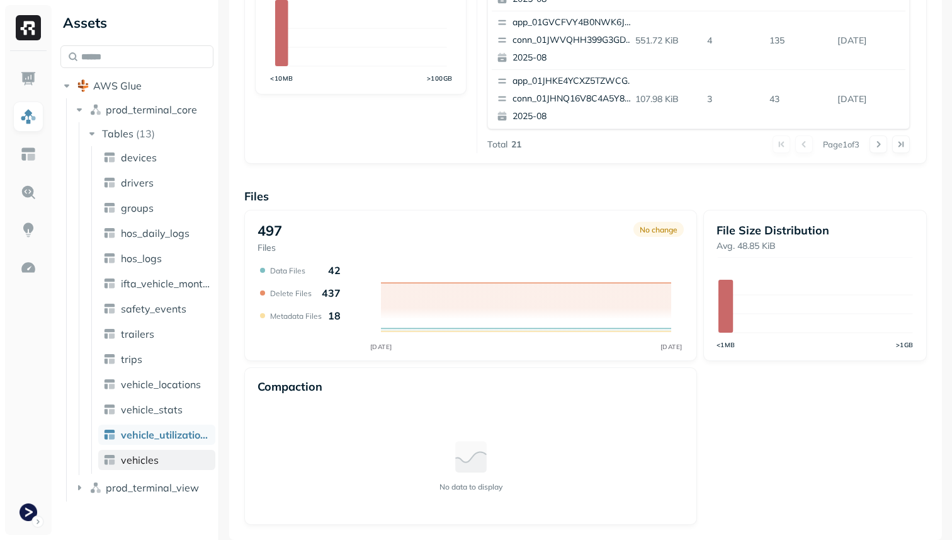
click at [185, 454] on link "vehicles" at bounding box center [156, 460] width 117 height 20
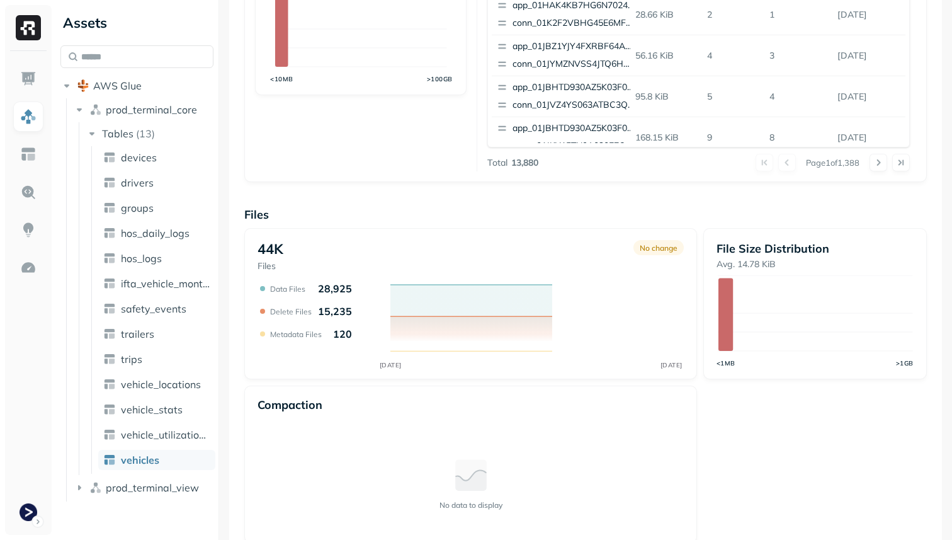
scroll to position [423, 0]
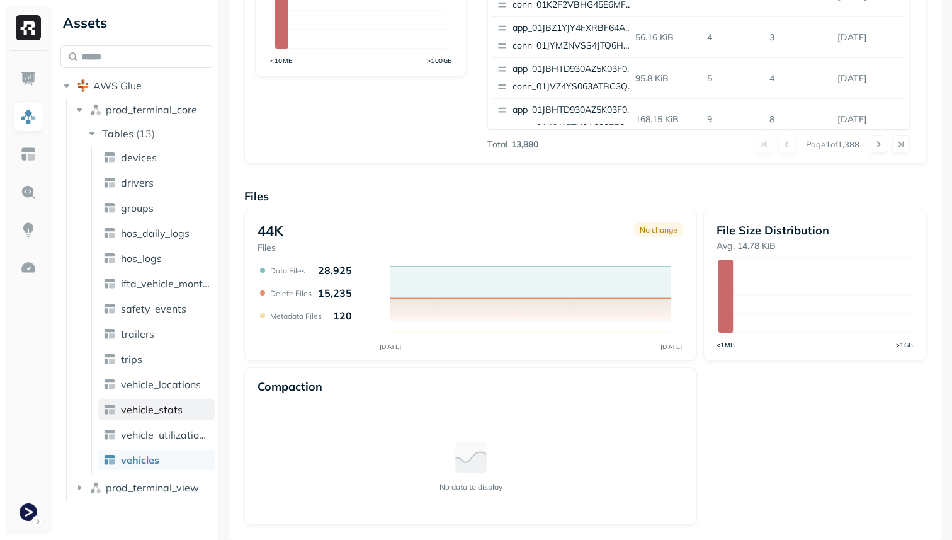
click at [186, 405] on link "vehicle_stats" at bounding box center [156, 409] width 117 height 20
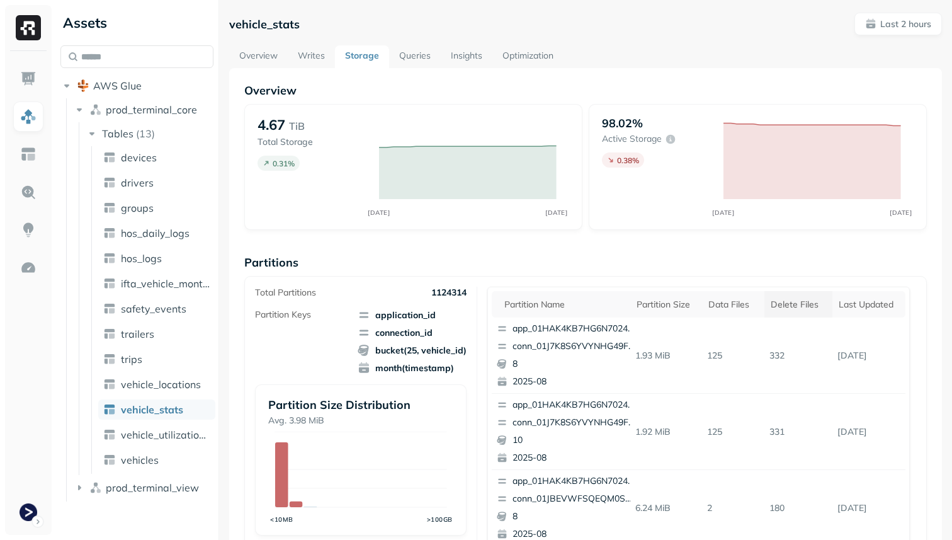
click at [779, 308] on div "Delete Files" at bounding box center [798, 304] width 55 height 12
click at [184, 416] on link "vehicle_stats" at bounding box center [156, 409] width 117 height 20
click at [801, 311] on div "Delete Files" at bounding box center [796, 304] width 66 height 15
click at [773, 302] on div "Delete Files" at bounding box center [798, 304] width 55 height 12
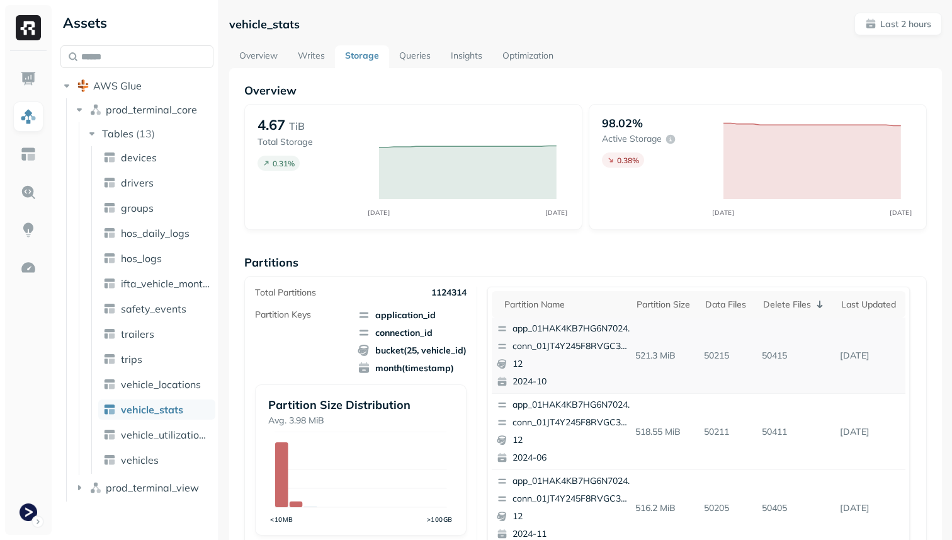
click at [608, 346] on p "conn_01JT4Y245F8RVGC3WJ980TK8T0" at bounding box center [573, 346] width 122 height 13
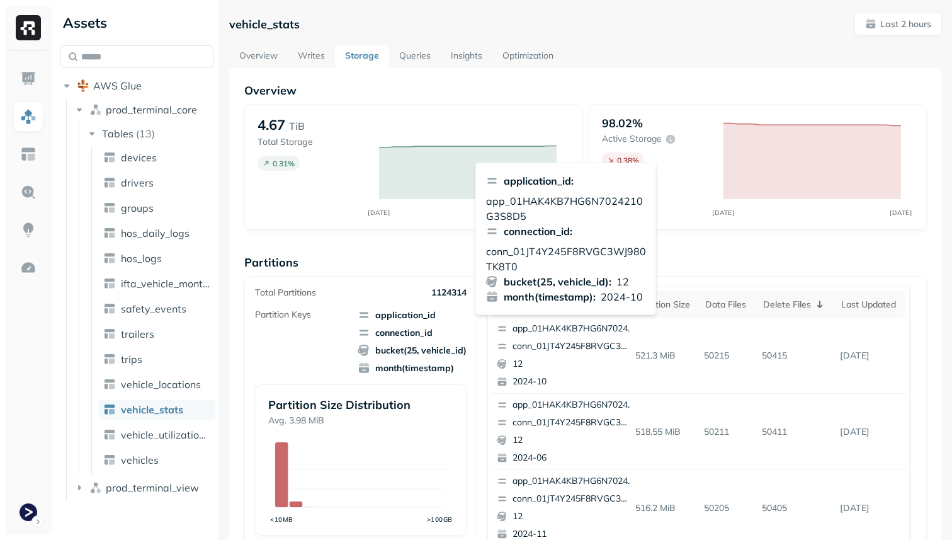
click at [557, 252] on p "conn_01JT4Y245F8RVGC3WJ980TK8T0" at bounding box center [566, 259] width 160 height 30
copy p "conn_01JT4Y245F8RVGC3WJ980TK8T0"
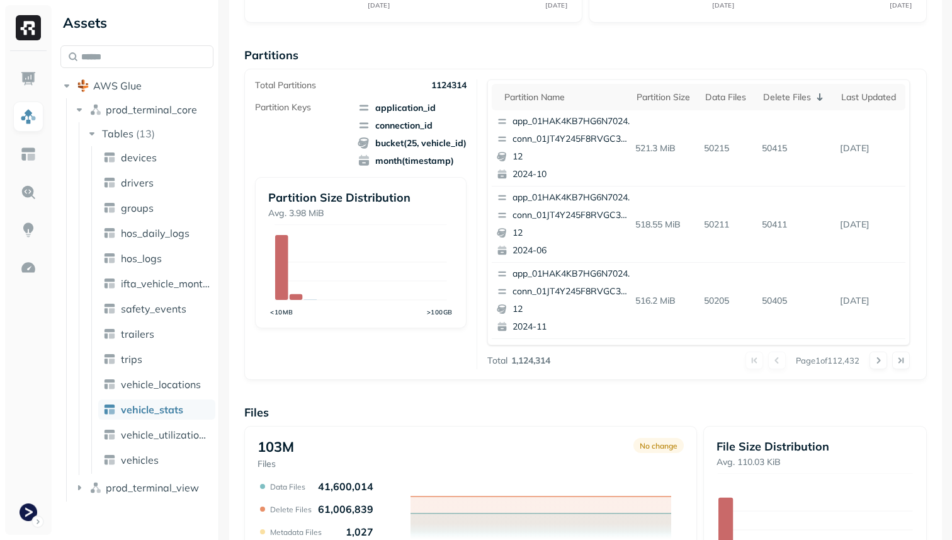
scroll to position [423, 0]
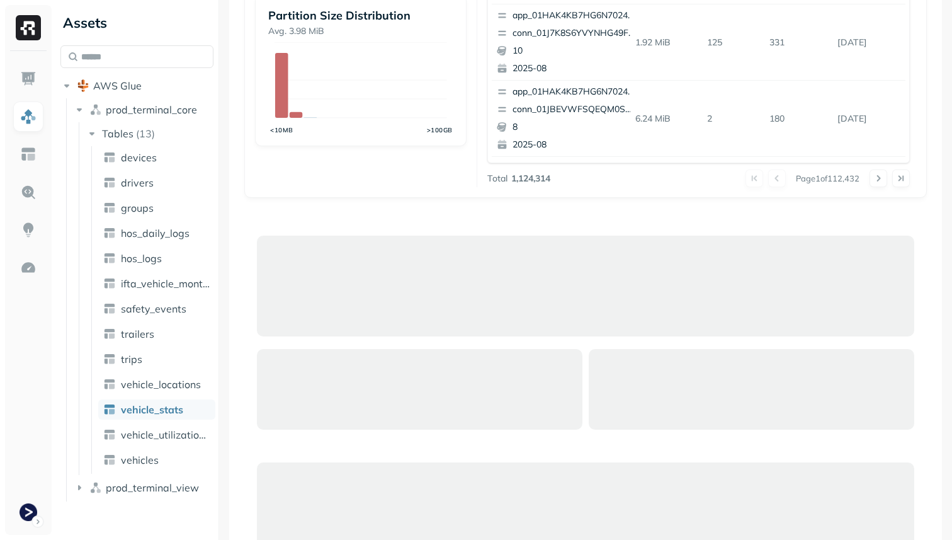
scroll to position [417, 0]
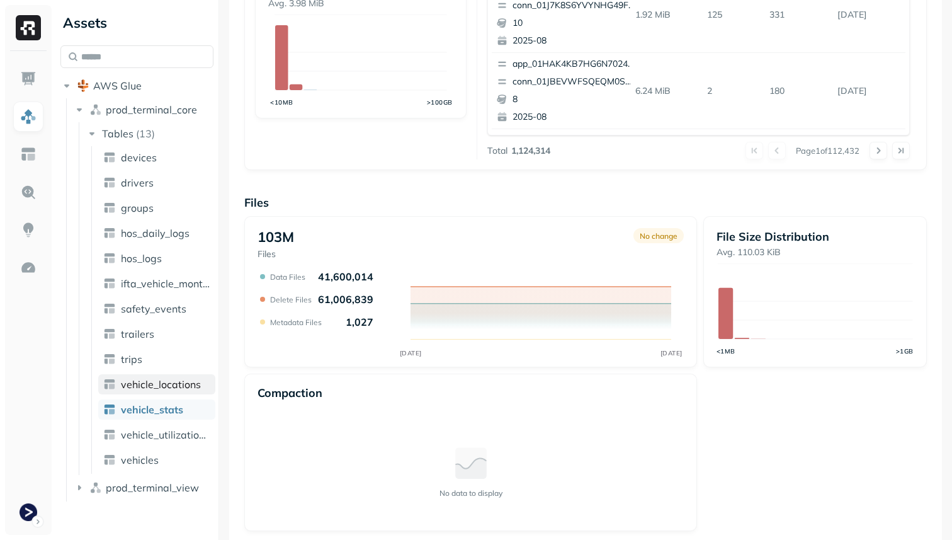
click at [154, 381] on span "vehicle_locations" at bounding box center [161, 384] width 80 height 13
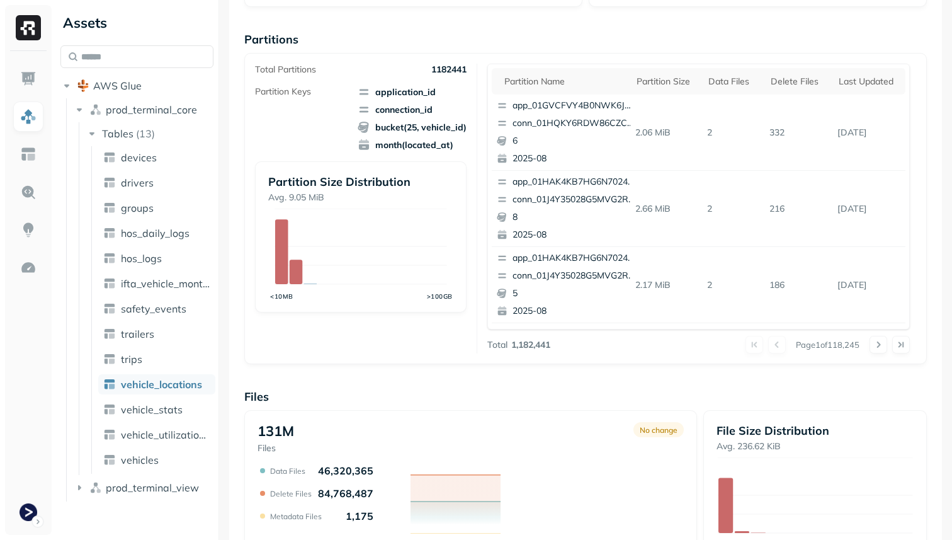
scroll to position [423, 0]
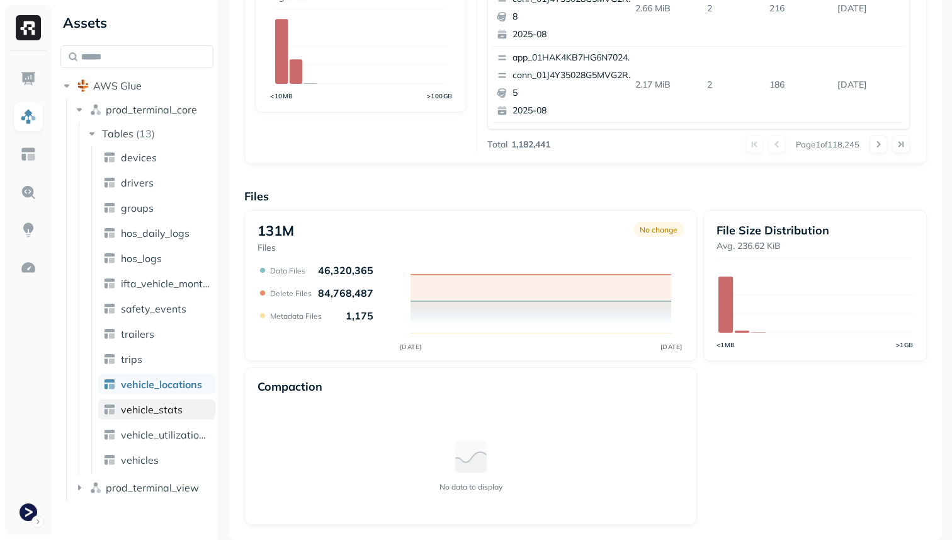
click at [194, 412] on link "vehicle_stats" at bounding box center [156, 409] width 117 height 20
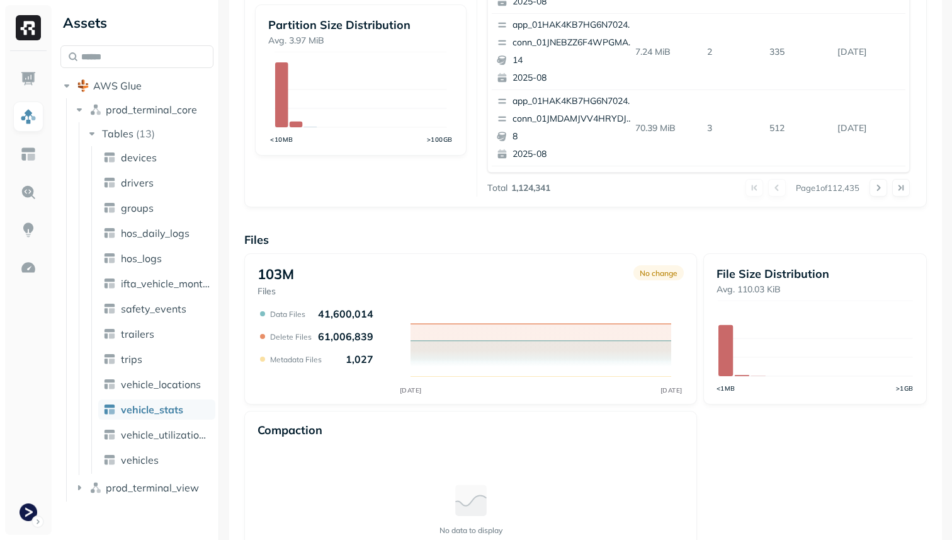
scroll to position [423, 0]
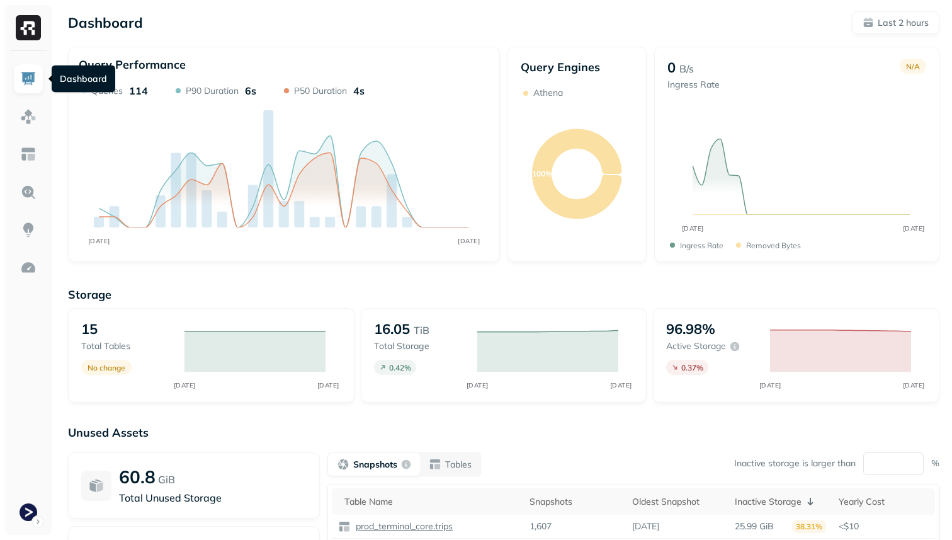
click at [37, 88] on link at bounding box center [28, 79] width 30 height 30
click at [26, 514] on html "Dashboard Last 2 hours Query Performance AUG 28 AUG 28 Queries 114 P90 Duration…" at bounding box center [476, 350] width 952 height 701
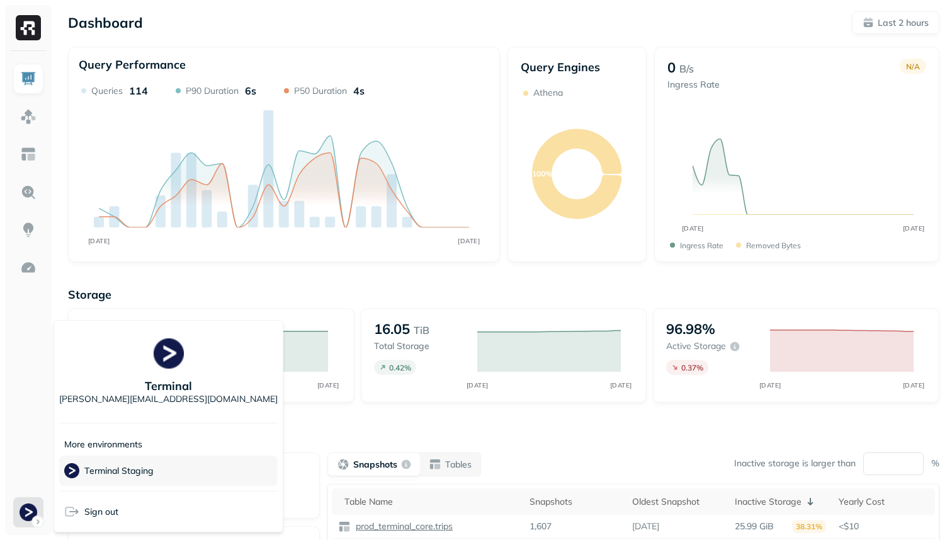
click at [111, 475] on p "Terminal Staging" at bounding box center [118, 471] width 69 height 12
